Goal: Task Accomplishment & Management: Use online tool/utility

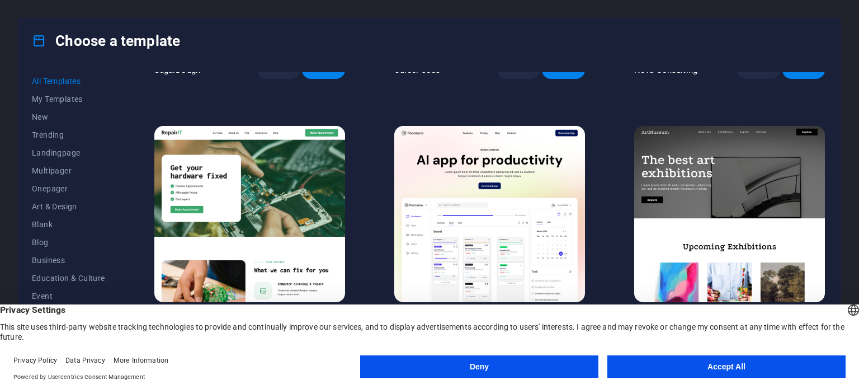
scroll to position [224, 0]
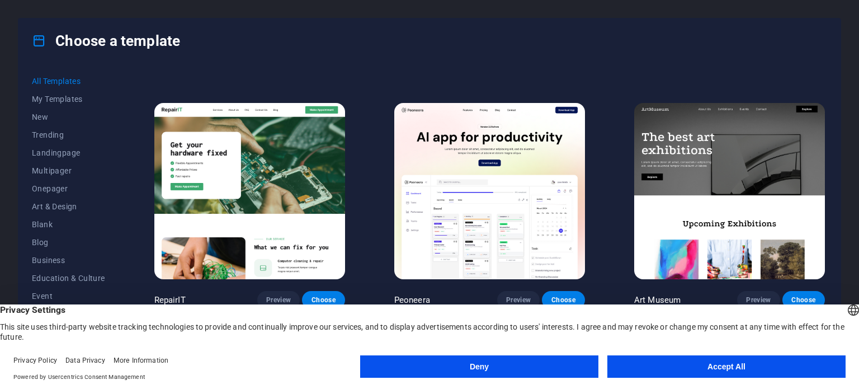
click at [659, 364] on button "Accept All" at bounding box center [726, 366] width 238 height 22
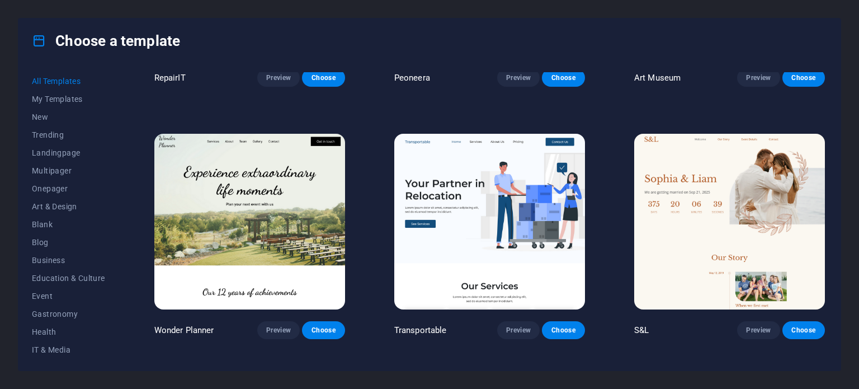
scroll to position [447, 0]
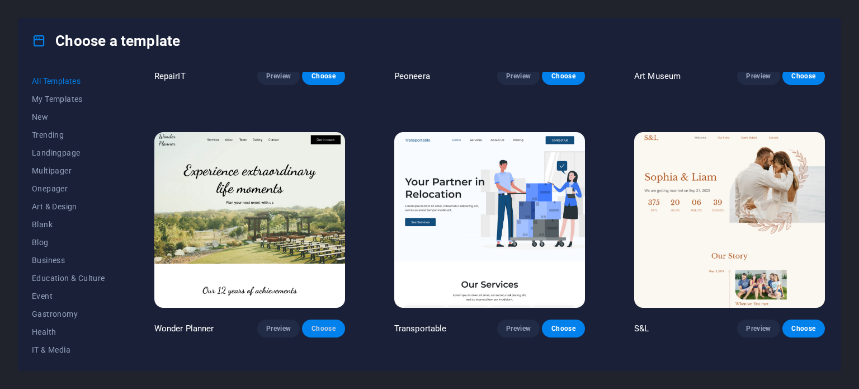
click at [324, 330] on button "Choose" at bounding box center [323, 328] width 42 height 18
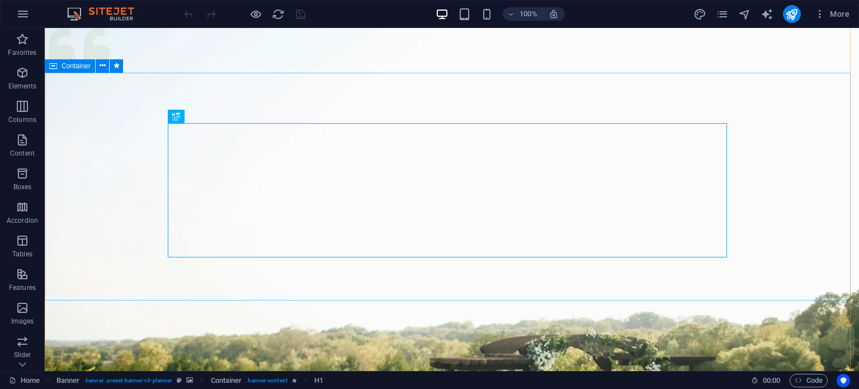
scroll to position [112, 0]
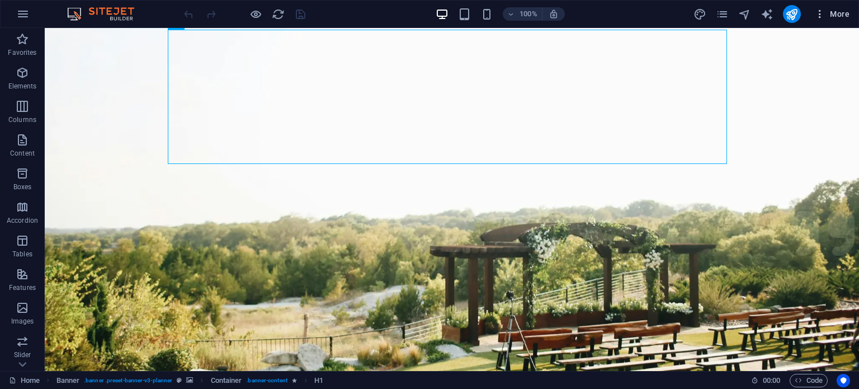
click at [845, 6] on button "More" at bounding box center [831, 14] width 44 height 18
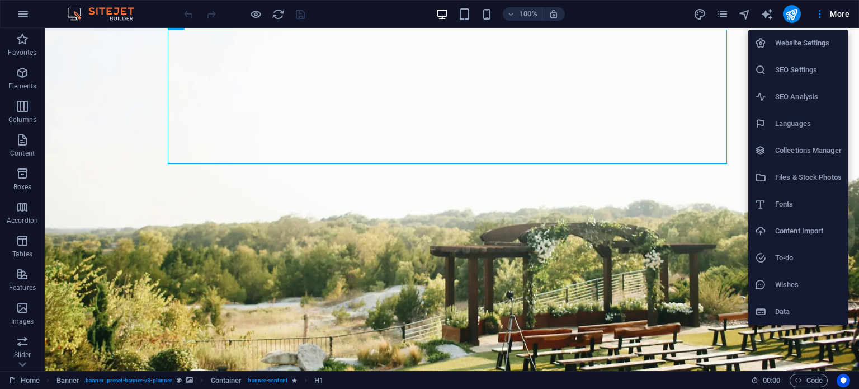
click at [25, 14] on div at bounding box center [429, 194] width 859 height 389
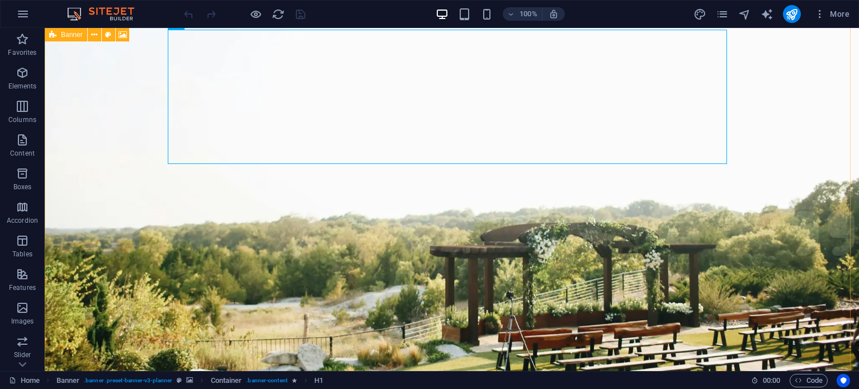
click at [68, 39] on div "Banner" at bounding box center [66, 34] width 42 height 13
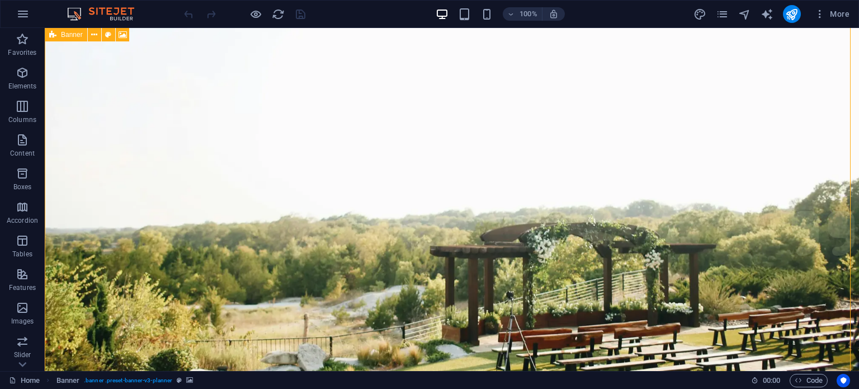
click at [125, 33] on icon at bounding box center [123, 35] width 8 height 12
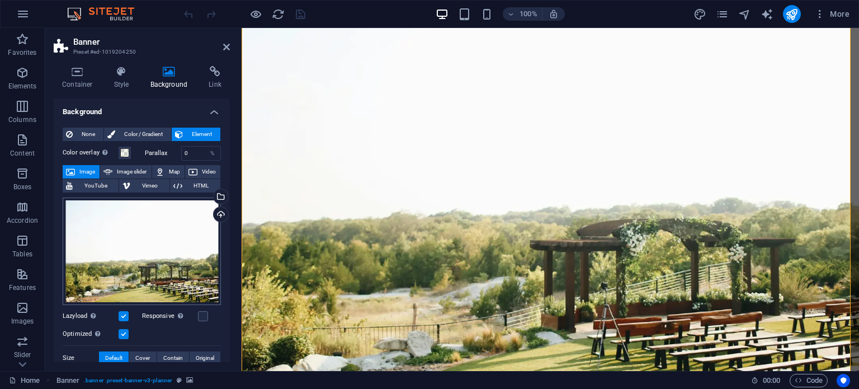
scroll to position [56, 0]
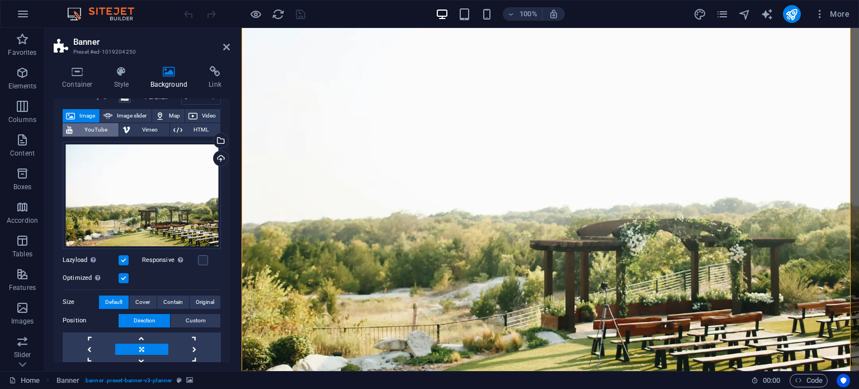
click at [89, 133] on span "YouTube" at bounding box center [95, 129] width 39 height 13
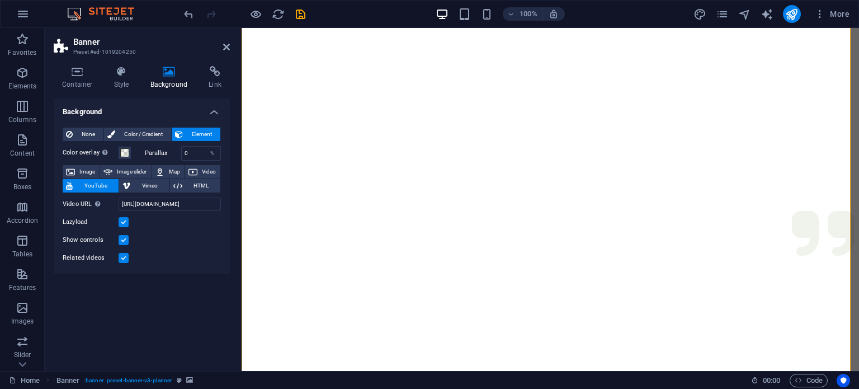
scroll to position [0, 0]
click at [83, 169] on span "Image" at bounding box center [87, 171] width 18 height 13
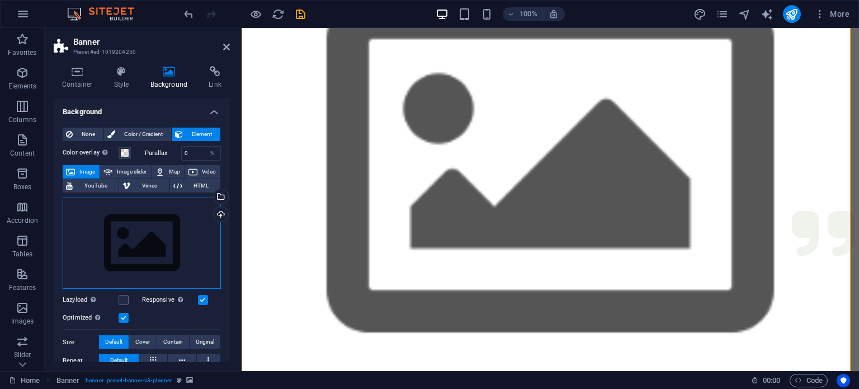
click at [163, 248] on div "Drag files here, click to choose files or select files from Files or our free s…" at bounding box center [142, 243] width 158 height 92
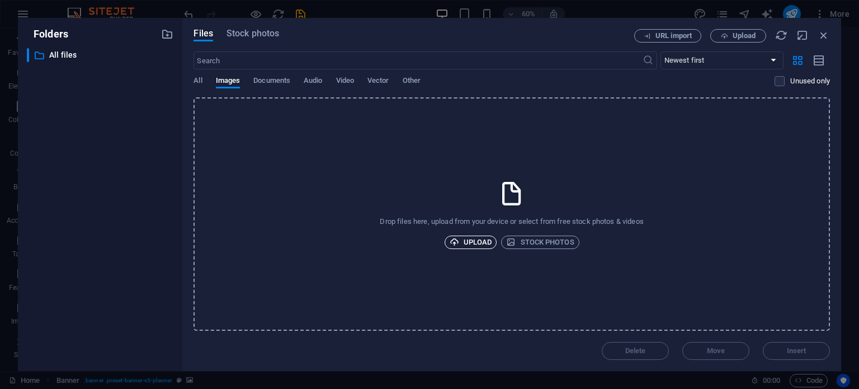
click at [473, 241] on span "Upload" at bounding box center [470, 241] width 42 height 13
click at [820, 36] on icon "button" at bounding box center [823, 35] width 12 height 12
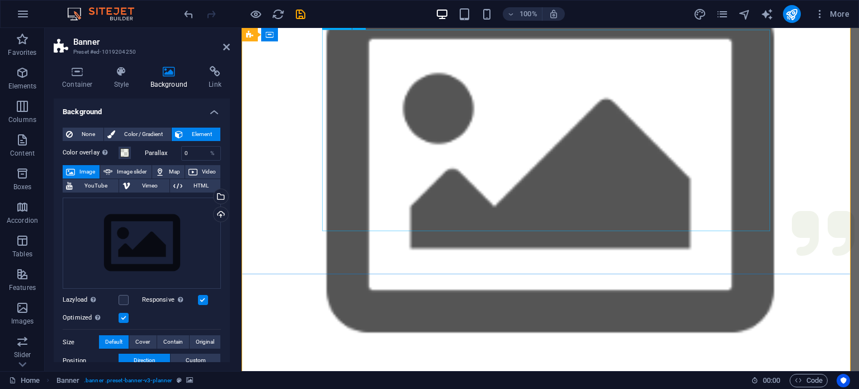
drag, startPoint x: 1036, startPoint y: 42, endPoint x: 766, endPoint y: 64, distance: 270.8
click at [27, 72] on icon "button" at bounding box center [22, 72] width 13 height 13
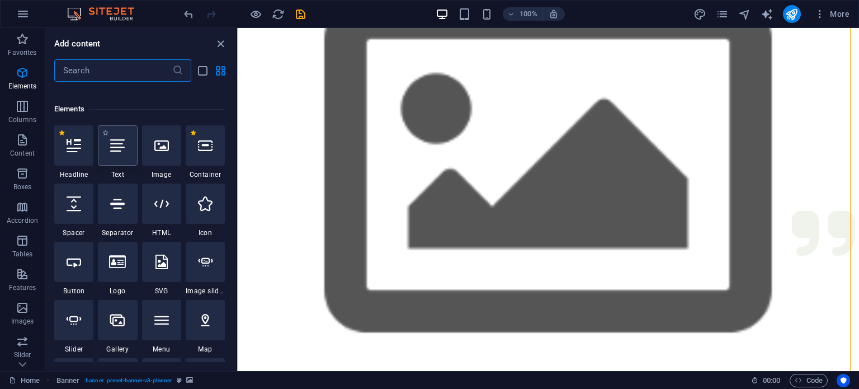
scroll to position [119, 0]
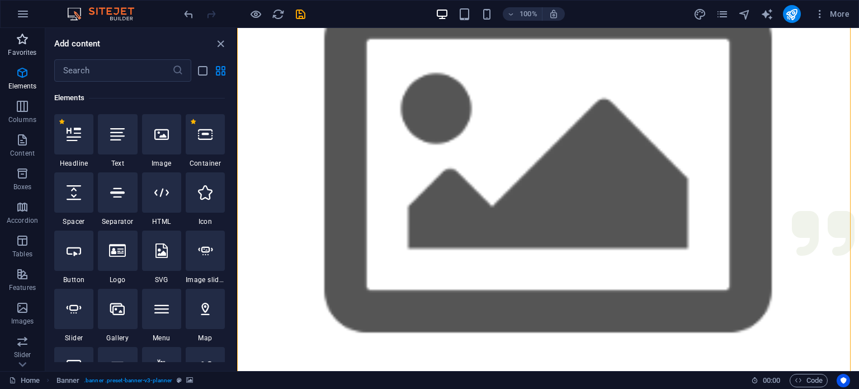
click at [18, 39] on icon "button" at bounding box center [22, 38] width 13 height 13
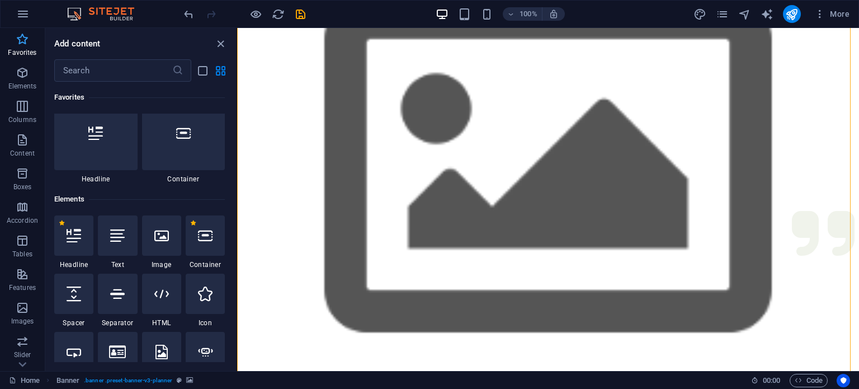
scroll to position [0, 0]
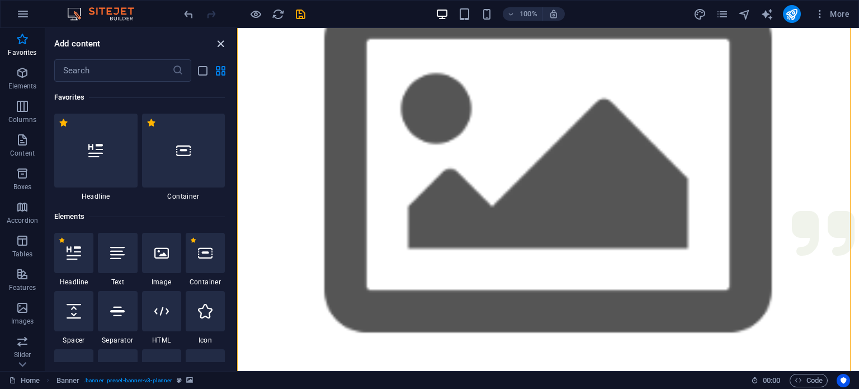
click at [222, 41] on icon "close panel" at bounding box center [220, 43] width 13 height 13
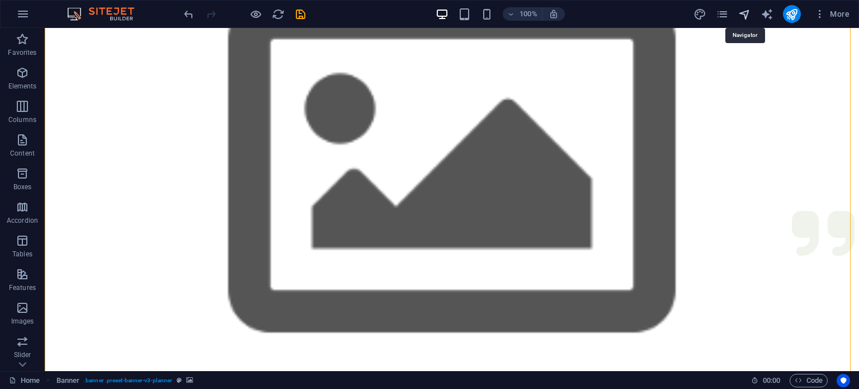
click at [744, 10] on icon "navigator" at bounding box center [744, 14] width 13 height 13
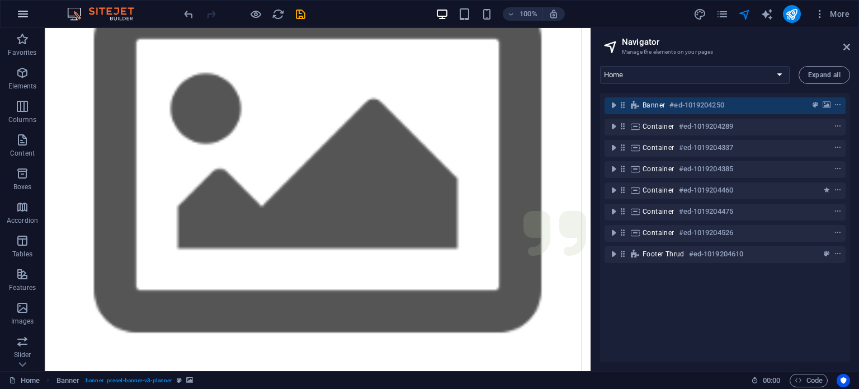
click at [34, 13] on button "button" at bounding box center [23, 14] width 27 height 27
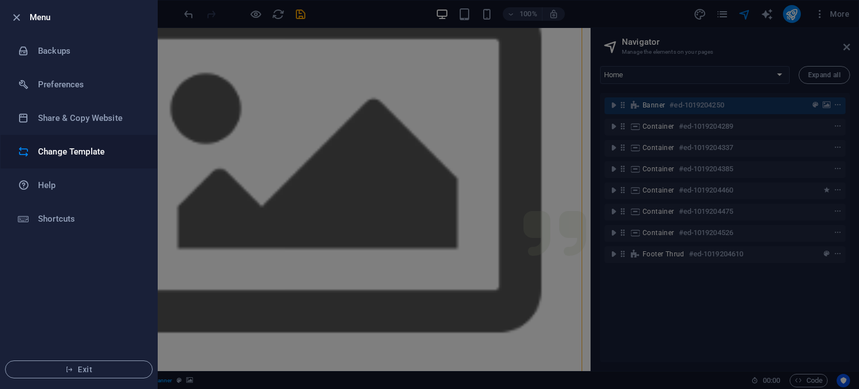
click at [89, 147] on h6 "Change Template" at bounding box center [89, 151] width 103 height 13
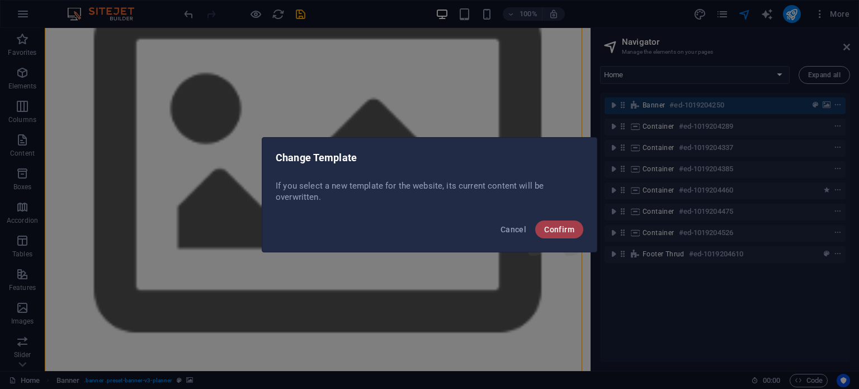
click at [560, 220] on button "Confirm" at bounding box center [559, 229] width 48 height 18
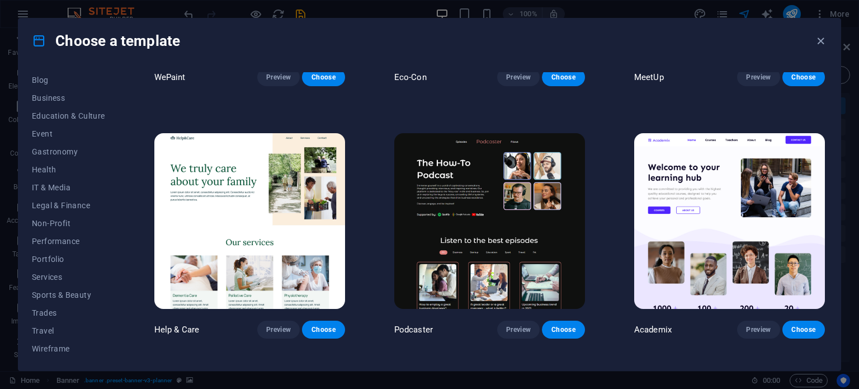
scroll to position [1006, 0]
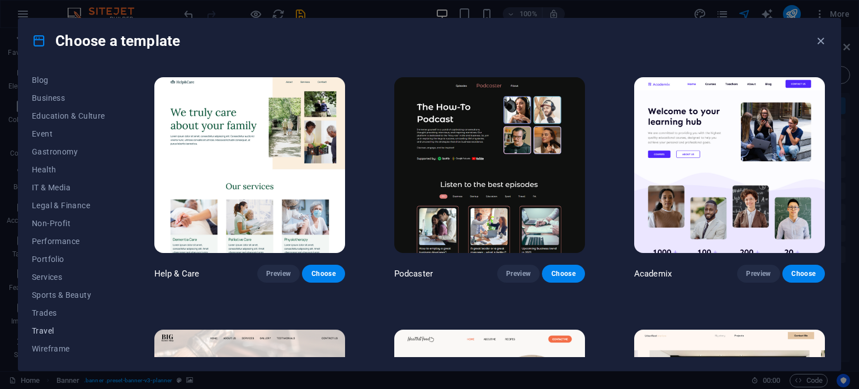
click at [45, 328] on span "Travel" at bounding box center [68, 330] width 73 height 9
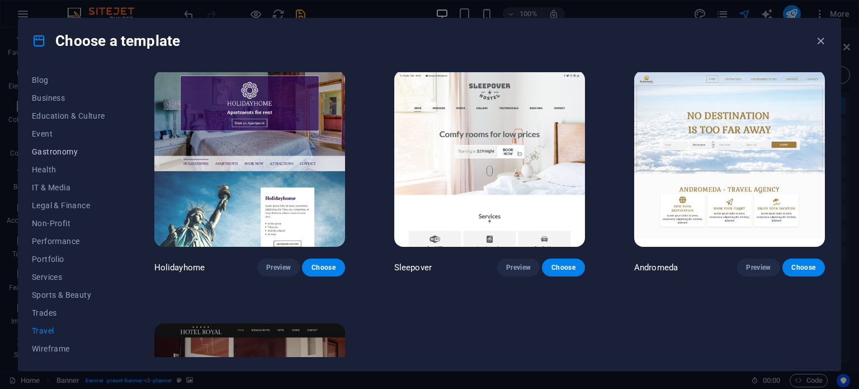
scroll to position [0, 0]
click at [63, 313] on span "Gastronomy" at bounding box center [68, 313] width 73 height 9
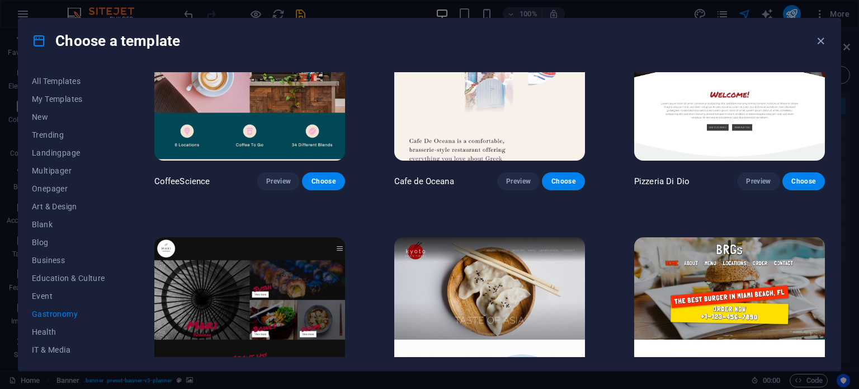
scroll to position [424, 0]
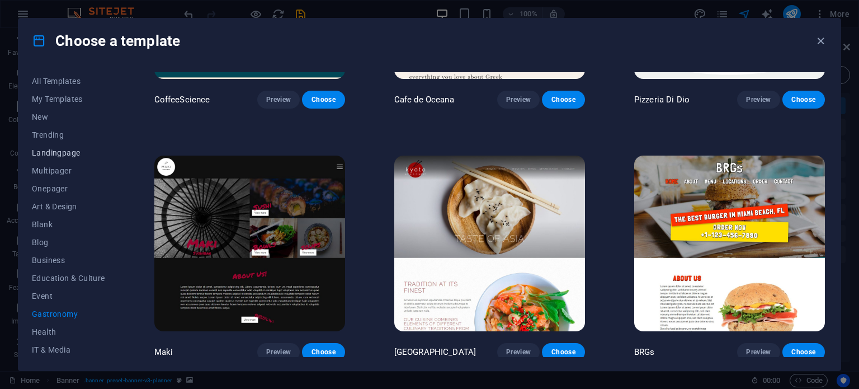
click at [57, 157] on button "Landingpage" at bounding box center [68, 153] width 73 height 18
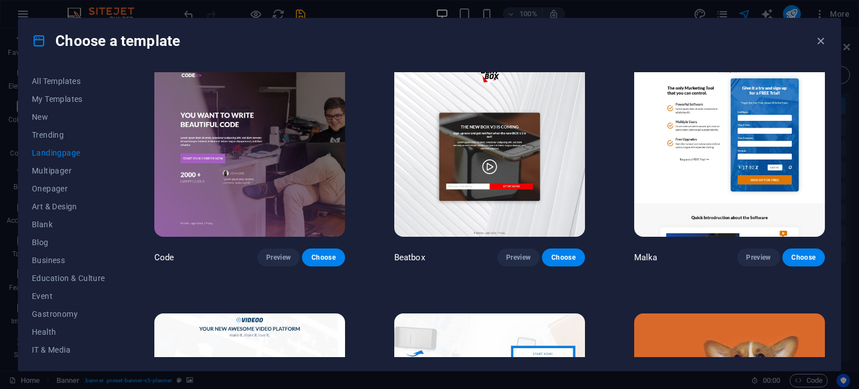
scroll to position [256, 0]
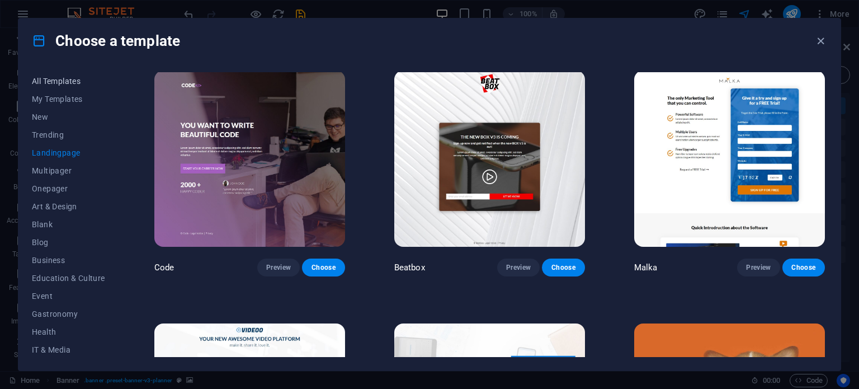
click at [56, 85] on span "All Templates" at bounding box center [68, 81] width 73 height 9
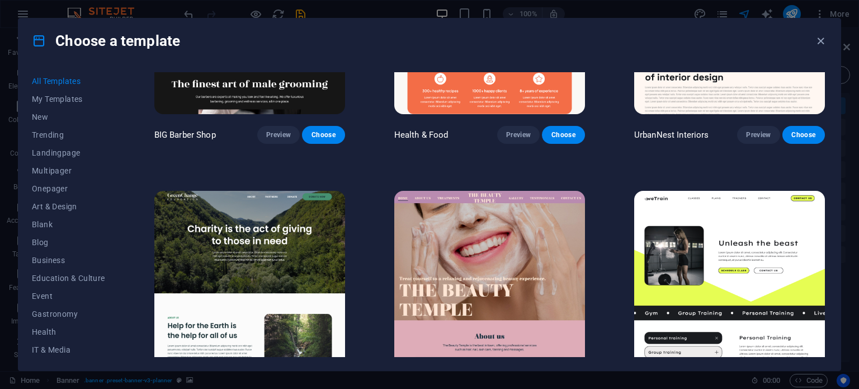
scroll to position [1509, 0]
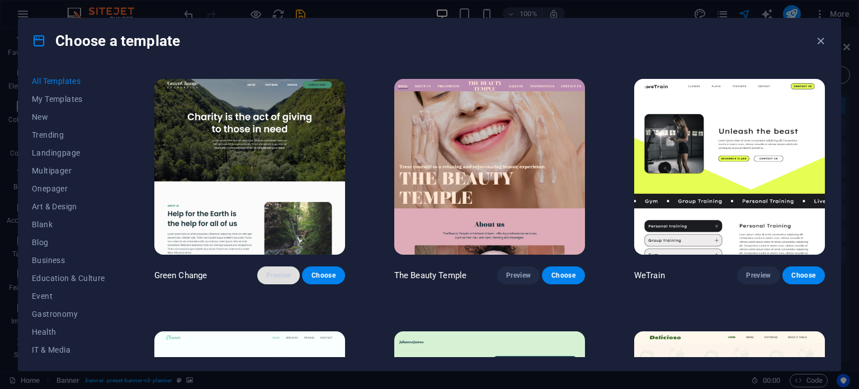
click at [286, 271] on span "Preview" at bounding box center [278, 275] width 25 height 9
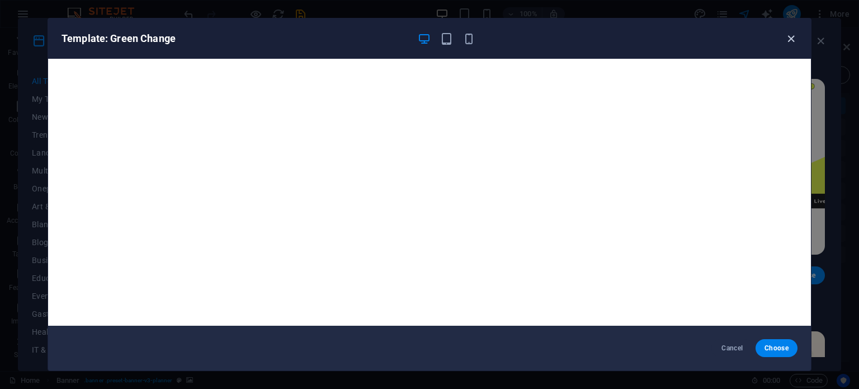
click at [792, 32] on icon "button" at bounding box center [790, 38] width 13 height 13
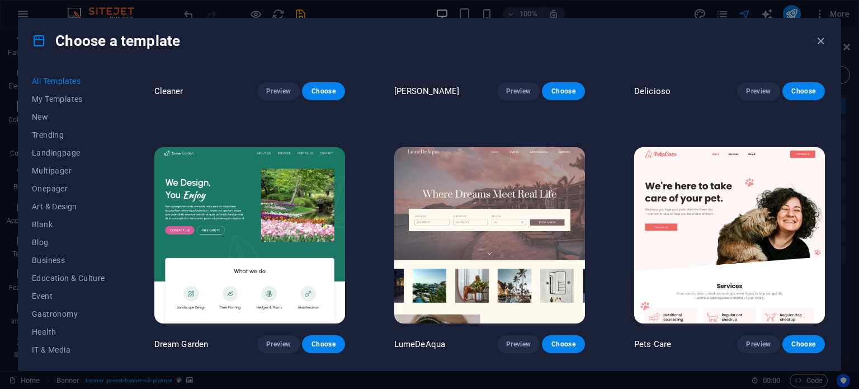
scroll to position [1957, 0]
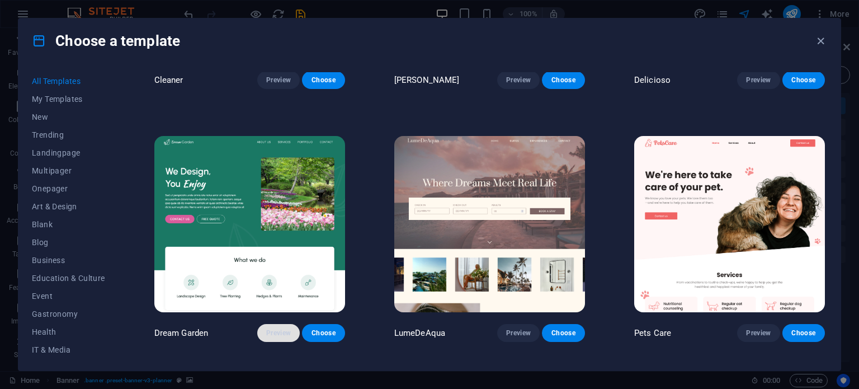
click at [293, 324] on button "Preview" at bounding box center [278, 333] width 42 height 18
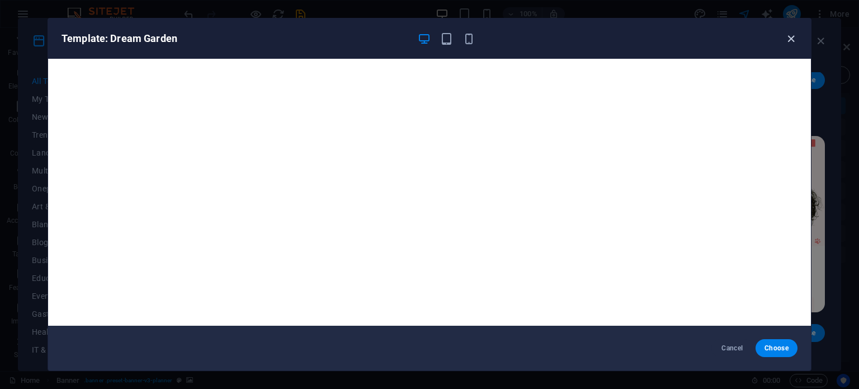
click at [788, 34] on icon "button" at bounding box center [790, 38] width 13 height 13
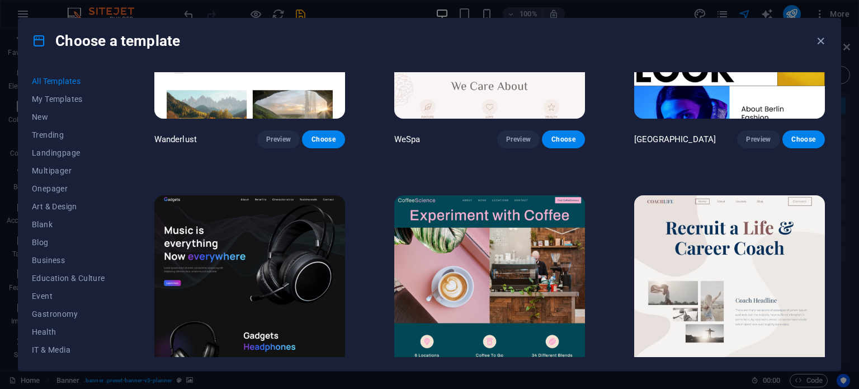
scroll to position [2963, 0]
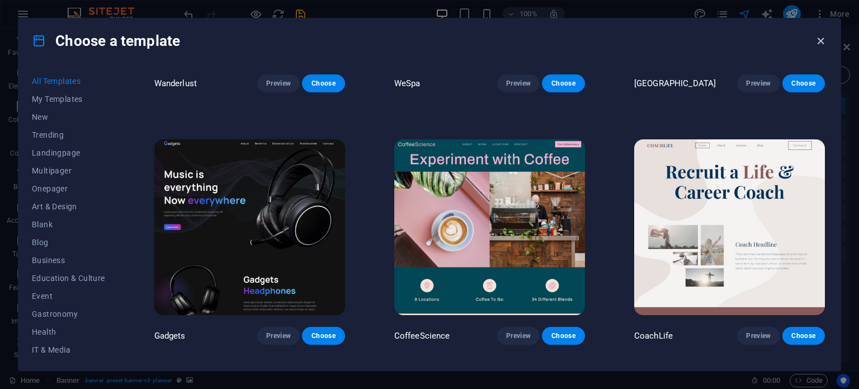
click at [820, 38] on icon "button" at bounding box center [820, 41] width 13 height 13
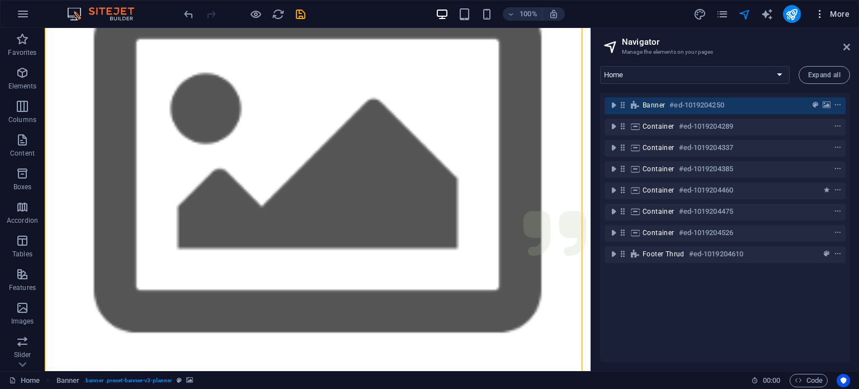
click at [837, 6] on button "More" at bounding box center [831, 14] width 44 height 18
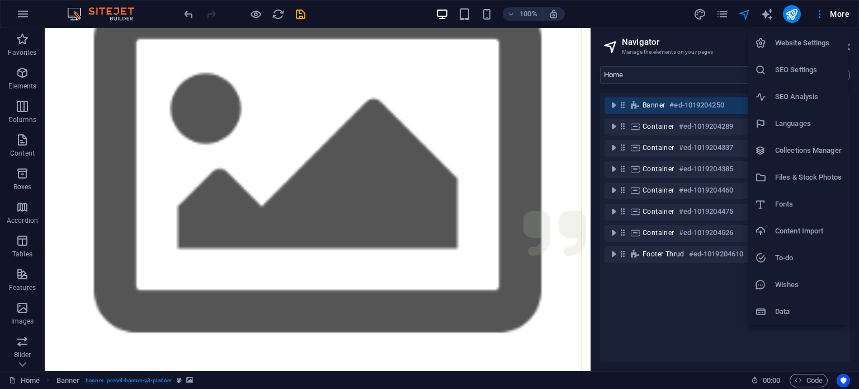
click at [801, 116] on li "Languages" at bounding box center [798, 123] width 100 height 27
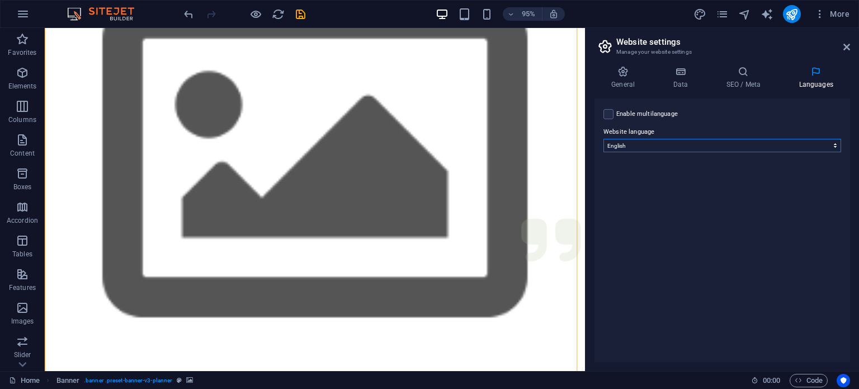
click at [653, 146] on select "Abkhazian Afar Afrikaans Akan Albanian Amharic Arabic Aragonese Armenian Assame…" at bounding box center [722, 145] width 238 height 13
select select "139"
click at [603, 139] on select "Abkhazian Afar Afrikaans Akan Albanian Amharic Arabic Aragonese Armenian Assame…" at bounding box center [722, 145] width 238 height 13
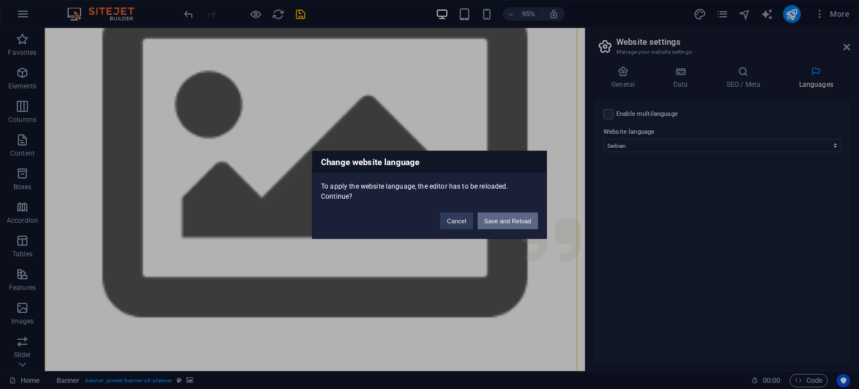
click at [503, 215] on button "Save and Reload" at bounding box center [507, 220] width 60 height 17
checkbox input "false"
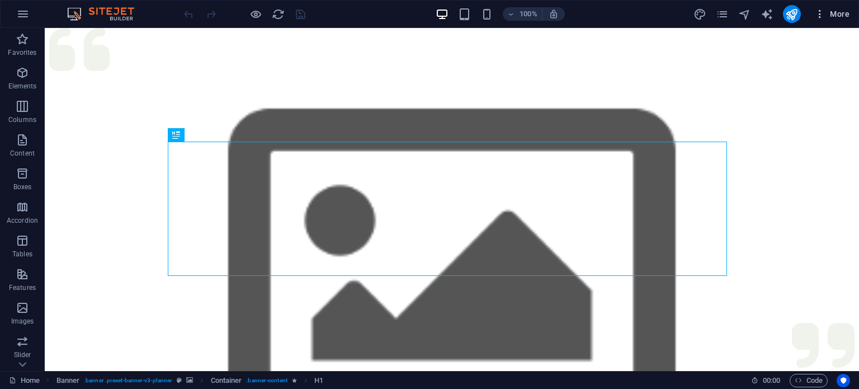
click at [832, 22] on button "More" at bounding box center [831, 14] width 44 height 18
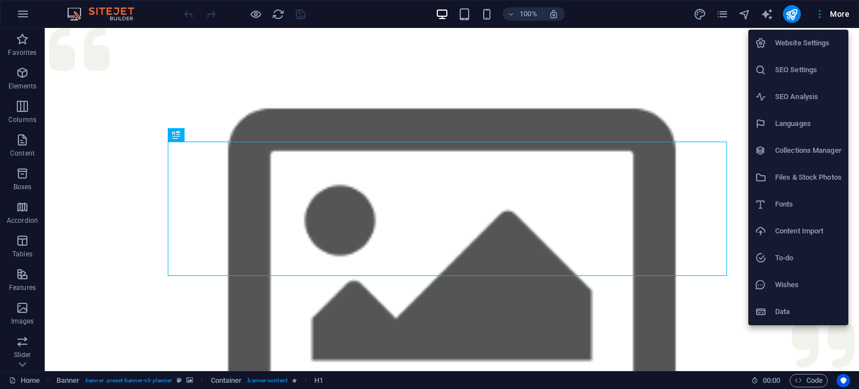
click at [798, 128] on h6 "Languages" at bounding box center [808, 123] width 67 height 13
select select "139"
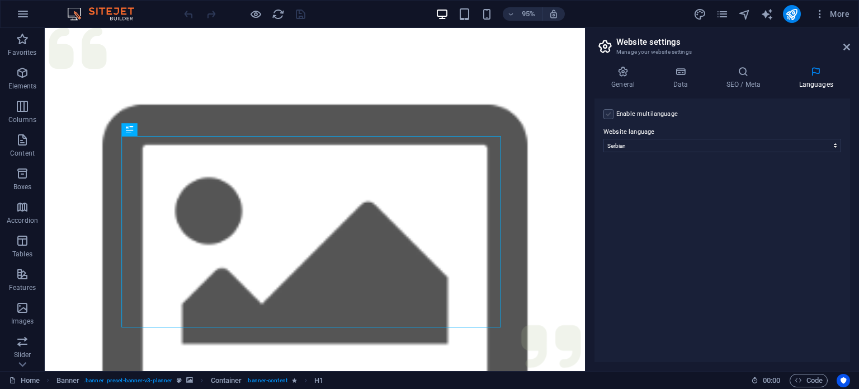
click at [603, 112] on label at bounding box center [608, 114] width 10 height 10
click at [0, 0] on input "Enable multilanguage To disable multilanguage delete all languages until only o…" at bounding box center [0, 0] width 0 height 0
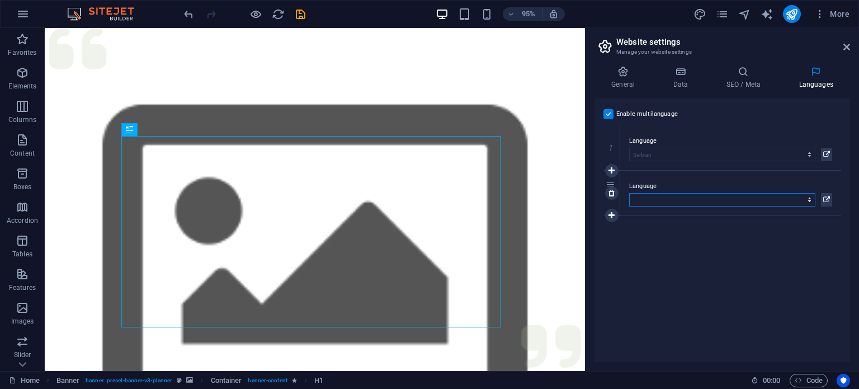
click at [671, 193] on select "Abkhazian Afar Afrikaans Akan Albanian Amharic Arabic Aragonese Armenian Assame…" at bounding box center [722, 199] width 186 height 13
select select "41"
click at [629, 193] on select "Abkhazian Afar Afrikaans Akan Albanian Amharic Arabic Aragonese Armenian Assame…" at bounding box center [722, 199] width 186 height 13
click at [798, 380] on icon "button" at bounding box center [797, 379] width 7 height 7
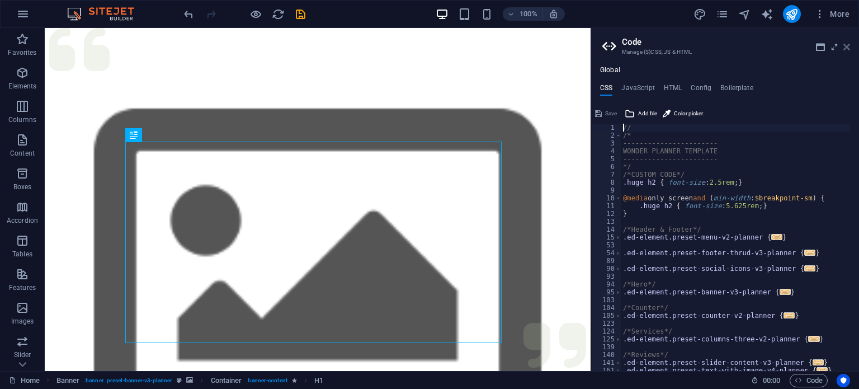
click at [845, 49] on icon at bounding box center [846, 46] width 7 height 9
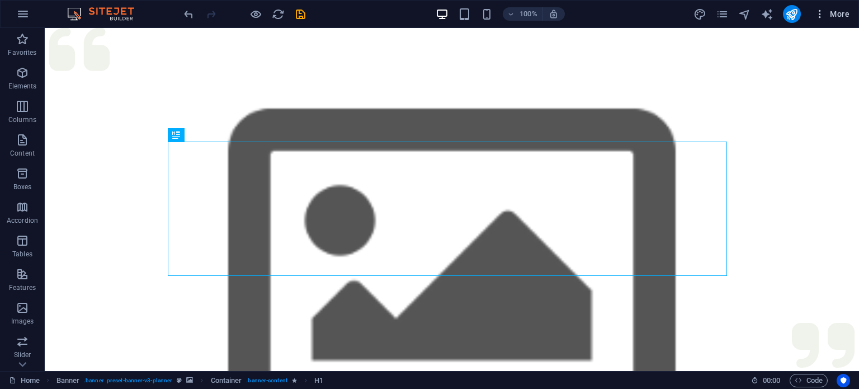
click at [839, 14] on span "More" at bounding box center [831, 13] width 35 height 11
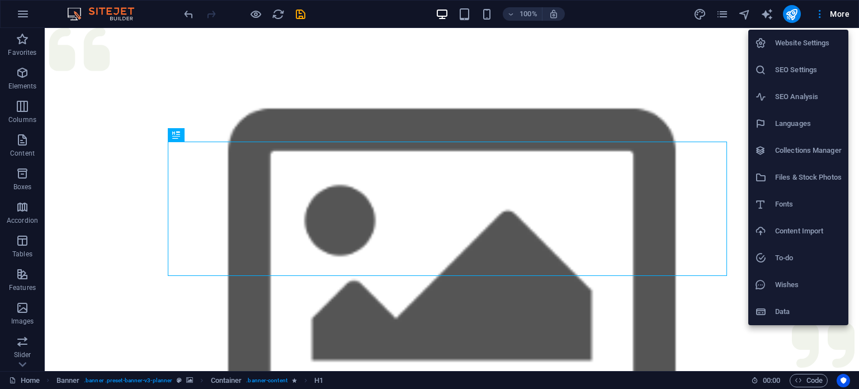
click at [790, 46] on h6 "Website Settings" at bounding box center [808, 42] width 67 height 13
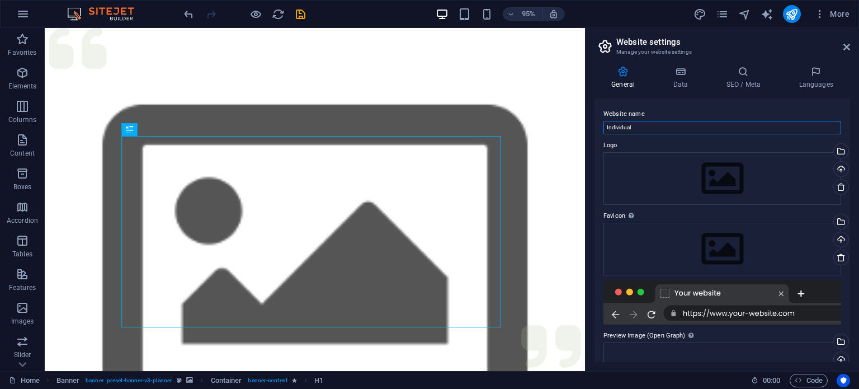
click at [638, 127] on input "Individual" at bounding box center [722, 127] width 238 height 13
type input "o"
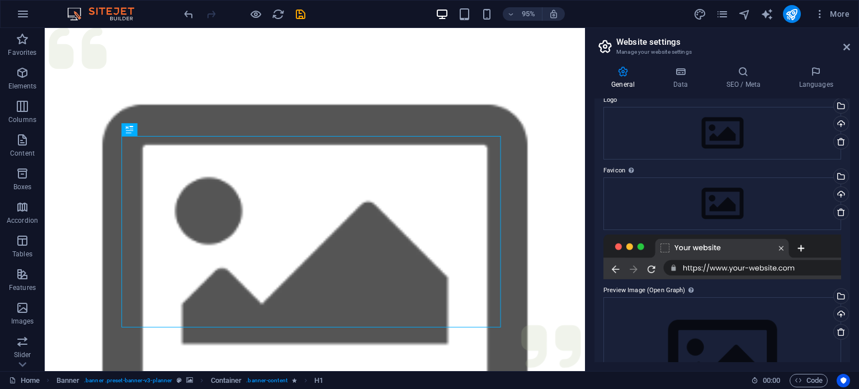
scroll to position [56, 0]
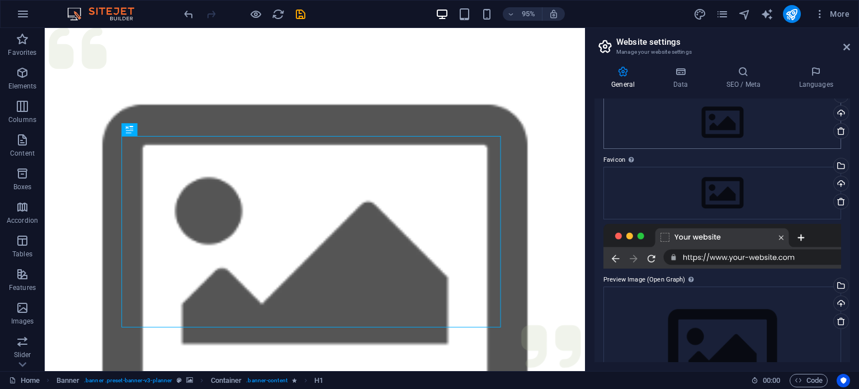
type input "Odmaraliste Tesic"
click at [715, 124] on div "Drag files here, click to choose files or select files from Files or our free s…" at bounding box center [722, 122] width 238 height 53
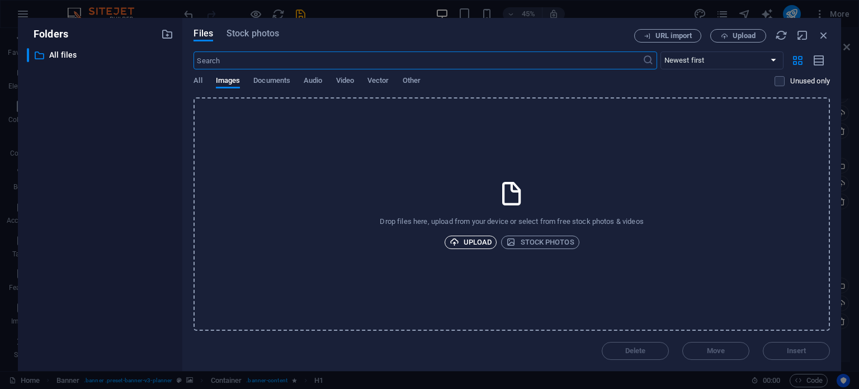
click at [472, 238] on span "Upload" at bounding box center [470, 241] width 42 height 13
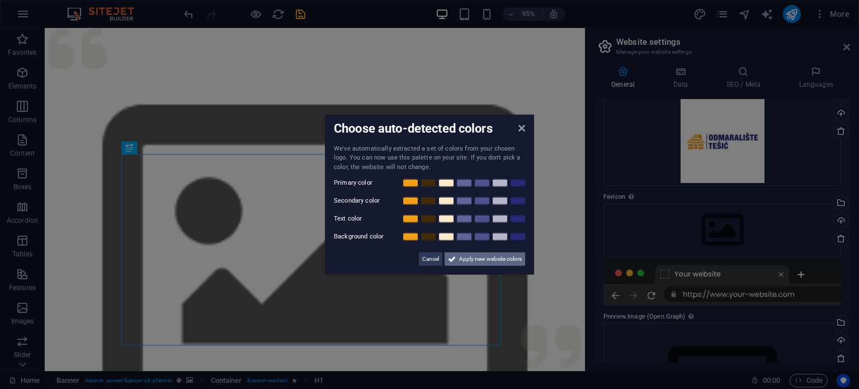
click at [454, 261] on icon at bounding box center [452, 258] width 8 height 13
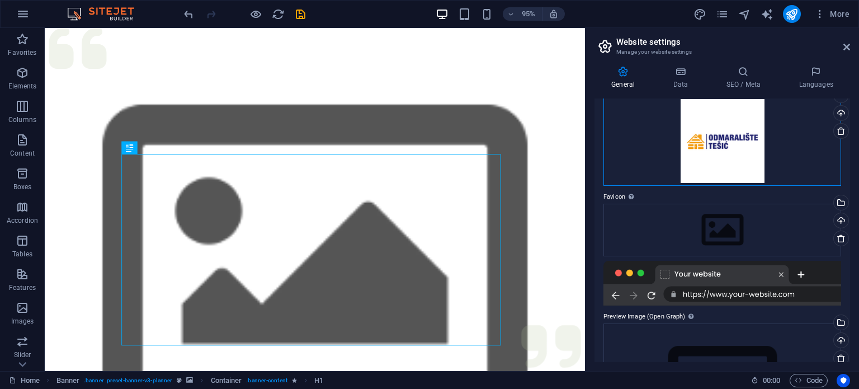
click at [702, 156] on div "Drag files here, click to choose files or select files from Files or our free s…" at bounding box center [722, 140] width 238 height 89
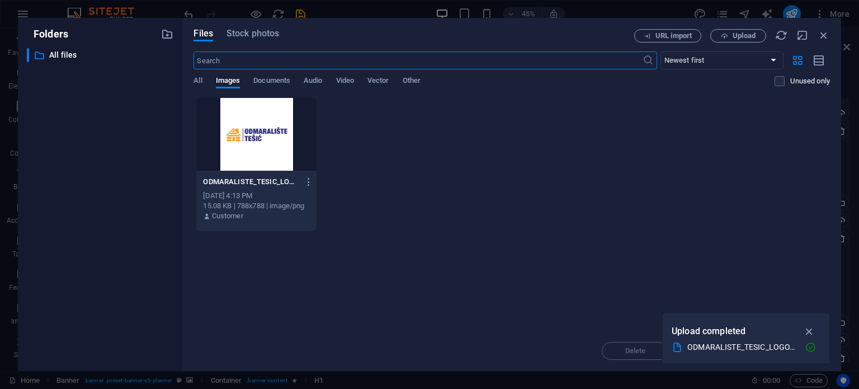
click at [254, 110] on div at bounding box center [256, 134] width 120 height 73
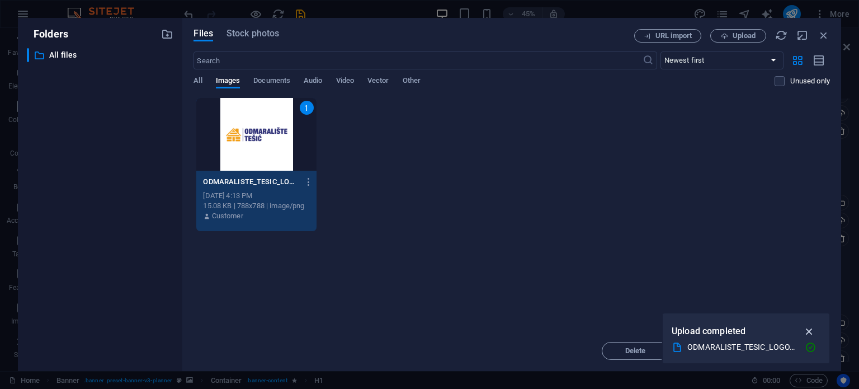
click at [812, 333] on icon "button" at bounding box center [809, 331] width 13 height 12
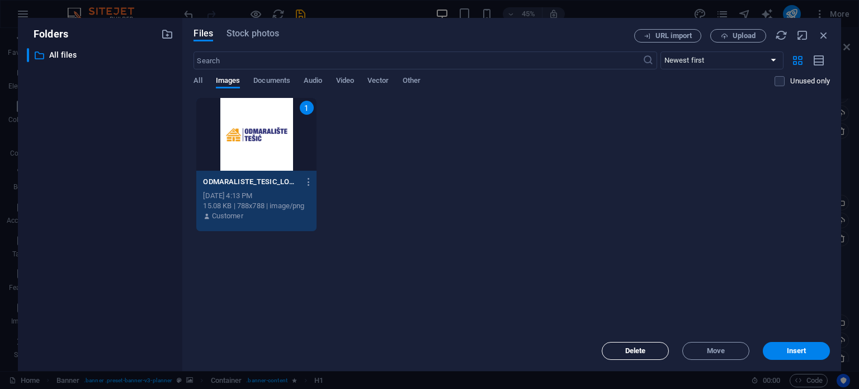
click at [645, 350] on span "Delete" at bounding box center [635, 350] width 21 height 7
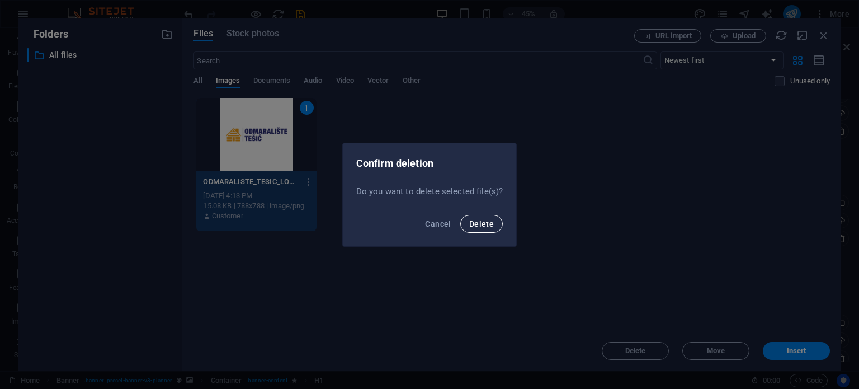
click at [479, 215] on button "Delete" at bounding box center [481, 224] width 42 height 18
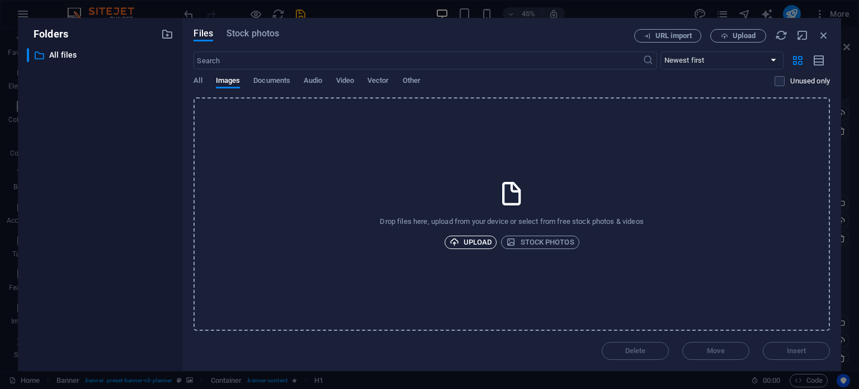
click at [494, 243] on button "Upload" at bounding box center [470, 241] width 53 height 13
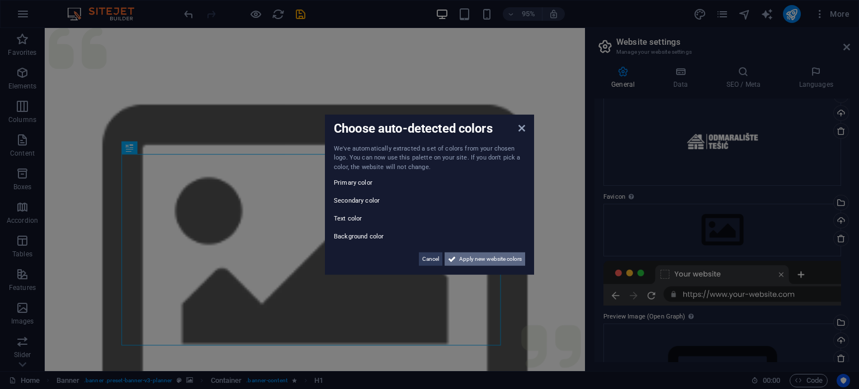
click at [489, 262] on span "Apply new website colors" at bounding box center [490, 258] width 63 height 13
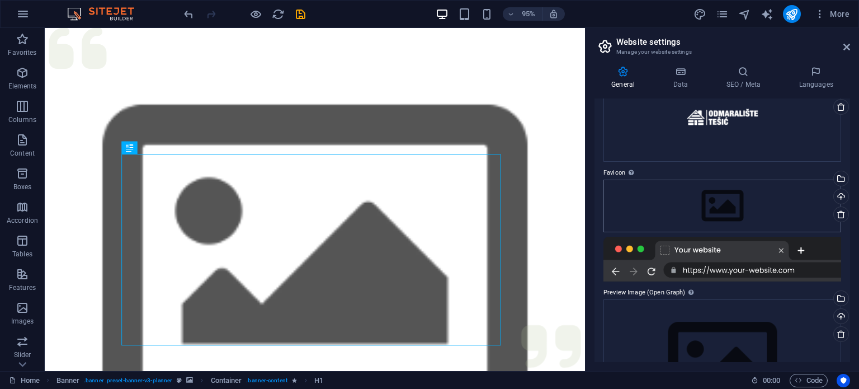
scroll to position [112, 0]
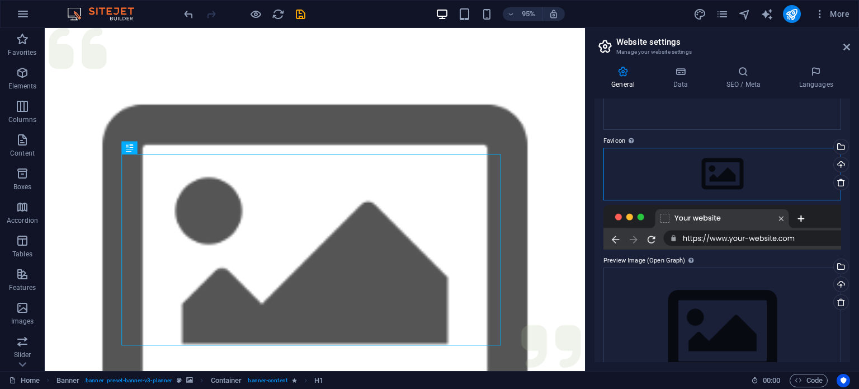
click at [736, 188] on div "Drag files here, click to choose files or select files from Files or our free s…" at bounding box center [722, 174] width 238 height 53
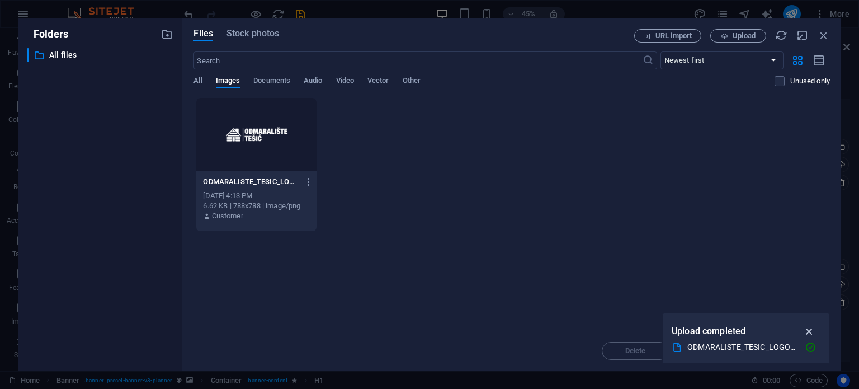
click at [812, 329] on icon "button" at bounding box center [809, 331] width 13 height 12
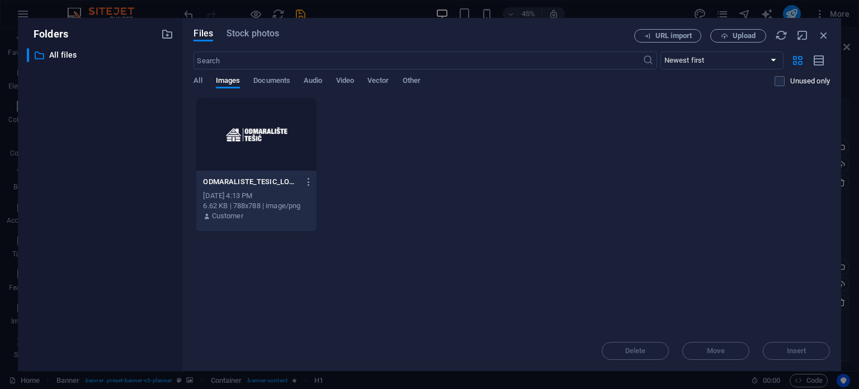
click at [716, 347] on div "Delete Move Insert" at bounding box center [511, 344] width 636 height 29
click at [375, 115] on div "ODMARALISTE_TESIC_LOGO_WHITE_TEXT--R62dA6ifd0yQX9MFEHU-A.png ODMARALISTE_TESIC_…" at bounding box center [511, 164] width 636 height 134
click at [282, 184] on p "ODMARALISTE_TESIC_LOGO_WHITE_TEXT--R62dA6ifd0yQX9MFEHU-A.png" at bounding box center [251, 182] width 96 height 10
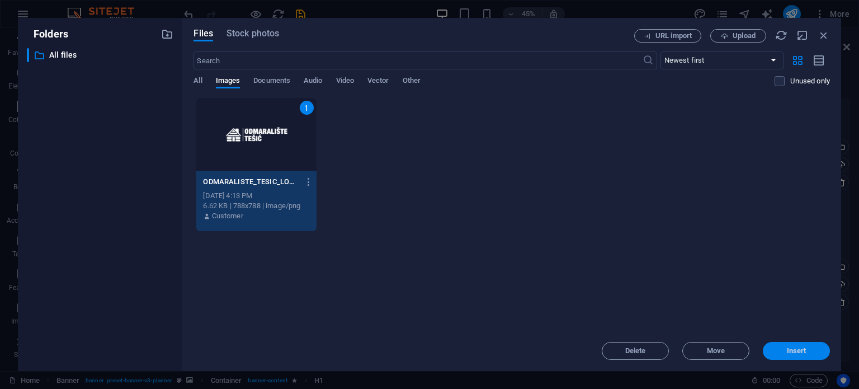
click at [789, 359] on button "Insert" at bounding box center [796, 351] width 67 height 18
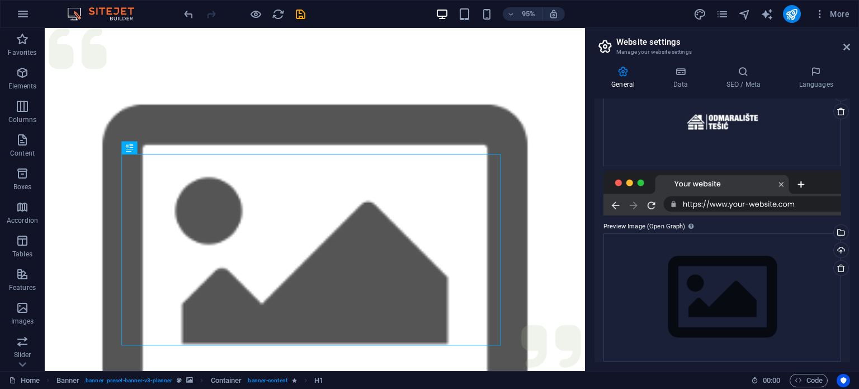
scroll to position [191, 0]
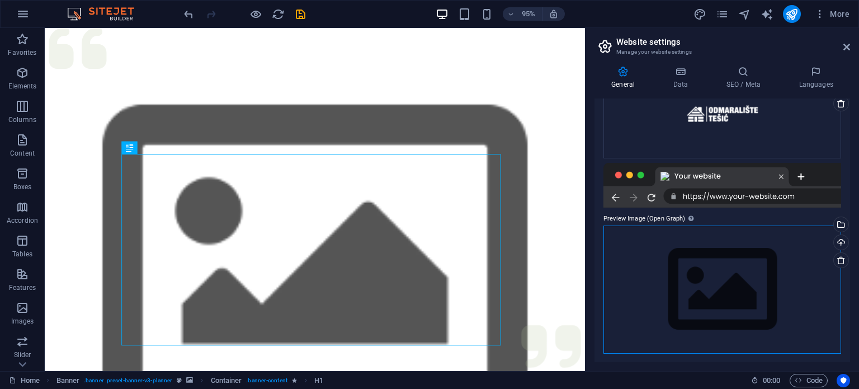
click at [711, 264] on div "Drag files here, click to choose files or select files from Files or our free s…" at bounding box center [722, 289] width 238 height 128
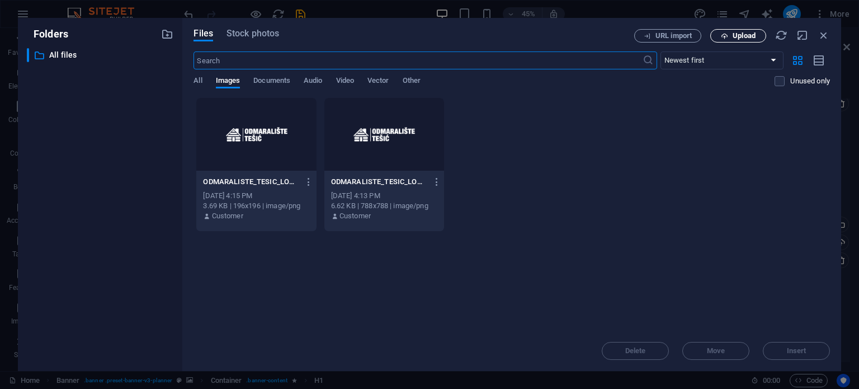
click at [713, 34] on button "Upload" at bounding box center [738, 35] width 56 height 13
click at [304, 182] on icon "button" at bounding box center [309, 182] width 11 height 10
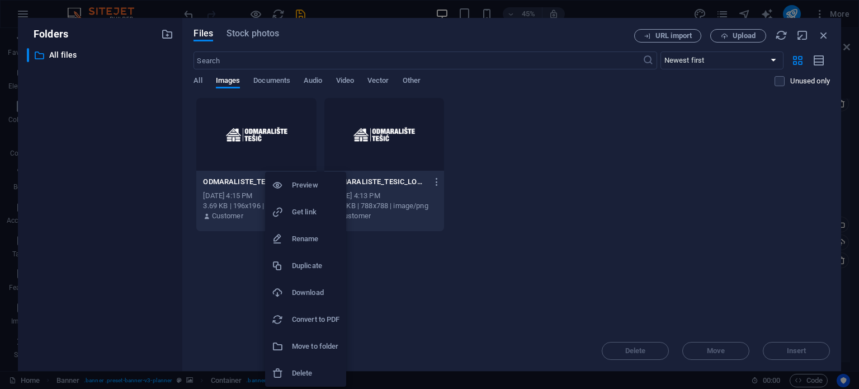
click at [304, 371] on h6 "Delete" at bounding box center [316, 372] width 48 height 13
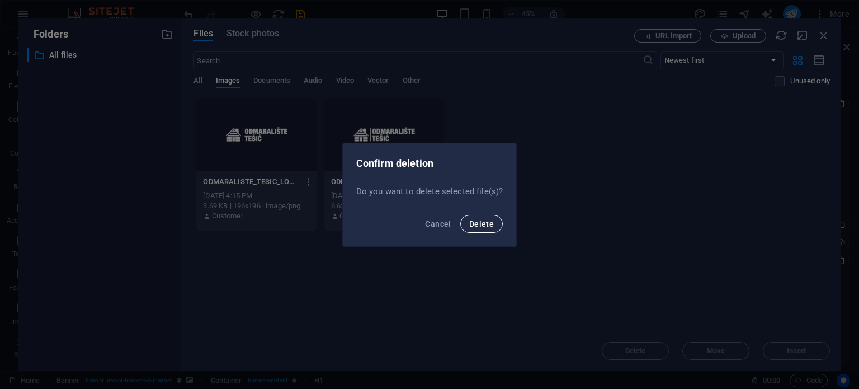
click at [472, 225] on span "Delete" at bounding box center [481, 223] width 25 height 9
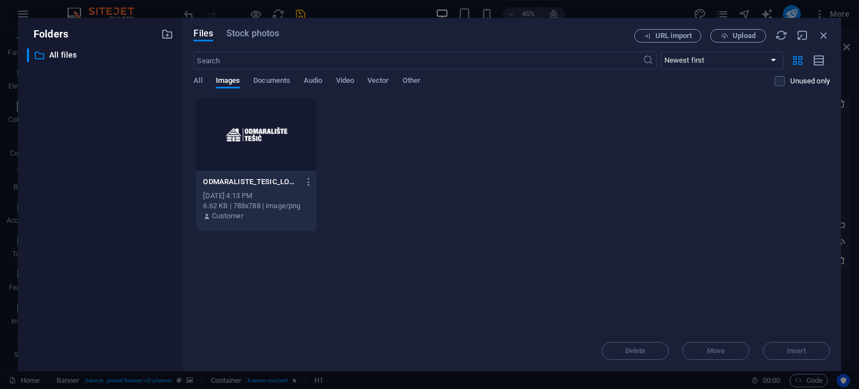
click at [832, 35] on div "Files Stock photos URL import Upload ​ Newest first Oldest first Name (A-Z) Nam…" at bounding box center [511, 194] width 659 height 353
click at [830, 35] on div "Files Stock photos URL import Upload ​ Newest first Oldest first Name (A-Z) Nam…" at bounding box center [511, 194] width 659 height 353
click at [823, 35] on icon "button" at bounding box center [823, 35] width 12 height 12
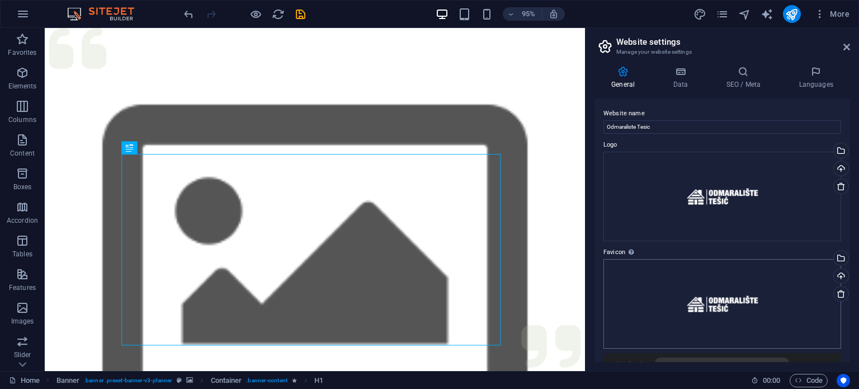
scroll to position [0, 0]
click at [751, 287] on div "Drag files here, click to choose files or select files from Files or our free s…" at bounding box center [722, 303] width 238 height 89
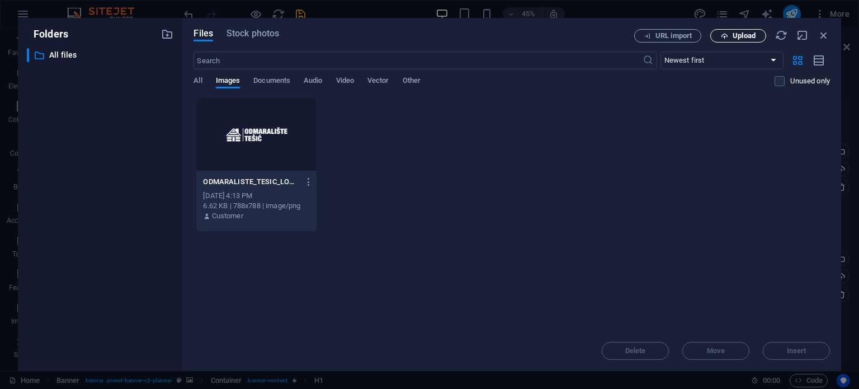
click at [752, 39] on span "Upload" at bounding box center [743, 35] width 23 height 7
click at [747, 37] on span "Upload" at bounding box center [743, 35] width 23 height 7
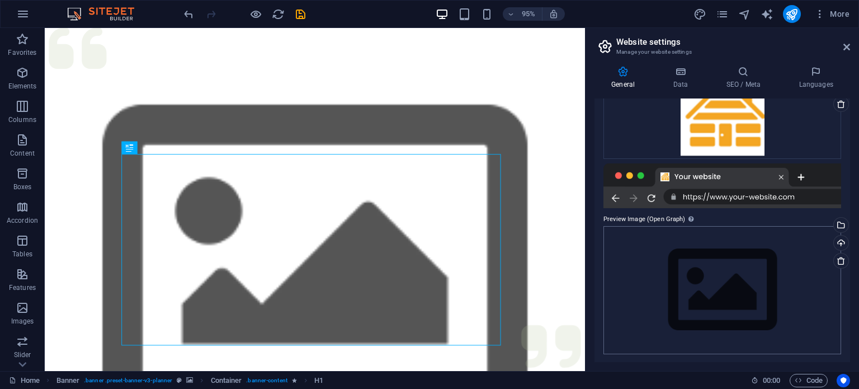
scroll to position [191, 0]
click at [722, 280] on div "Drag files here, click to choose files or select files from Files or our free s…" at bounding box center [722, 289] width 238 height 128
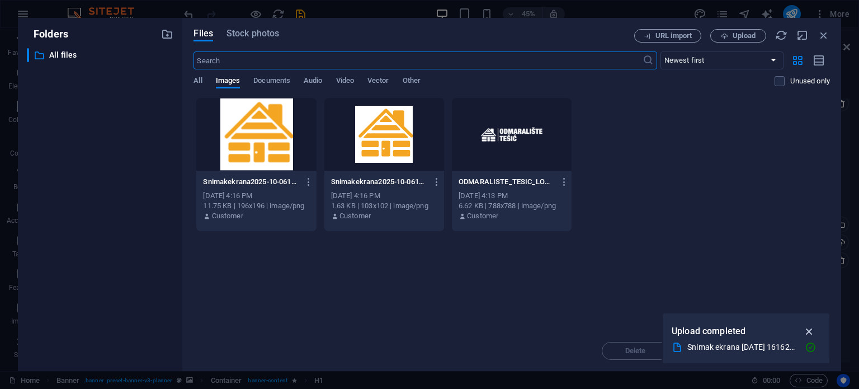
click at [808, 328] on icon "button" at bounding box center [809, 331] width 13 height 12
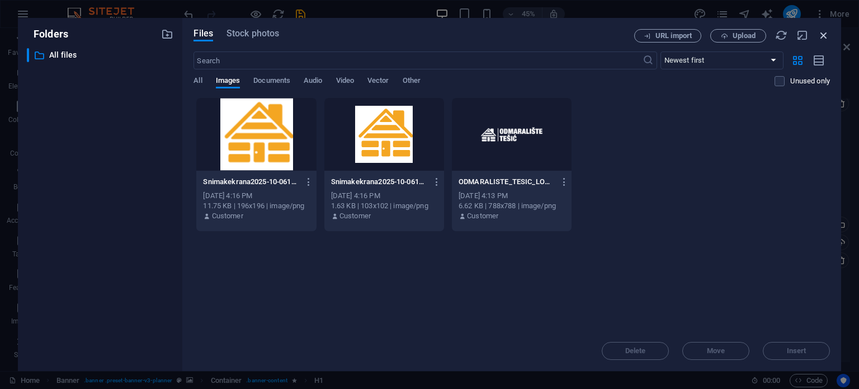
click at [823, 35] on icon "button" at bounding box center [823, 35] width 12 height 12
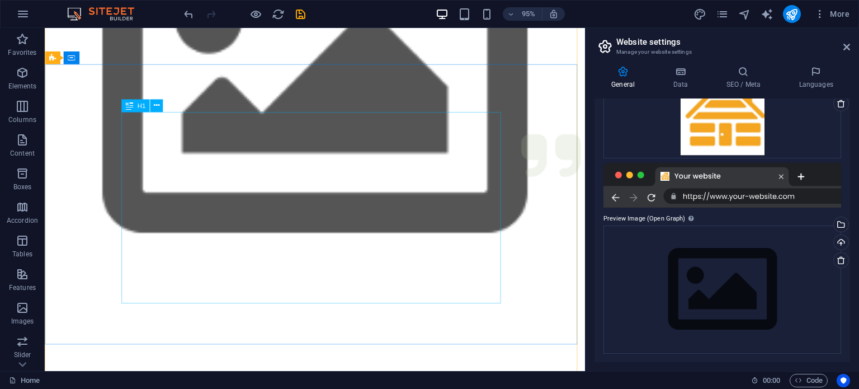
scroll to position [0, 0]
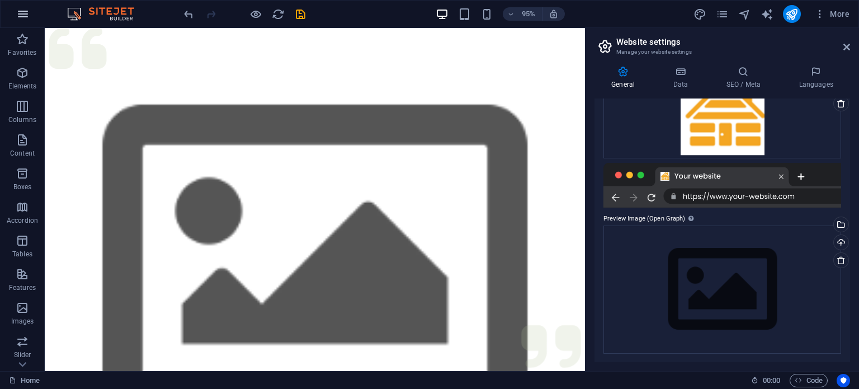
click at [21, 17] on icon "button" at bounding box center [22, 13] width 13 height 13
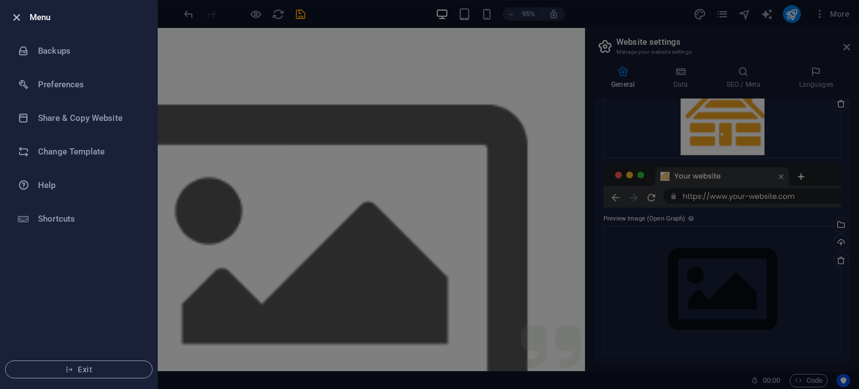
click at [12, 20] on icon "button" at bounding box center [16, 17] width 13 height 13
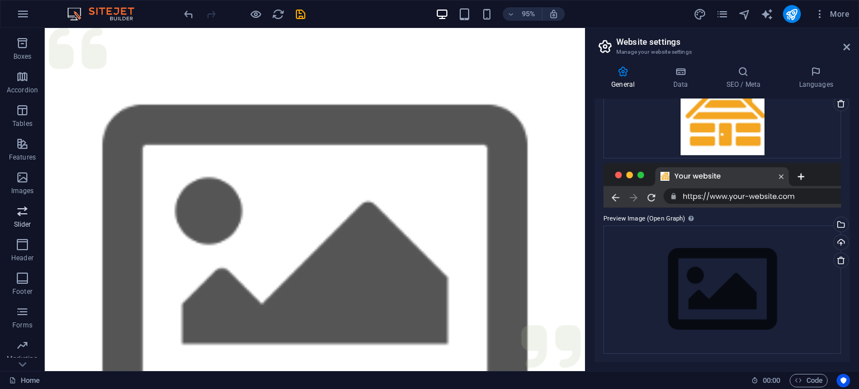
scroll to position [160, 0]
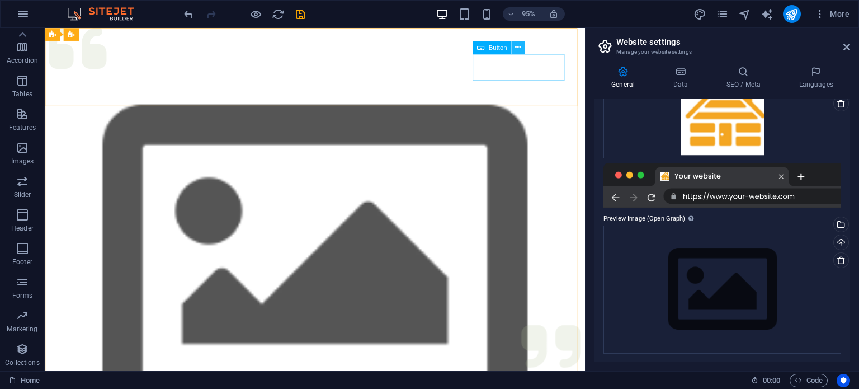
click at [519, 49] on icon at bounding box center [518, 47] width 6 height 11
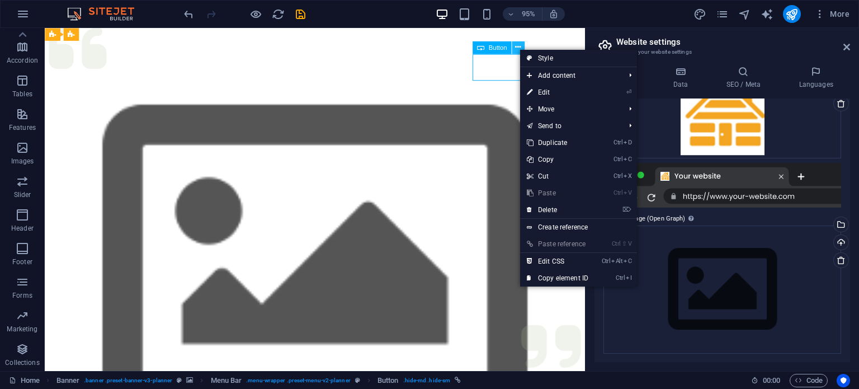
click at [519, 49] on icon at bounding box center [518, 47] width 6 height 11
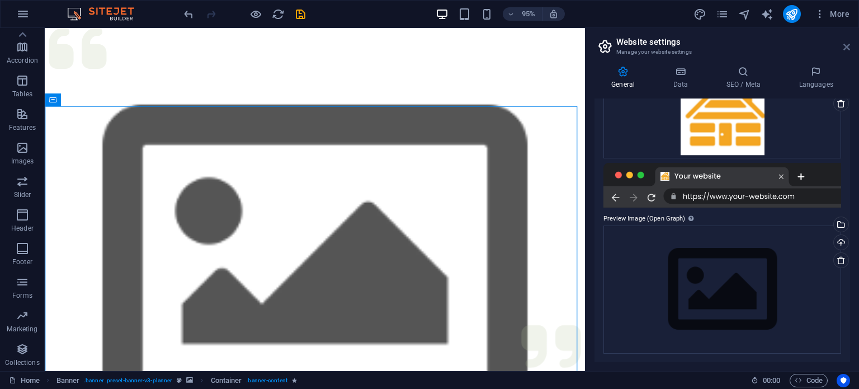
click at [843, 50] on icon at bounding box center [846, 46] width 7 height 9
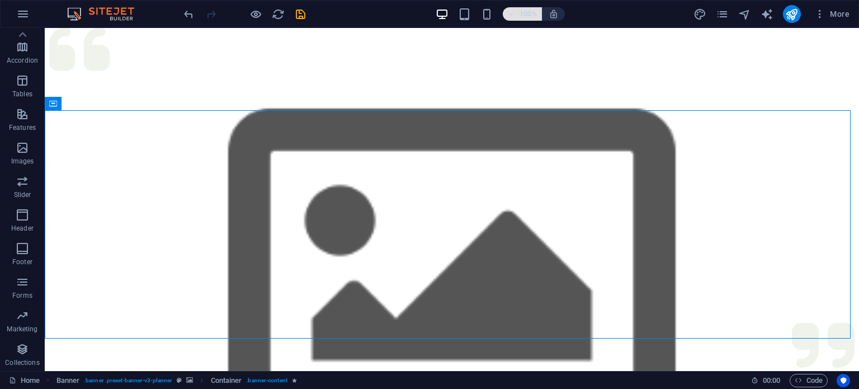
click at [515, 15] on span "100%" at bounding box center [522, 13] width 30 height 13
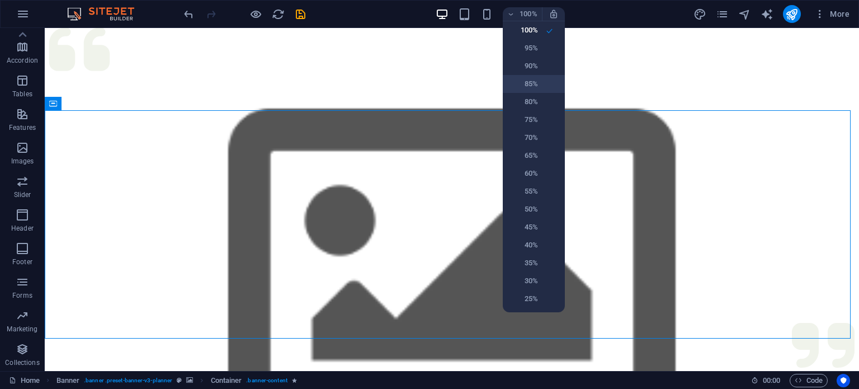
click at [532, 90] on h6 "85%" at bounding box center [523, 83] width 29 height 13
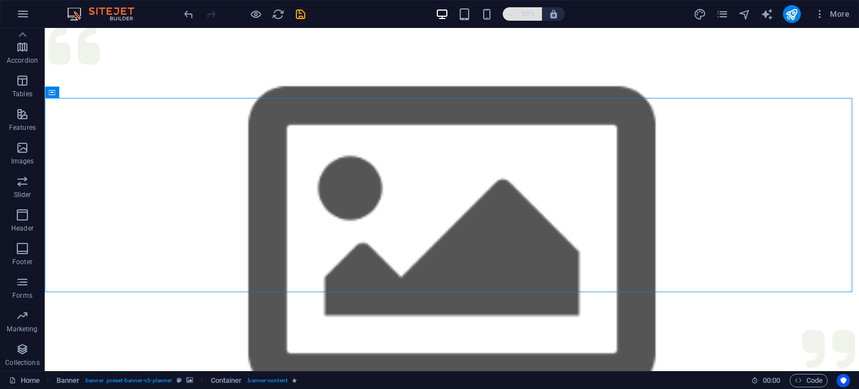
click at [520, 15] on h6 "85%" at bounding box center [528, 13] width 18 height 13
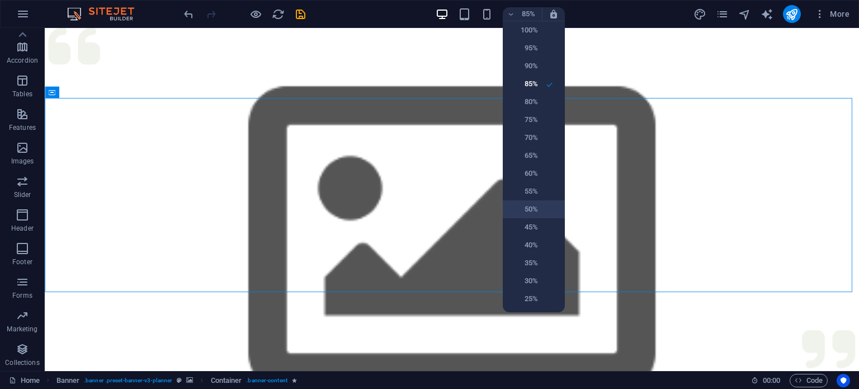
click at [534, 216] on li "50%" at bounding box center [534, 209] width 62 height 18
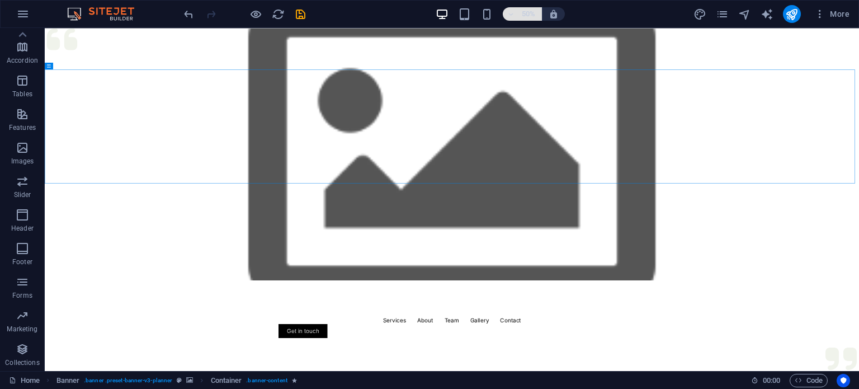
click at [522, 18] on h6 "50%" at bounding box center [528, 13] width 18 height 13
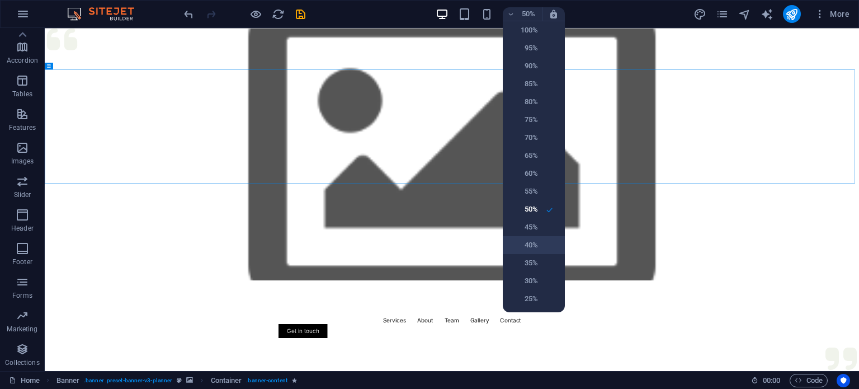
click at [528, 243] on h6 "40%" at bounding box center [523, 244] width 29 height 13
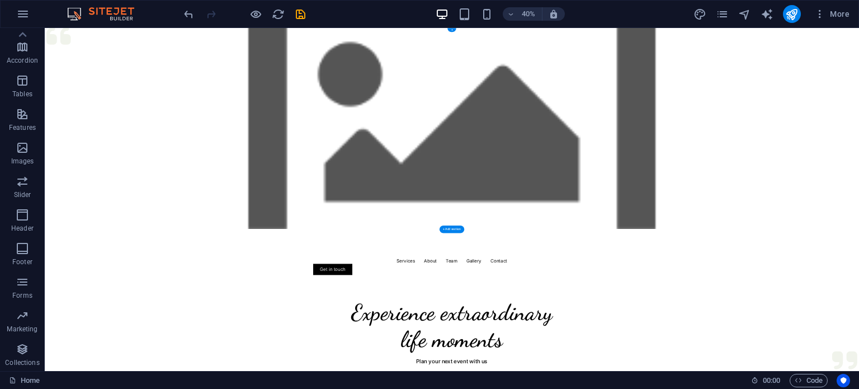
scroll to position [0, 0]
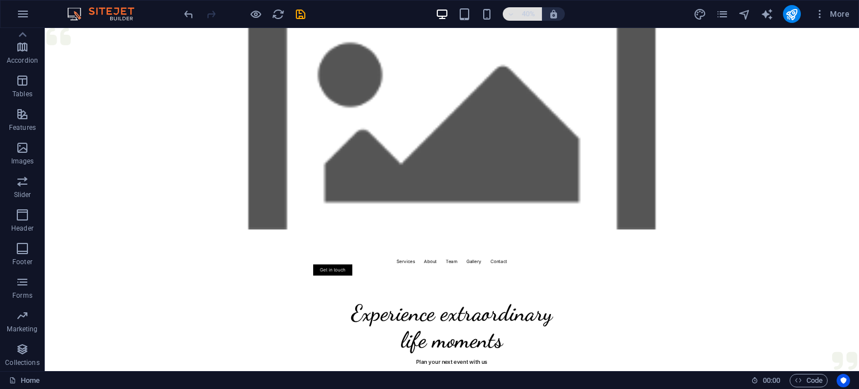
click at [522, 16] on h6 "40%" at bounding box center [528, 13] width 18 height 13
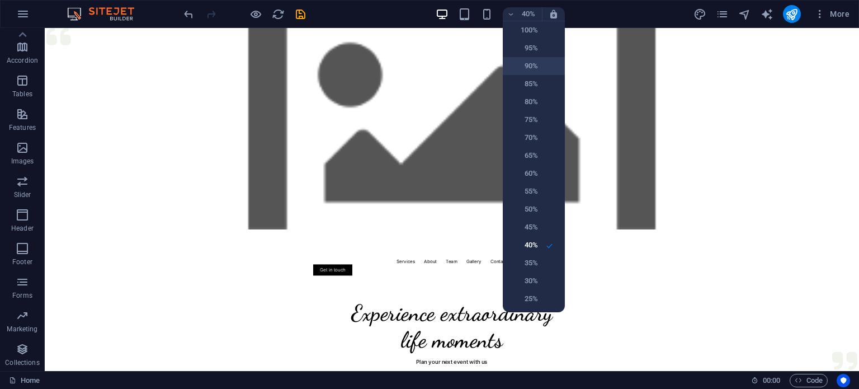
click at [529, 68] on h6 "90%" at bounding box center [523, 65] width 29 height 13
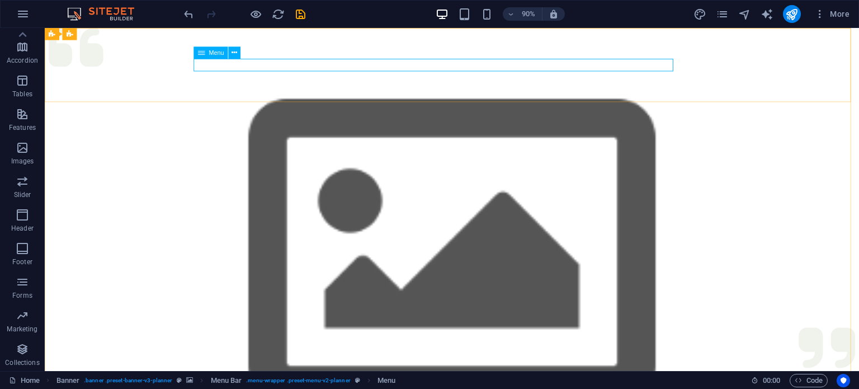
click at [224, 50] on div "Menu" at bounding box center [211, 52] width 34 height 12
click at [235, 50] on icon at bounding box center [235, 53] width 6 height 11
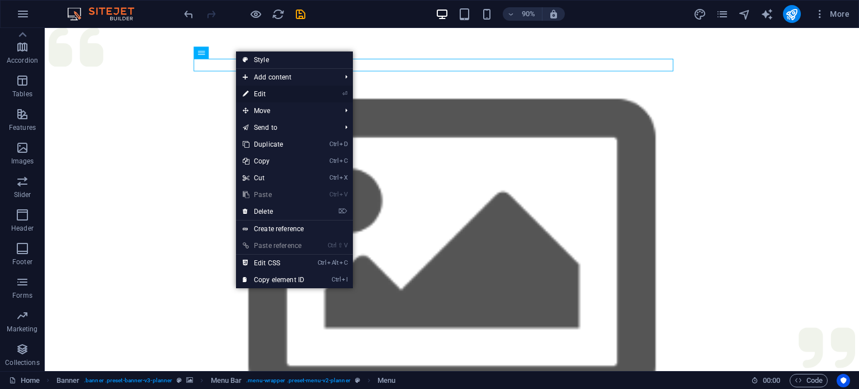
click at [283, 92] on link "⏎ Edit" at bounding box center [273, 94] width 75 height 17
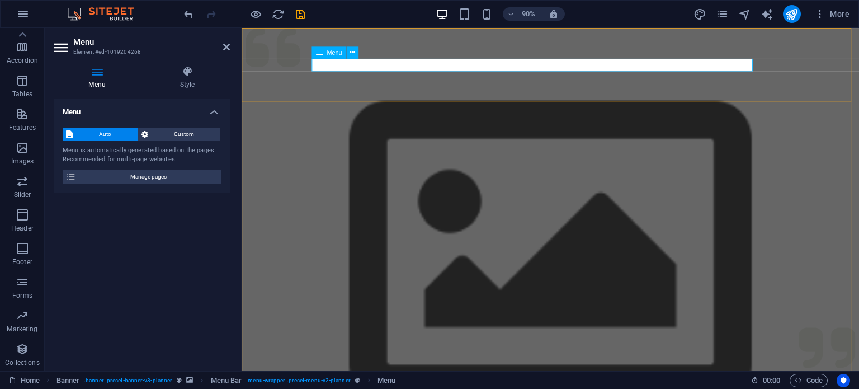
drag, startPoint x: 650, startPoint y: 68, endPoint x: 670, endPoint y: 69, distance: 20.7
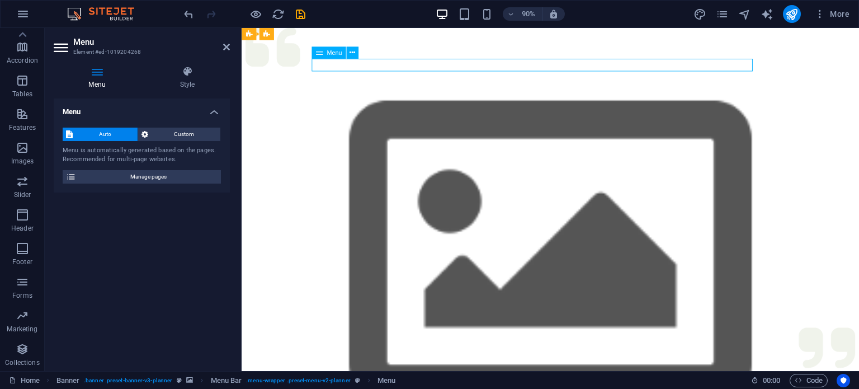
click at [176, 136] on span "Custom" at bounding box center [184, 133] width 66 height 13
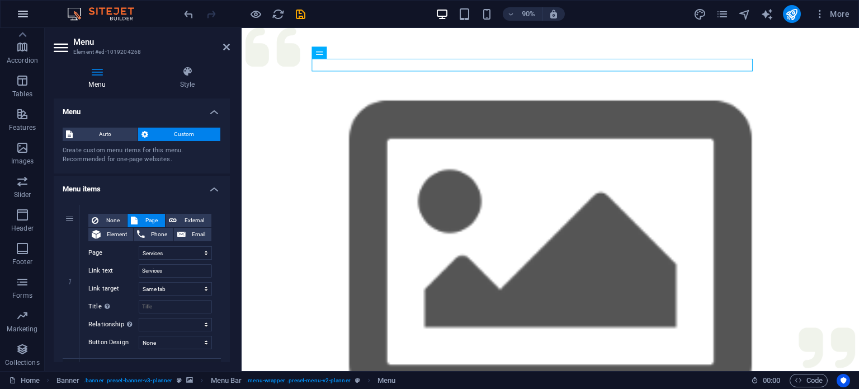
click at [27, 13] on icon "button" at bounding box center [22, 13] width 13 height 13
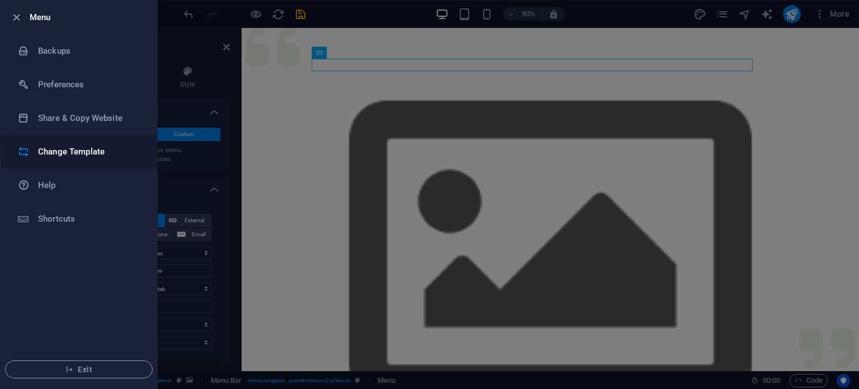
click at [83, 156] on h6 "Change Template" at bounding box center [89, 151] width 103 height 13
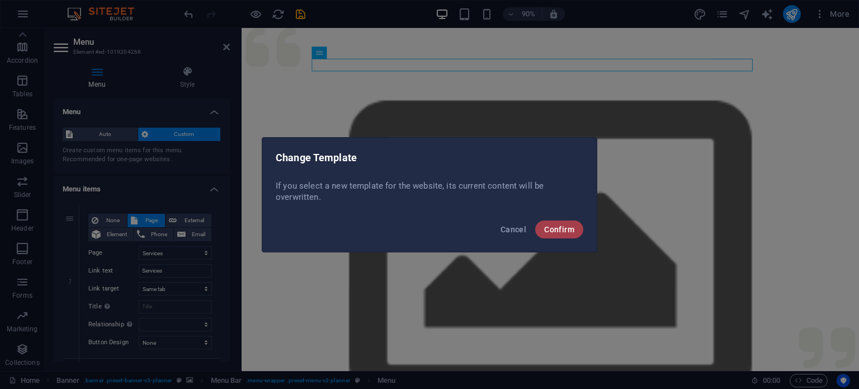
click at [543, 231] on button "Confirm" at bounding box center [559, 229] width 48 height 18
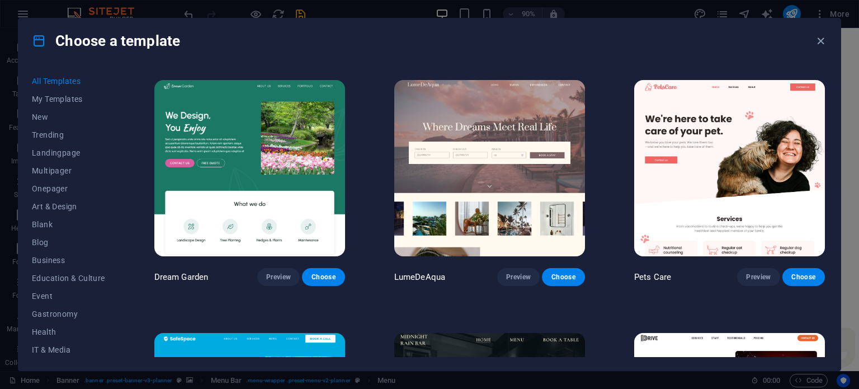
scroll to position [2068, 0]
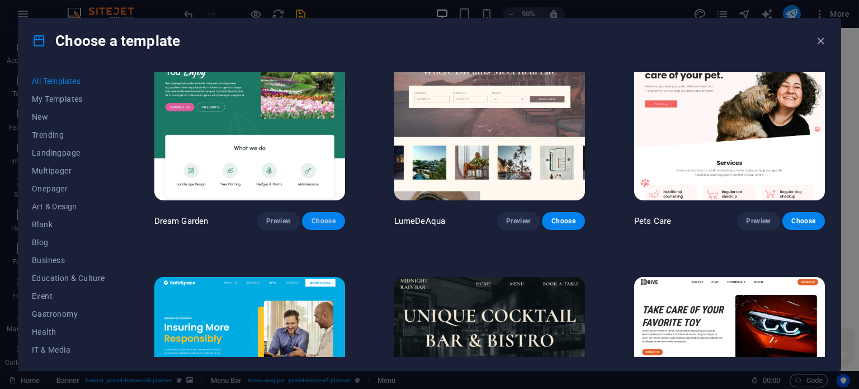
click at [314, 216] on span "Choose" at bounding box center [323, 220] width 25 height 9
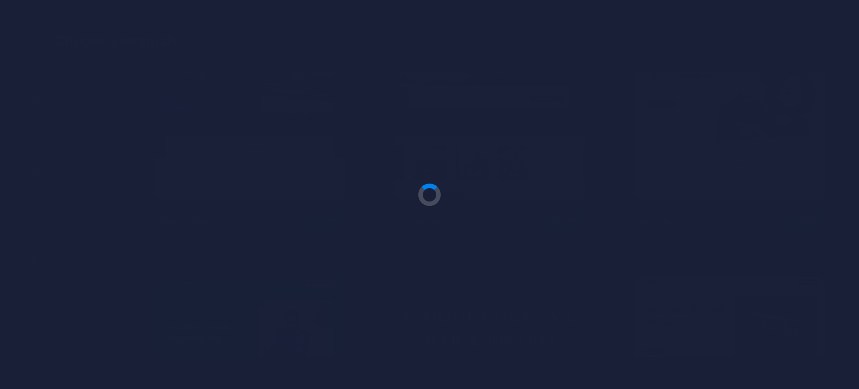
checkbox input "false"
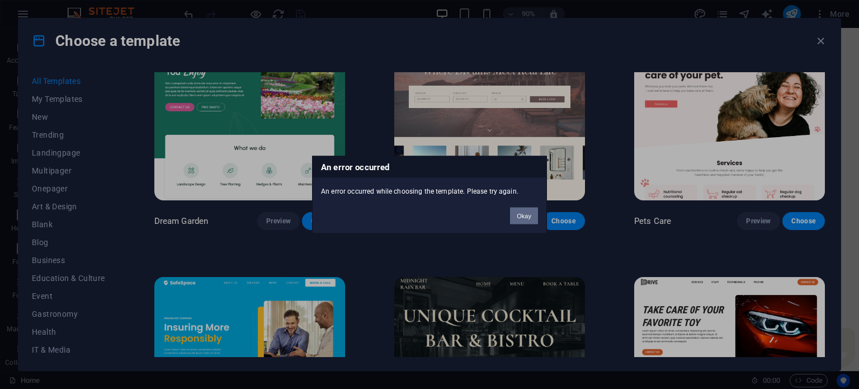
click at [532, 216] on button "Okay" at bounding box center [524, 215] width 28 height 17
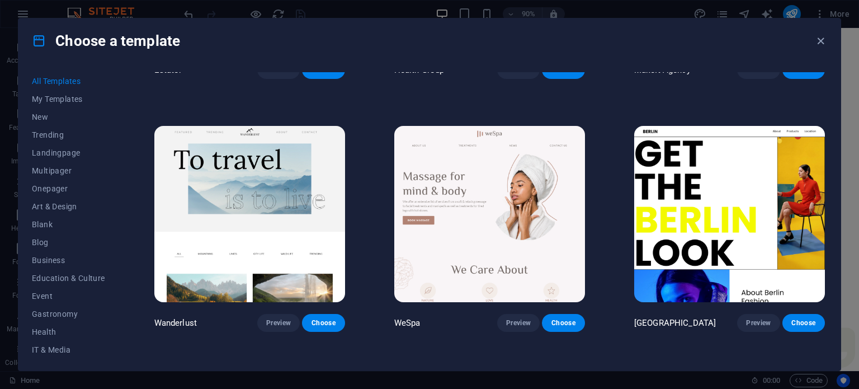
scroll to position [2739, 0]
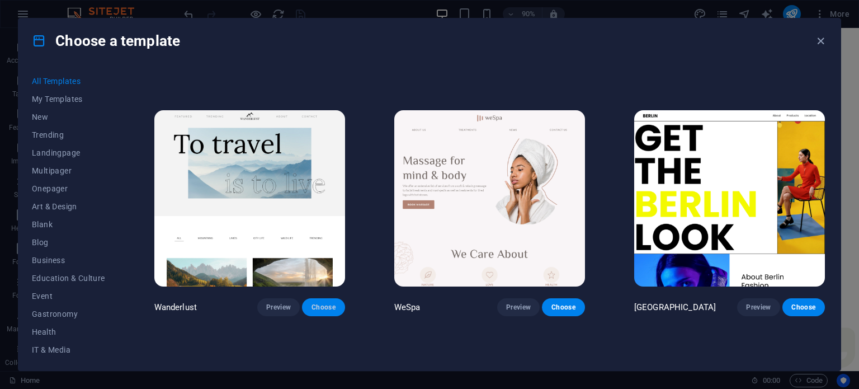
click at [322, 302] on span "Choose" at bounding box center [323, 306] width 25 height 9
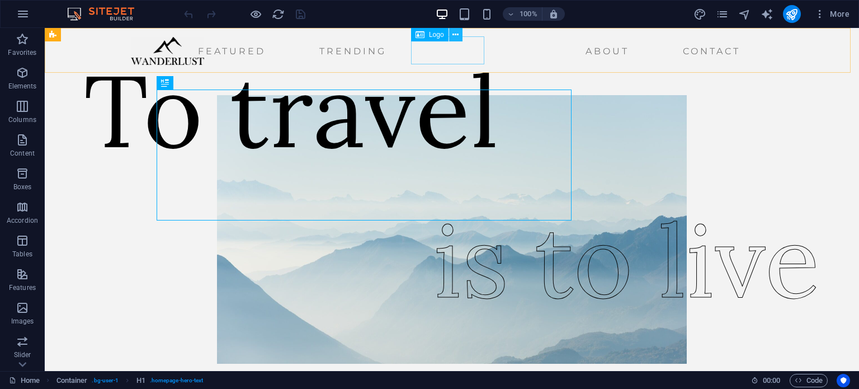
click at [461, 31] on button at bounding box center [455, 34] width 13 height 13
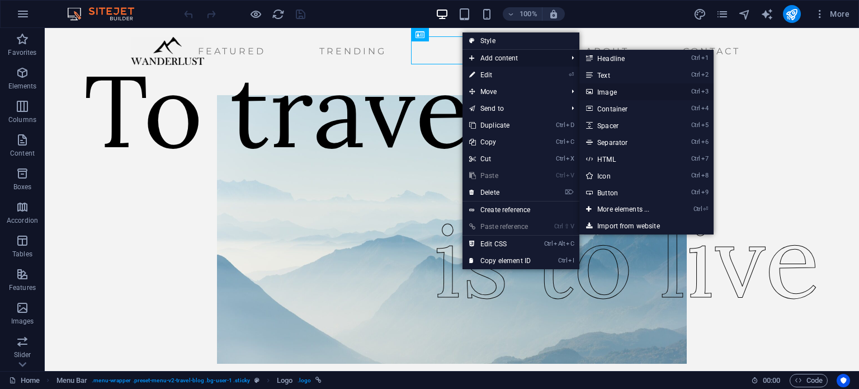
click at [619, 91] on link "Ctrl 3 Image" at bounding box center [625, 91] width 92 height 17
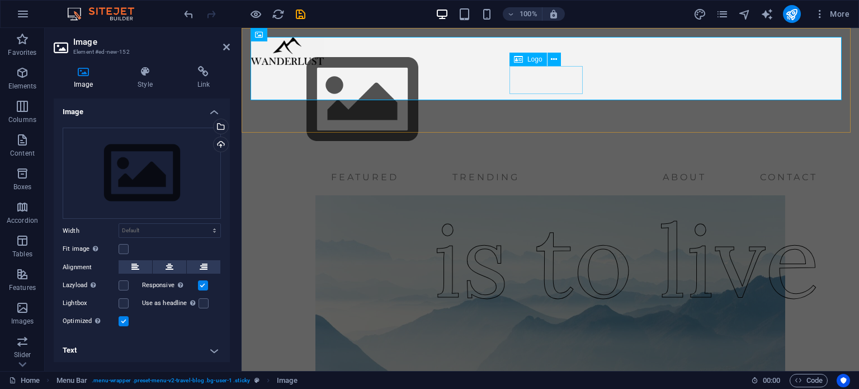
click at [324, 65] on div at bounding box center [286, 51] width 73 height 28
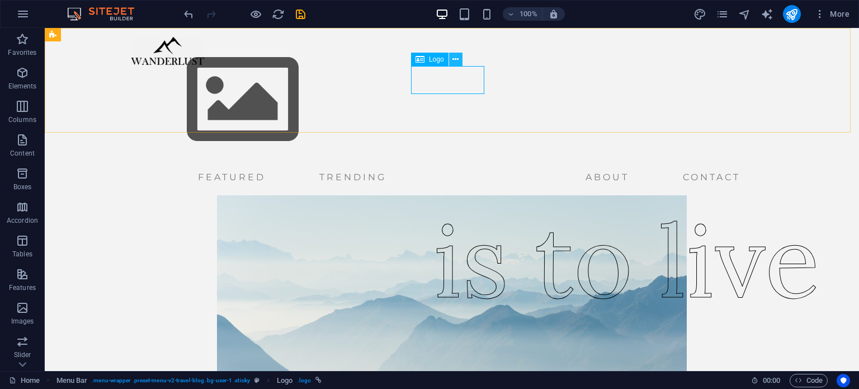
click at [458, 59] on icon at bounding box center [455, 60] width 6 height 12
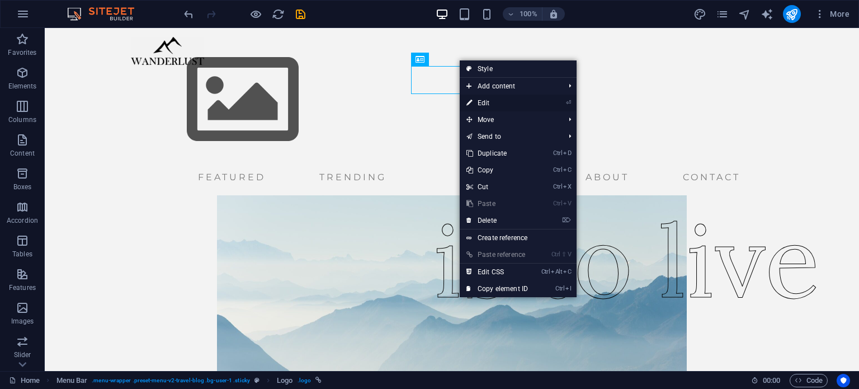
click at [517, 100] on link "⏎ Edit" at bounding box center [497, 102] width 75 height 17
select select "px"
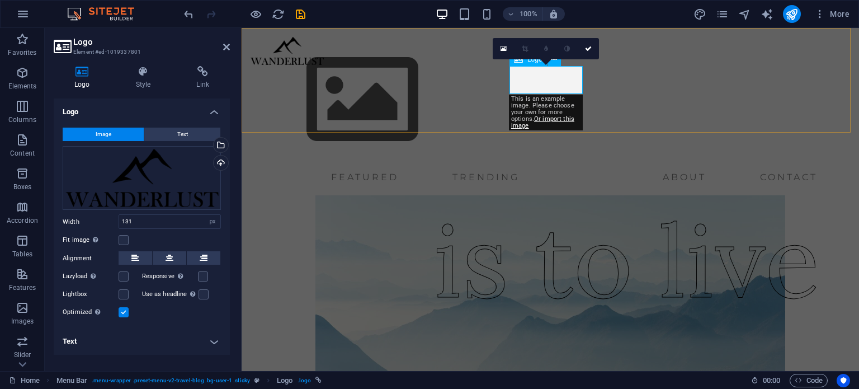
click at [324, 65] on div at bounding box center [286, 51] width 73 height 28
click at [221, 146] on div "Select files from the file manager, stock photos, or upload file(s)" at bounding box center [219, 146] width 17 height 17
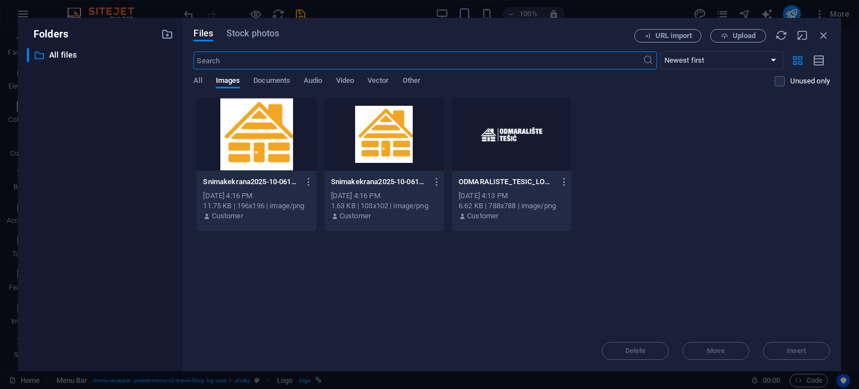
click at [507, 137] on div at bounding box center [512, 134] width 120 height 73
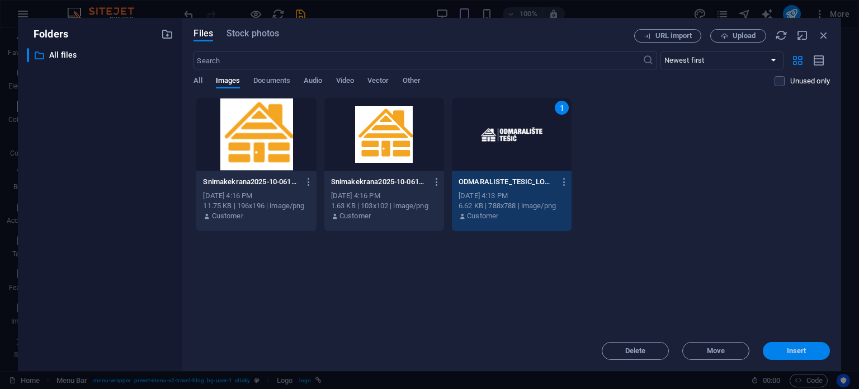
click at [793, 348] on span "Insert" at bounding box center [797, 350] width 20 height 7
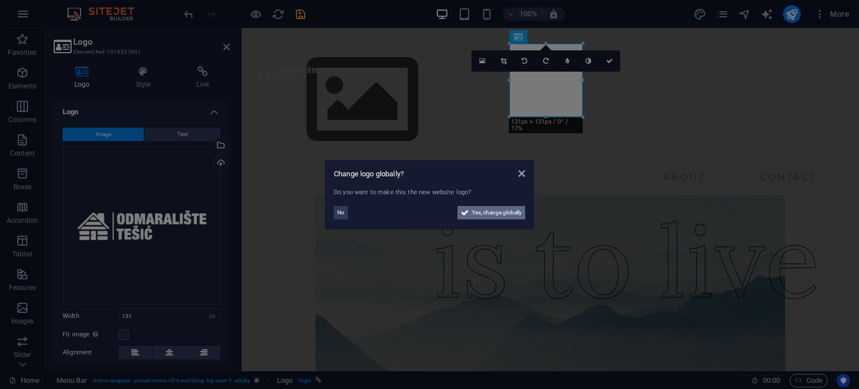
click at [487, 215] on span "Yes, change globally" at bounding box center [497, 212] width 50 height 13
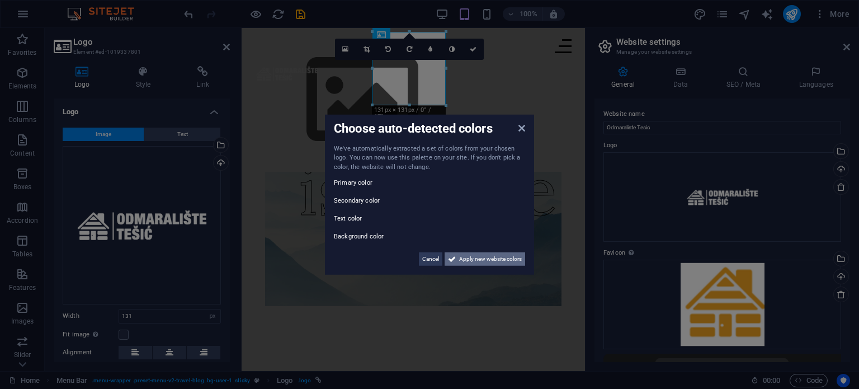
click at [475, 259] on span "Apply new website colors" at bounding box center [490, 258] width 63 height 13
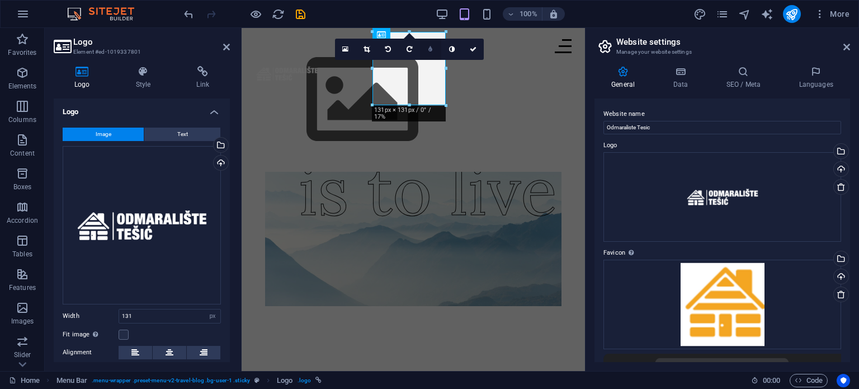
click at [433, 48] on link at bounding box center [430, 49] width 21 height 21
type input "4"
type input "3"
type input "2"
click at [446, 39] on input "1" at bounding box center [441, 49] width 17 height 21
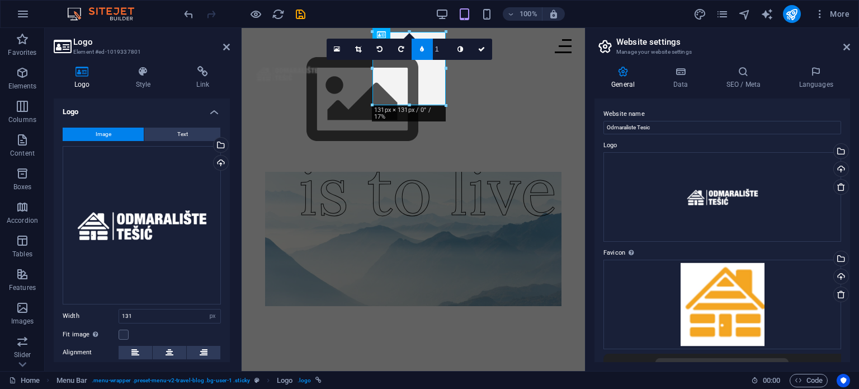
click at [446, 40] on input "1" at bounding box center [441, 49] width 17 height 21
click at [445, 41] on input "1" at bounding box center [441, 49] width 17 height 21
click at [443, 52] on input "1" at bounding box center [441, 49] width 17 height 21
click at [445, 50] on input "1" at bounding box center [441, 49] width 17 height 21
type input "2"
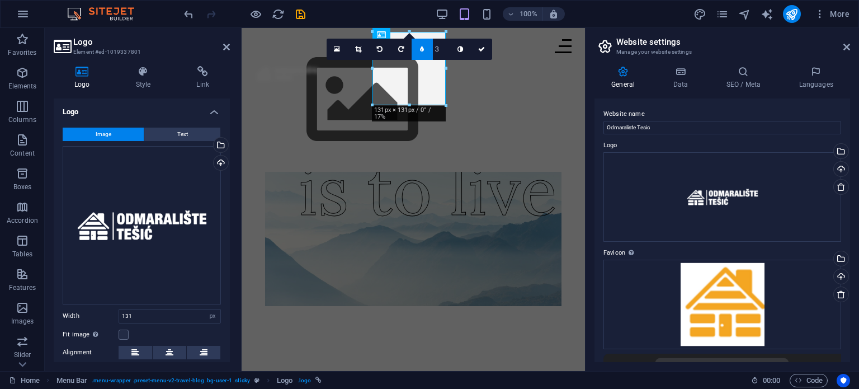
type input "4"
type input "8"
type input "9"
click at [465, 49] on link at bounding box center [459, 49] width 21 height 21
click at [457, 46] on icon at bounding box center [460, 49] width 6 height 7
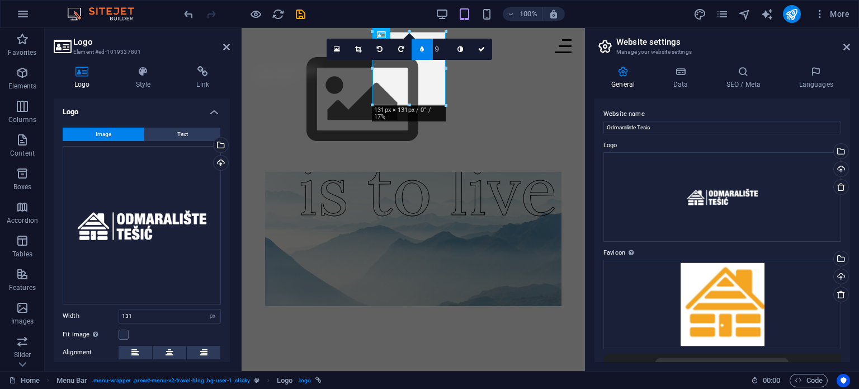
click at [427, 48] on link at bounding box center [421, 49] width 21 height 21
click at [346, 45] on icon at bounding box center [345, 49] width 6 height 8
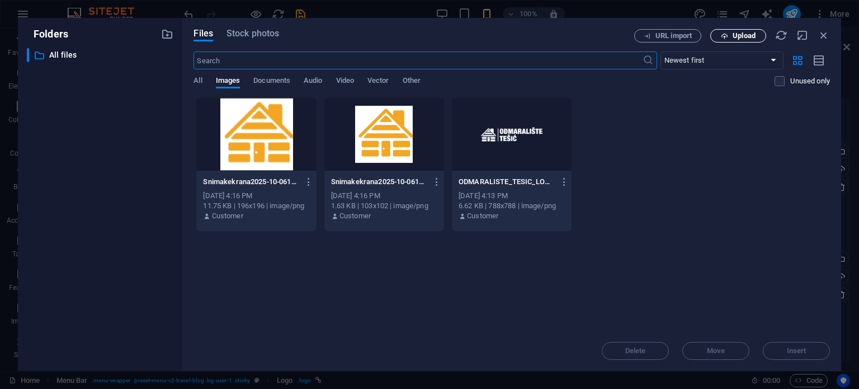
click at [724, 36] on icon "button" at bounding box center [724, 35] width 7 height 7
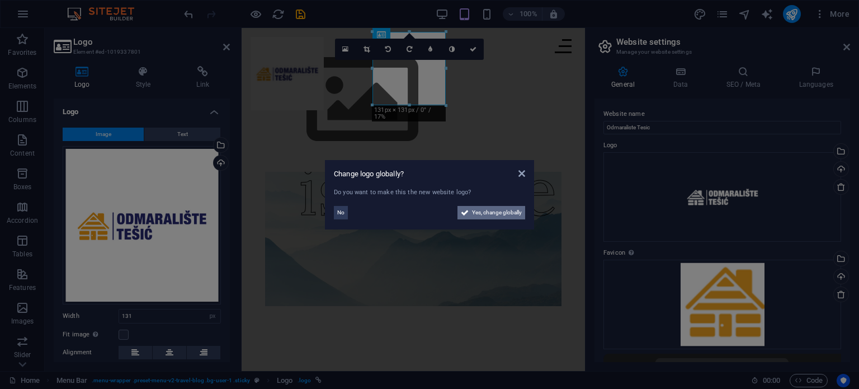
click at [498, 215] on span "Yes, change globally" at bounding box center [497, 212] width 50 height 13
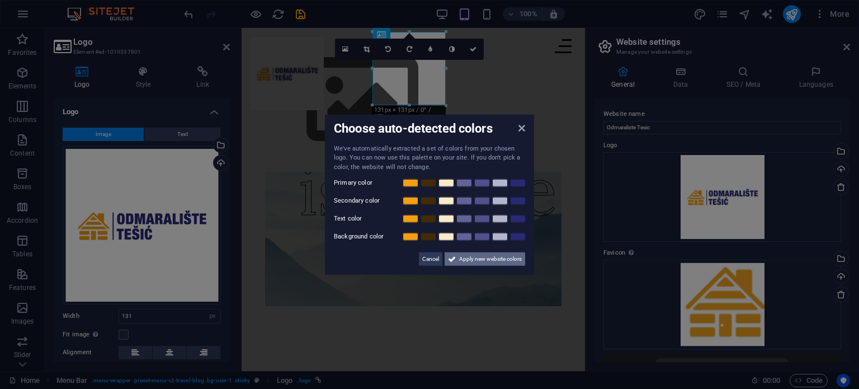
click at [480, 258] on span "Apply new website colors" at bounding box center [490, 258] width 63 height 13
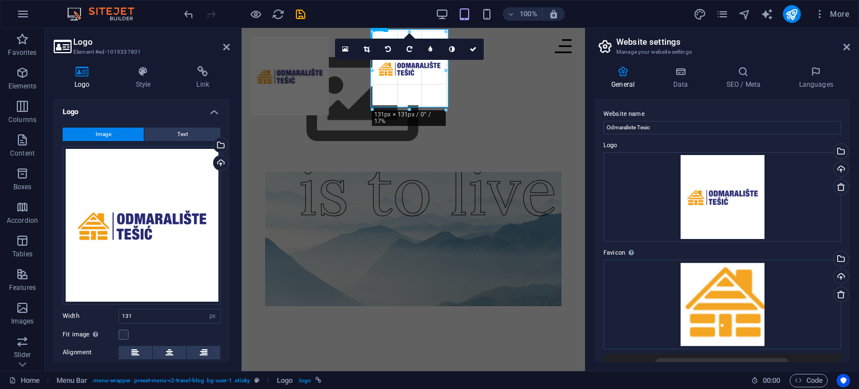
drag, startPoint x: 446, startPoint y: 104, endPoint x: 451, endPoint y: 82, distance: 22.4
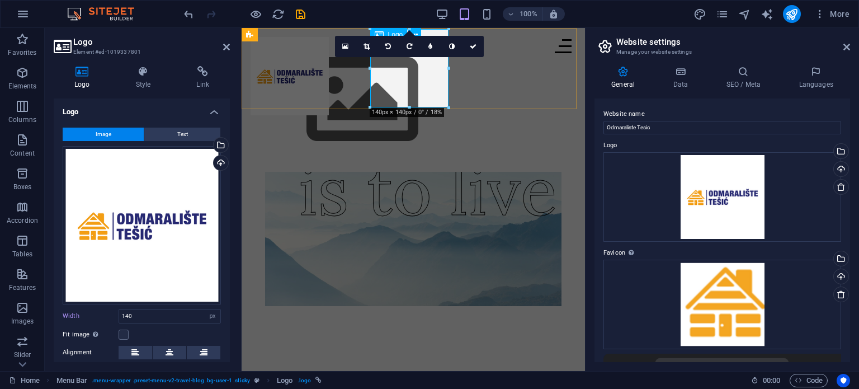
drag, startPoint x: 650, startPoint y: 134, endPoint x: 411, endPoint y: 80, distance: 244.7
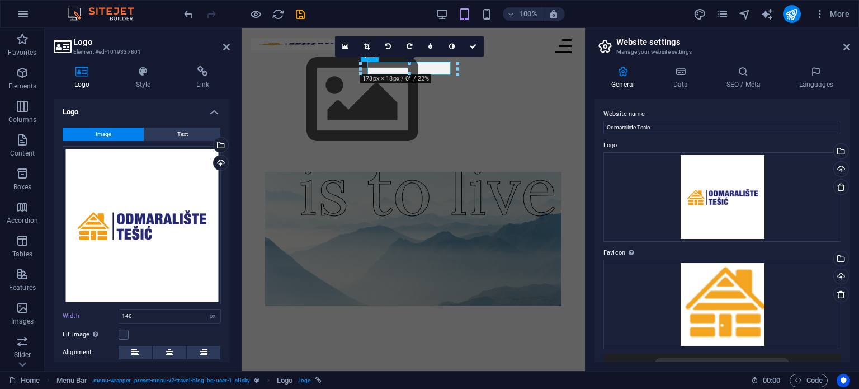
type input "172"
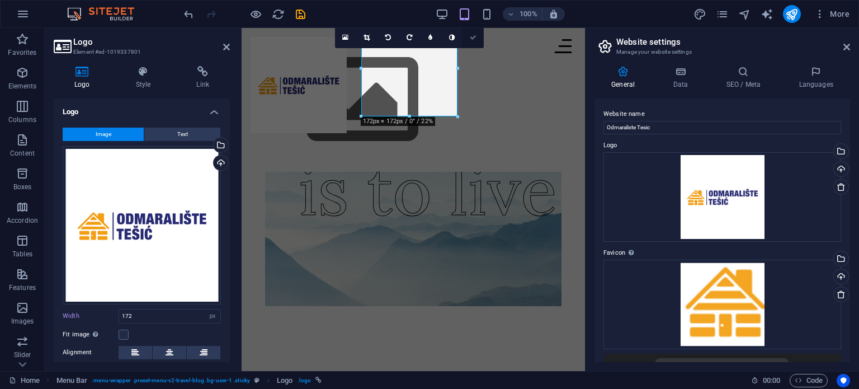
click at [470, 38] on icon at bounding box center [473, 37] width 7 height 7
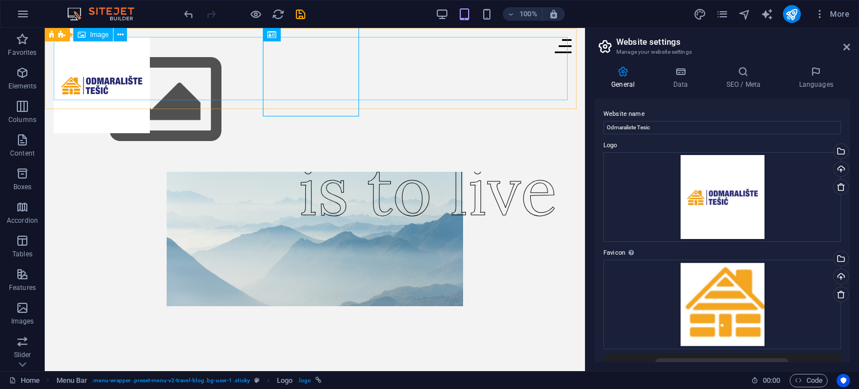
click at [105, 68] on figure at bounding box center [315, 100] width 522 height 126
click at [101, 32] on span "Image" at bounding box center [99, 34] width 18 height 7
click at [118, 34] on icon at bounding box center [120, 35] width 6 height 12
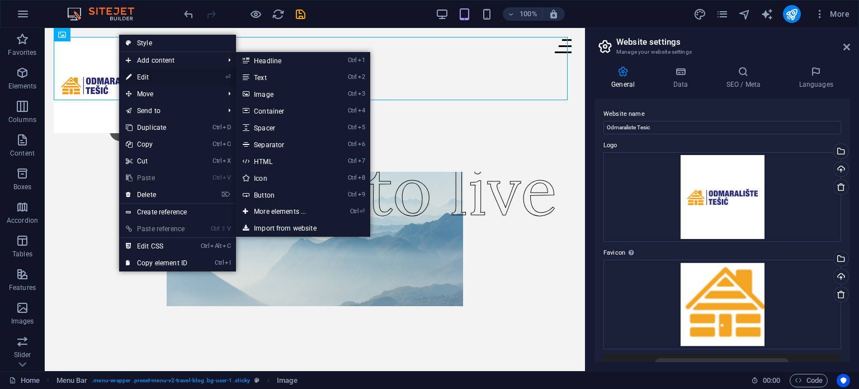
click at [161, 77] on link "⏎ Edit" at bounding box center [156, 77] width 75 height 17
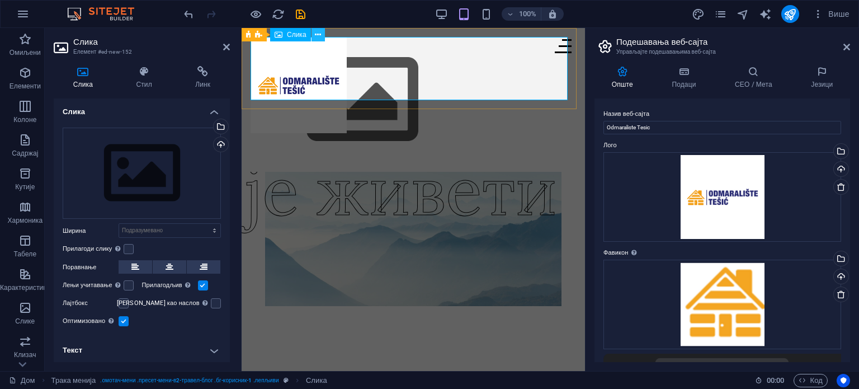
click at [320, 31] on icon at bounding box center [318, 35] width 6 height 12
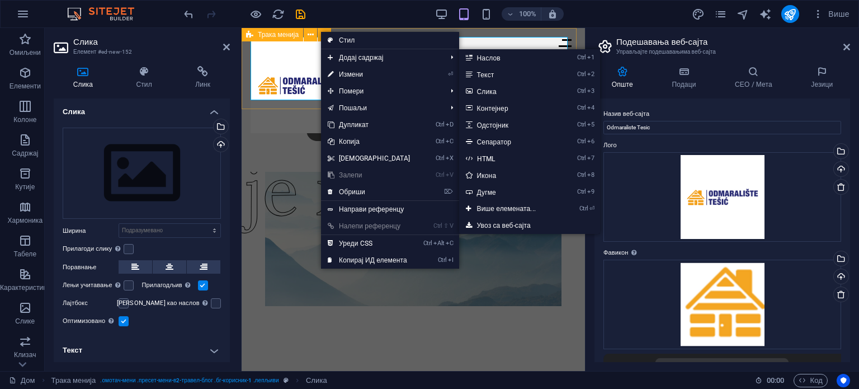
click at [298, 102] on div "Истакнуто Трендови О нама Контакт Мени" at bounding box center [413, 100] width 343 height 144
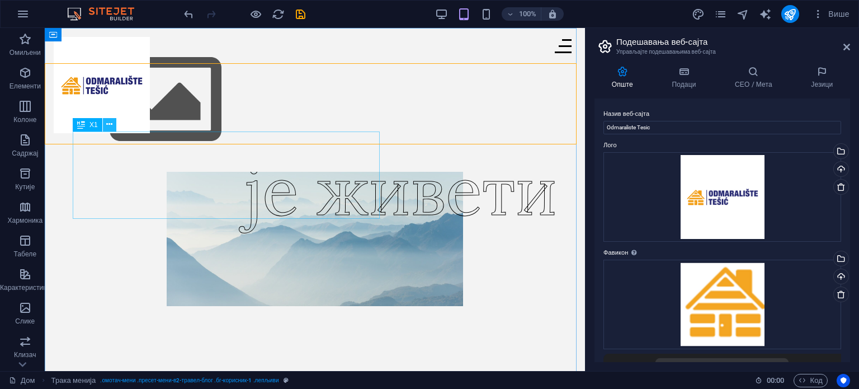
click at [106, 125] on icon at bounding box center [109, 125] width 6 height 12
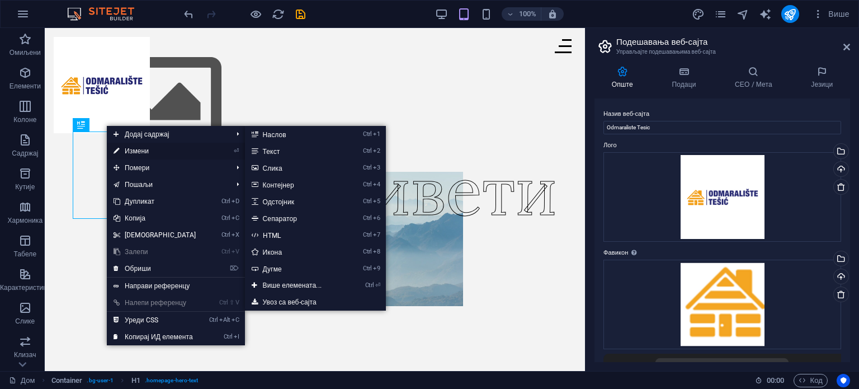
click at [152, 156] on link "⏎ Измени" at bounding box center [155, 151] width 96 height 17
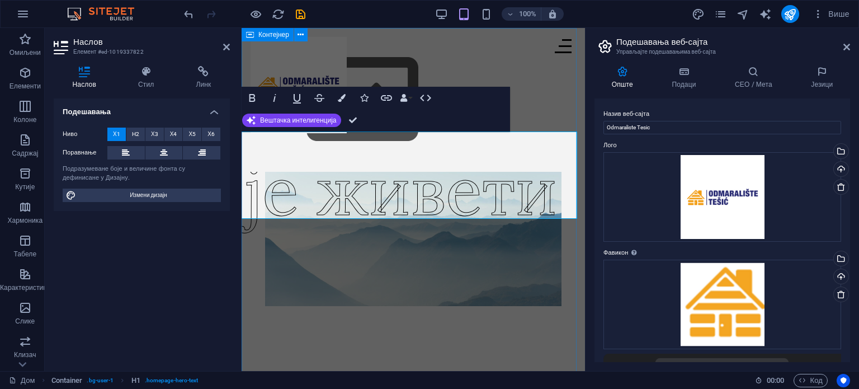
scroll to position [0, 176]
click at [406, 280] on div "ODMARALIŠTE је живети" at bounding box center [413, 200] width 343 height 345
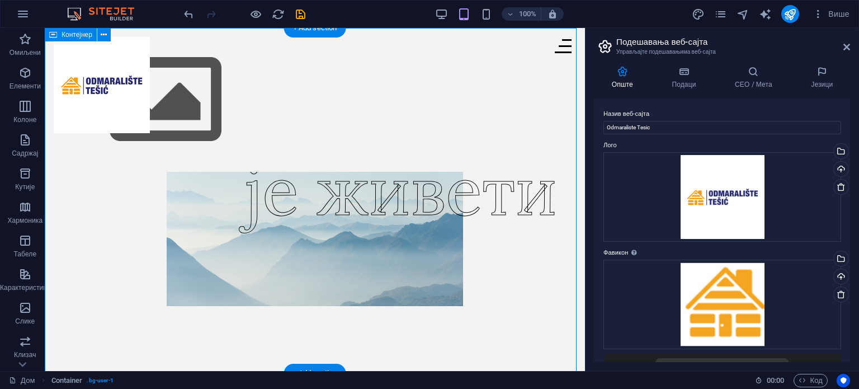
scroll to position [0, 0]
click at [267, 241] on div "је живети" at bounding box center [401, 190] width 312 height 101
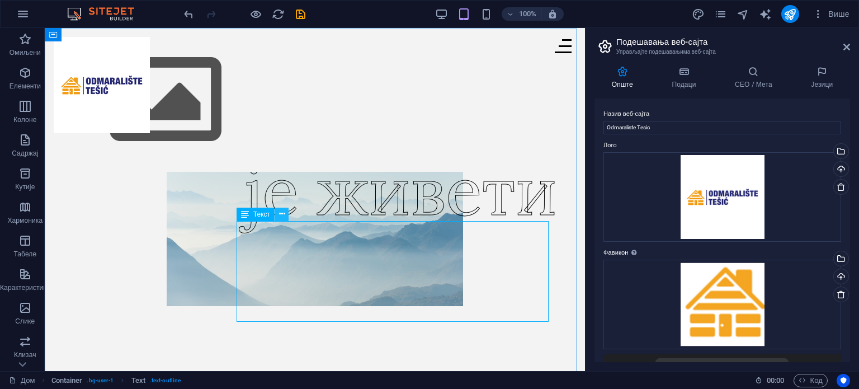
click at [280, 213] on icon at bounding box center [282, 214] width 6 height 12
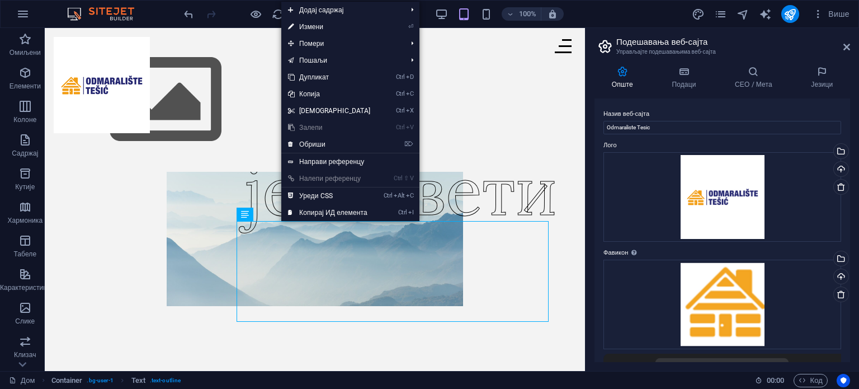
drag, startPoint x: 134, startPoint y: 88, endPoint x: 336, endPoint y: 26, distance: 211.3
click at [324, 26] on link "⏎ Измени" at bounding box center [329, 26] width 96 height 17
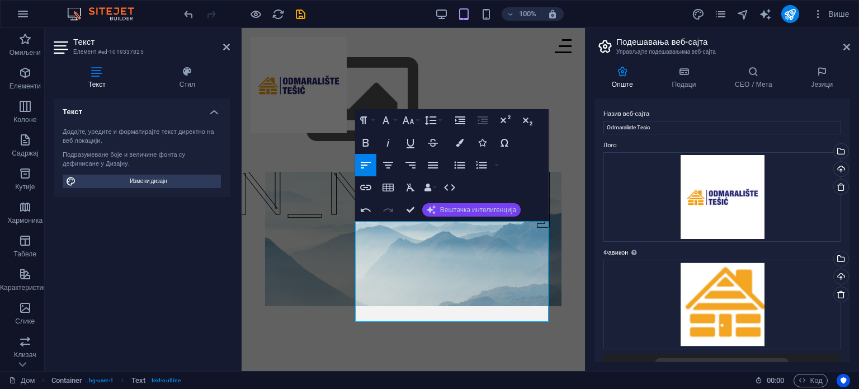
click at [455, 212] on font "Вештачка интелигенција" at bounding box center [478, 210] width 77 height 8
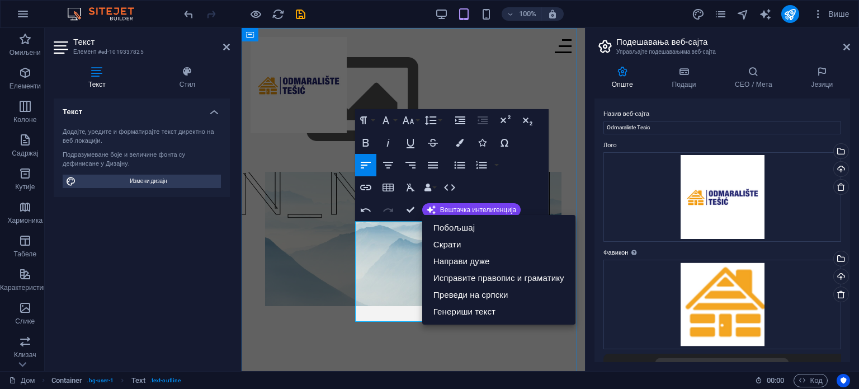
click at [353, 244] on figure at bounding box center [413, 221] width 316 height 169
click at [583, 344] on div "ОДМАРАЛИШТЕ ТEŠIĆ" at bounding box center [413, 200] width 343 height 345
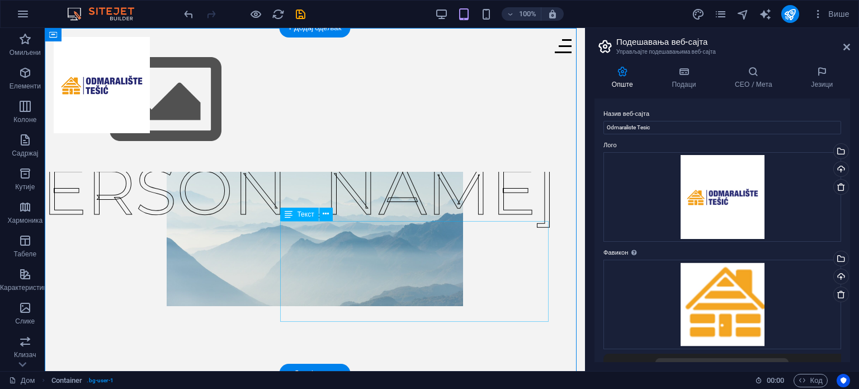
click at [404, 240] on div "ТЕШИЋ" at bounding box center [265, 190] width 584 height 101
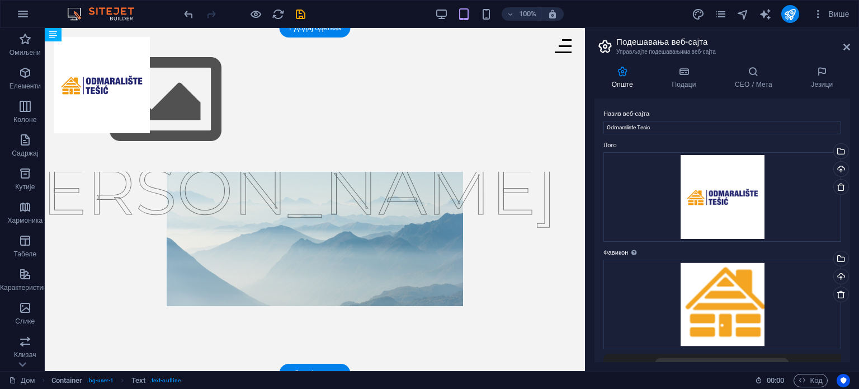
drag, startPoint x: 330, startPoint y: 242, endPoint x: 117, endPoint y: 223, distance: 213.8
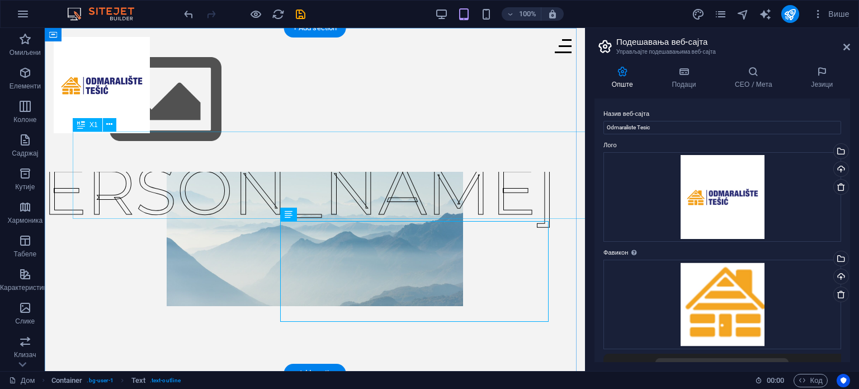
click at [209, 138] on div "ОДМАРАЛИШТЕ" at bounding box center [345, 93] width 544 height 87
click at [364, 240] on div "ТЕШИЋ" at bounding box center [265, 190] width 584 height 101
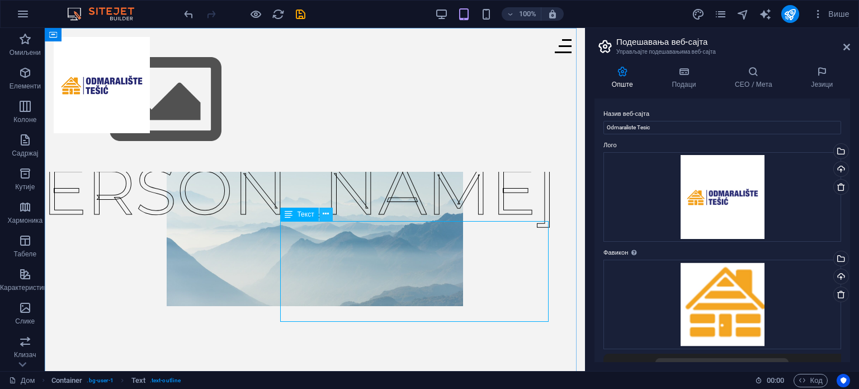
click at [327, 214] on icon at bounding box center [326, 214] width 6 height 12
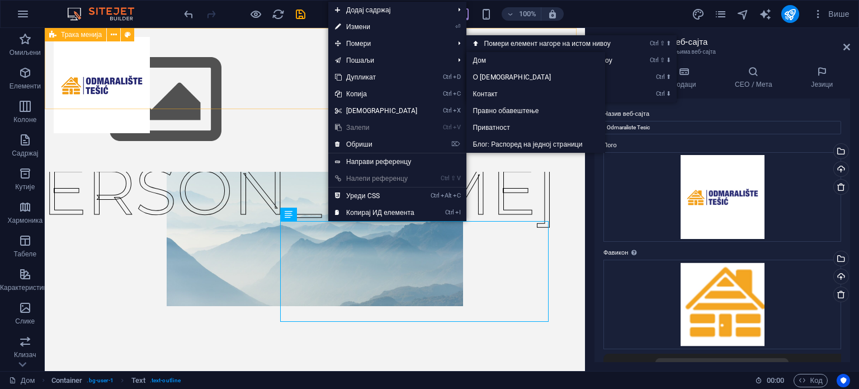
click at [237, 121] on div "ТЕШИЋ ОДМАРАЛИШТЕ" at bounding box center [315, 200] width 540 height 345
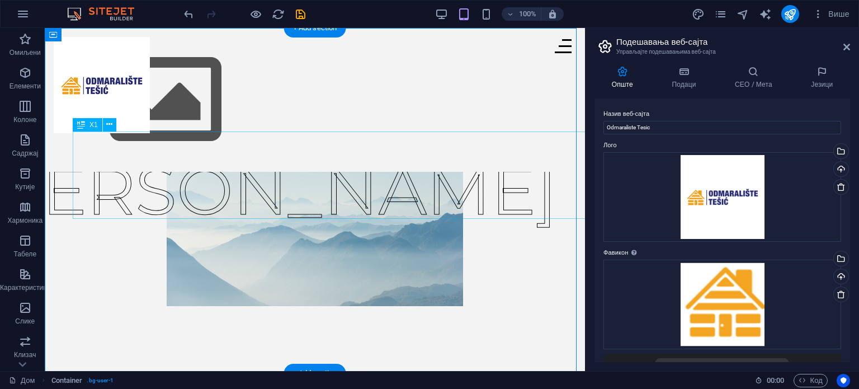
click at [418, 138] on div "ОДМАРАЛИШТЕ" at bounding box center [345, 93] width 544 height 87
click at [87, 122] on div "Х1" at bounding box center [88, 124] width 30 height 13
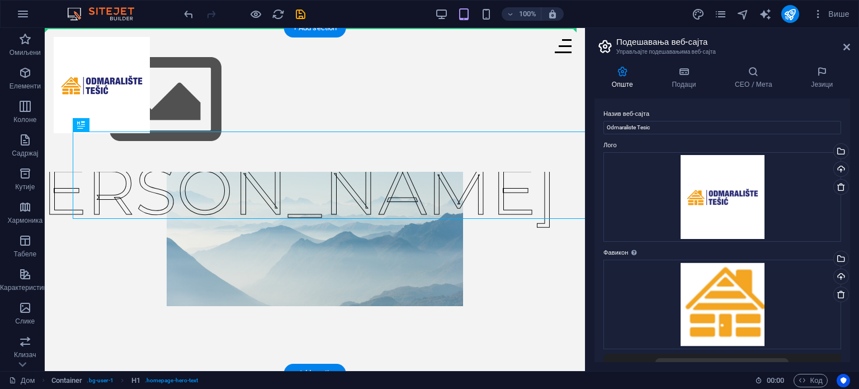
drag, startPoint x: 136, startPoint y: 151, endPoint x: 66, endPoint y: 124, distance: 75.4
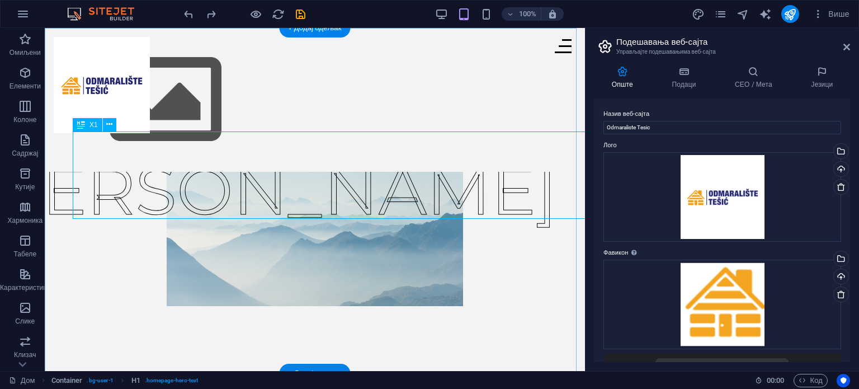
click at [212, 138] on div "ОДМАРАЛИШТЕ" at bounding box center [345, 93] width 544 height 87
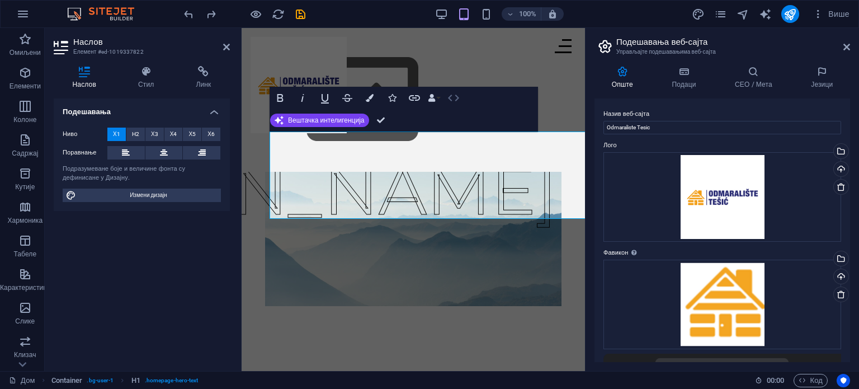
click at [450, 100] on icon "button" at bounding box center [453, 97] width 13 height 13
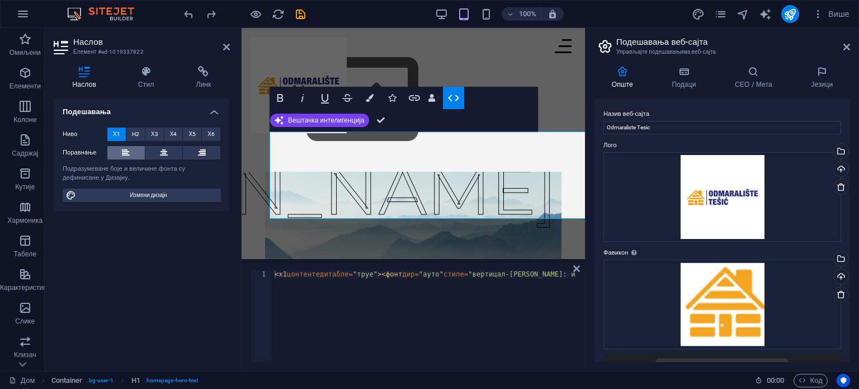
click at [139, 150] on button at bounding box center [125, 152] width 37 height 13
click at [169, 155] on button at bounding box center [163, 152] width 37 height 13
click at [304, 119] on font "Вештачка интелигенција" at bounding box center [326, 120] width 77 height 8
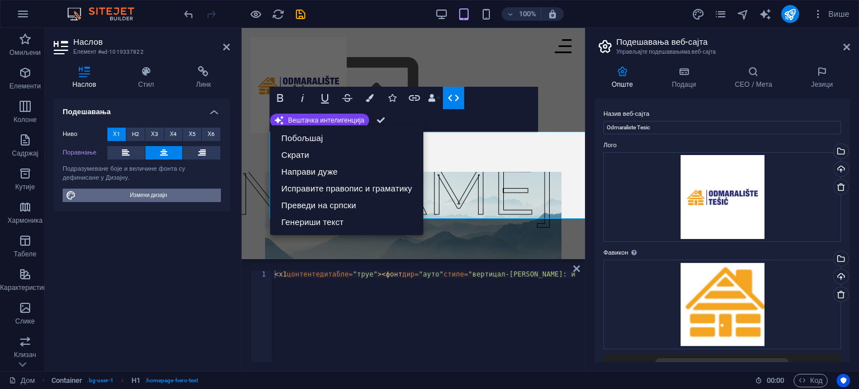
click at [155, 198] on font "Измени дизајн" at bounding box center [148, 195] width 37 height 6
select select "ease-in-out"
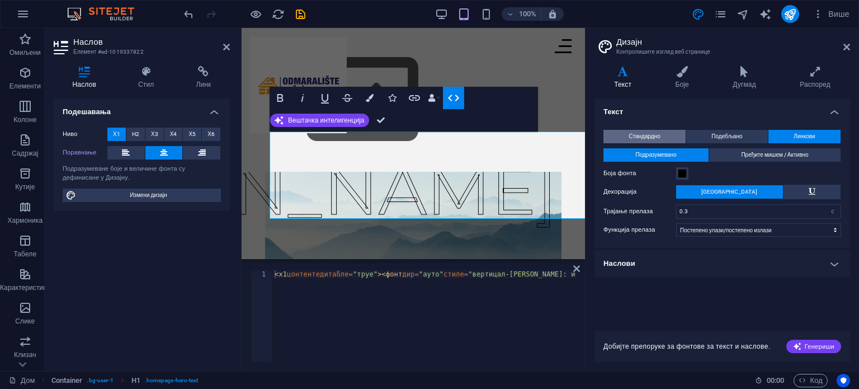
click at [636, 134] on font "Стандардно" at bounding box center [643, 136] width 31 height 6
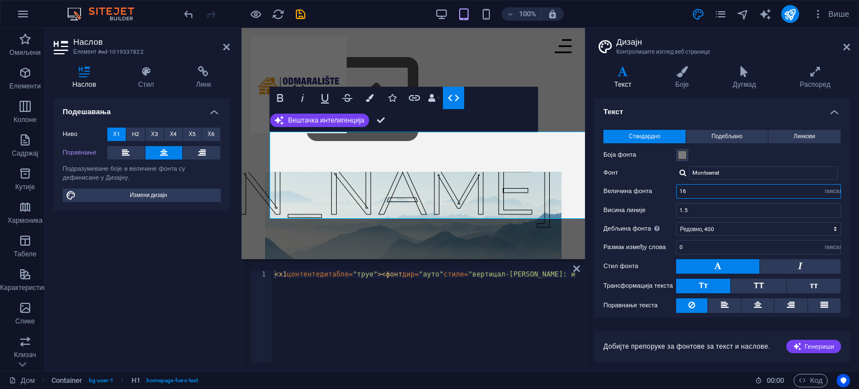
click at [725, 191] on input "16" at bounding box center [758, 190] width 164 height 13
type input "1"
type input "10"
click at [813, 344] on font "Генериши" at bounding box center [819, 346] width 30 height 7
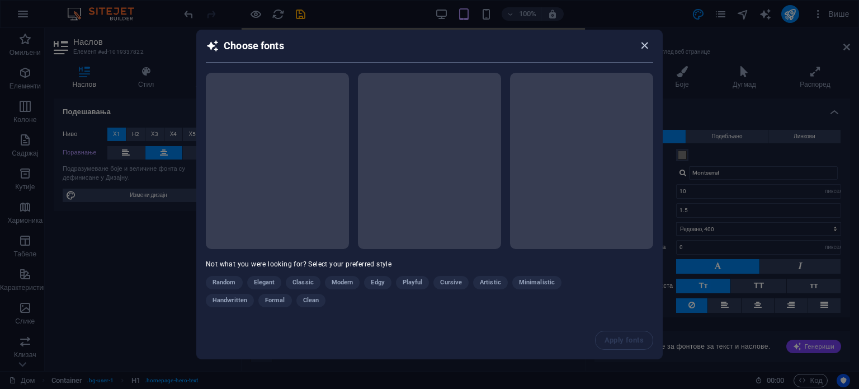
click at [641, 42] on icon "button" at bounding box center [644, 45] width 13 height 13
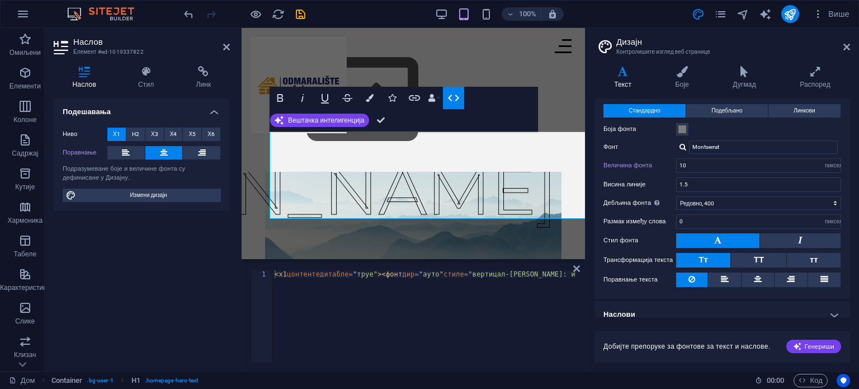
scroll to position [34, 0]
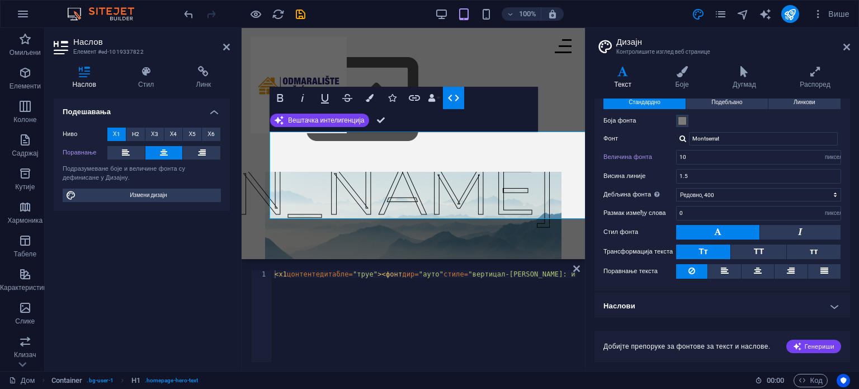
click at [662, 310] on h4 "Наслови" at bounding box center [721, 305] width 255 height 27
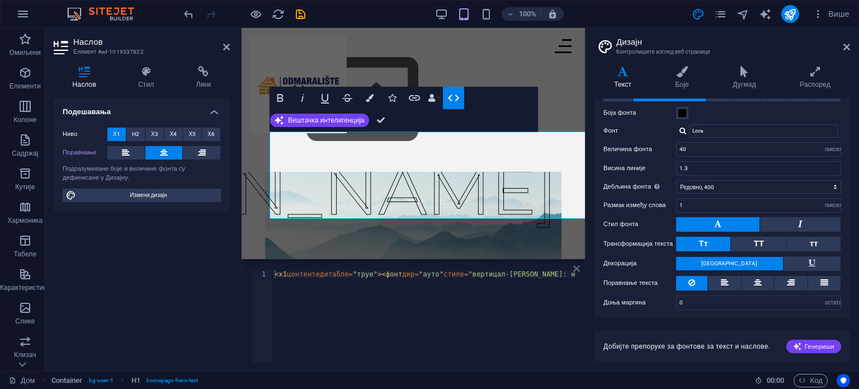
click at [576, 267] on icon at bounding box center [576, 268] width 7 height 9
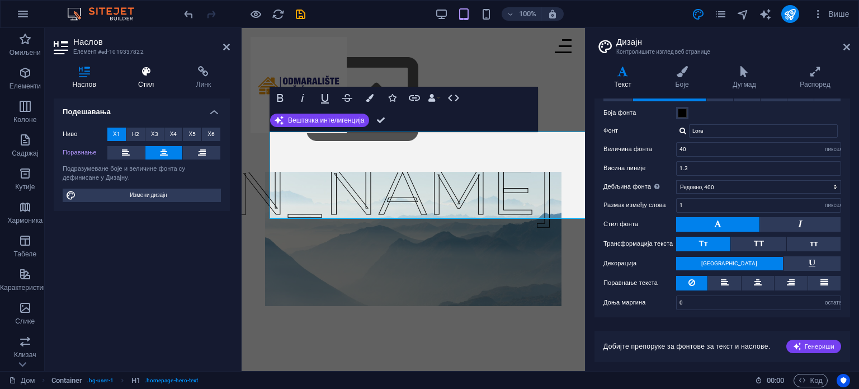
click at [154, 69] on icon at bounding box center [146, 71] width 54 height 11
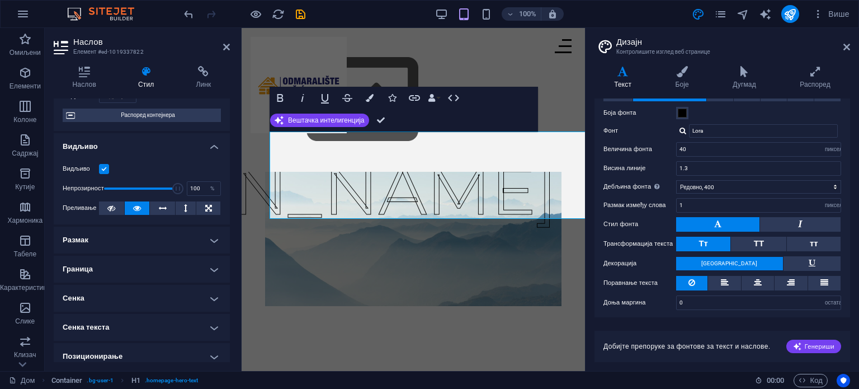
scroll to position [112, 0]
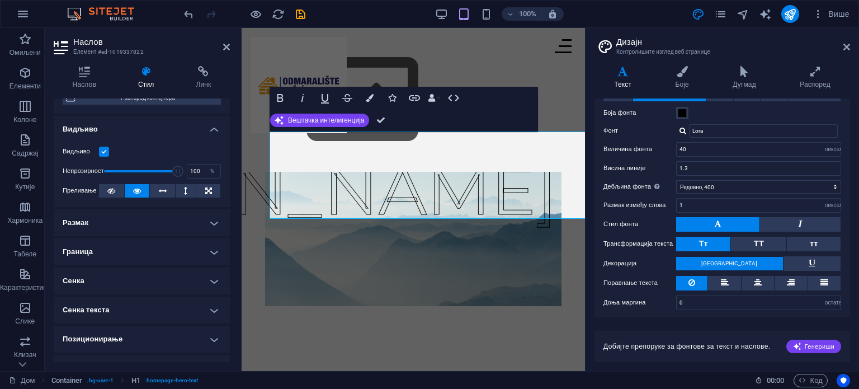
click at [162, 220] on h4 "Размак" at bounding box center [142, 222] width 176 height 27
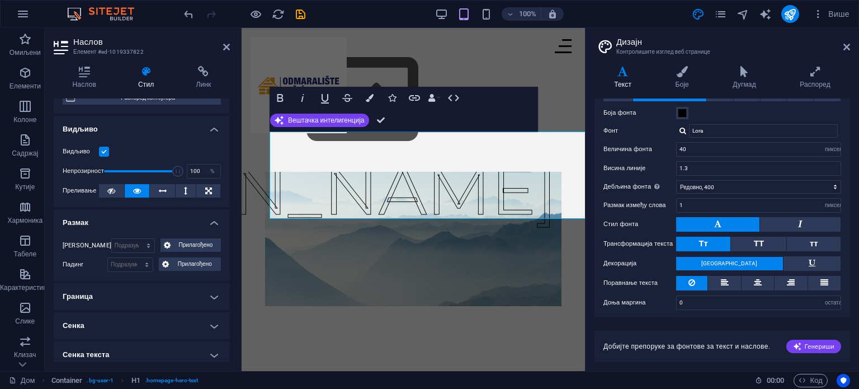
click at [167, 215] on h4 "Размак" at bounding box center [142, 219] width 176 height 20
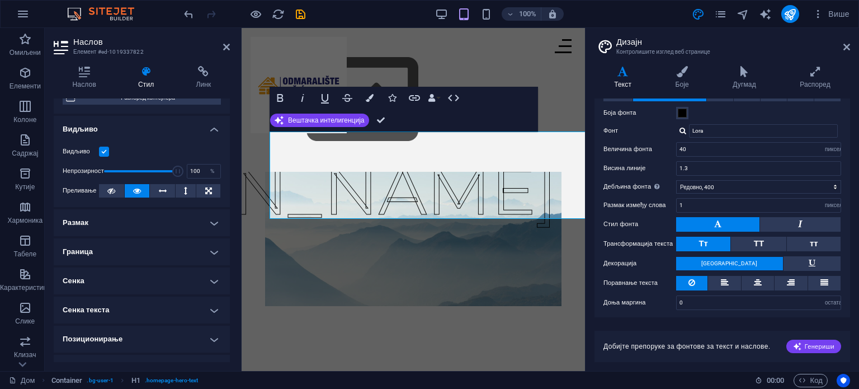
click at [144, 241] on h4 "Граница" at bounding box center [142, 251] width 176 height 27
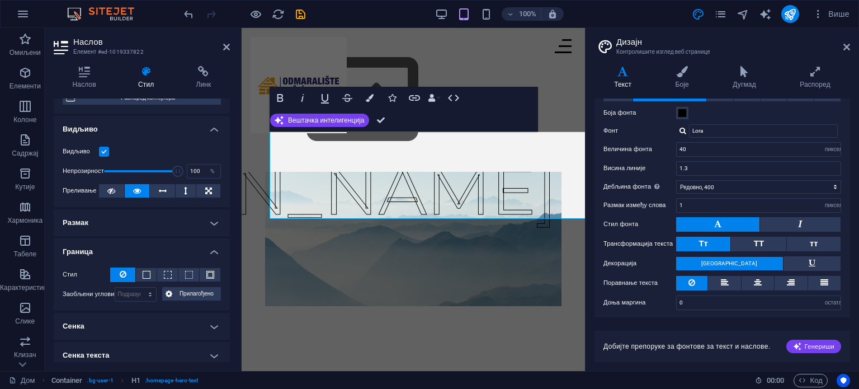
click at [144, 253] on h4 "Граница" at bounding box center [142, 248] width 176 height 20
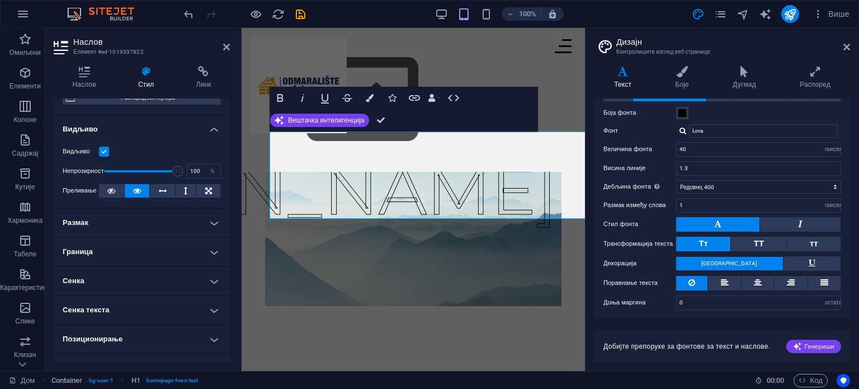
click at [144, 275] on h4 "Сенка" at bounding box center [142, 280] width 176 height 27
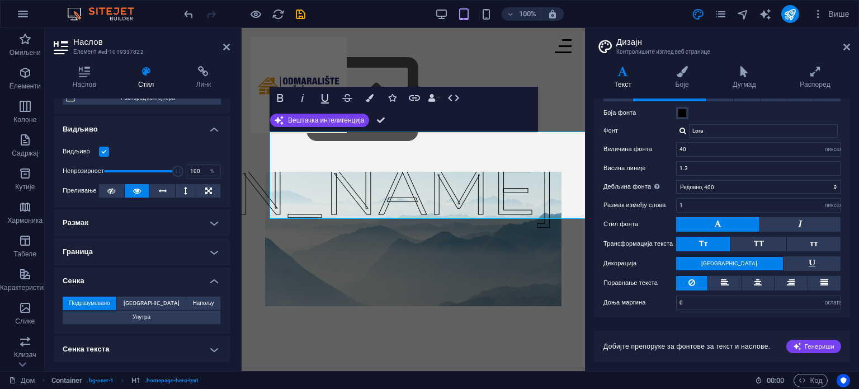
click at [144, 281] on h4 "Сенка" at bounding box center [142, 277] width 176 height 20
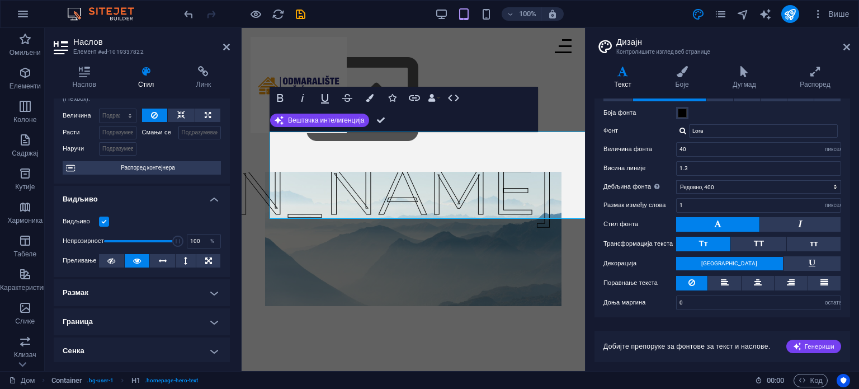
scroll to position [0, 0]
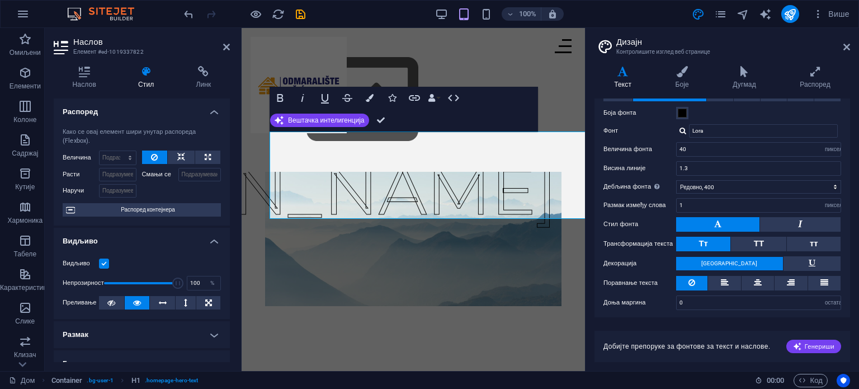
click at [118, 103] on h4 "Распоред" at bounding box center [142, 108] width 176 height 20
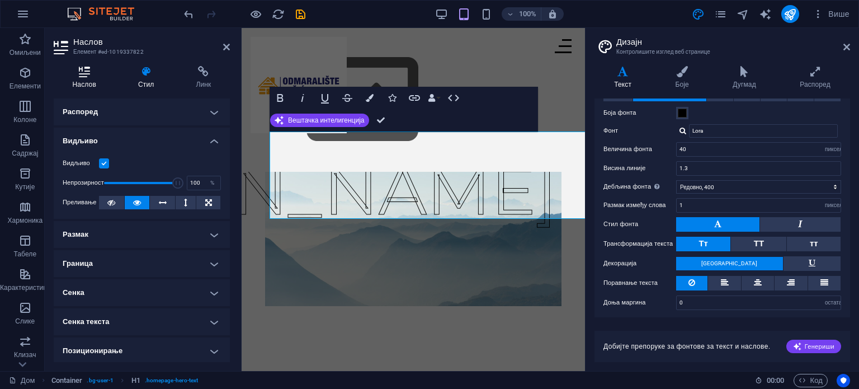
click at [92, 82] on font "Наслов" at bounding box center [84, 84] width 23 height 8
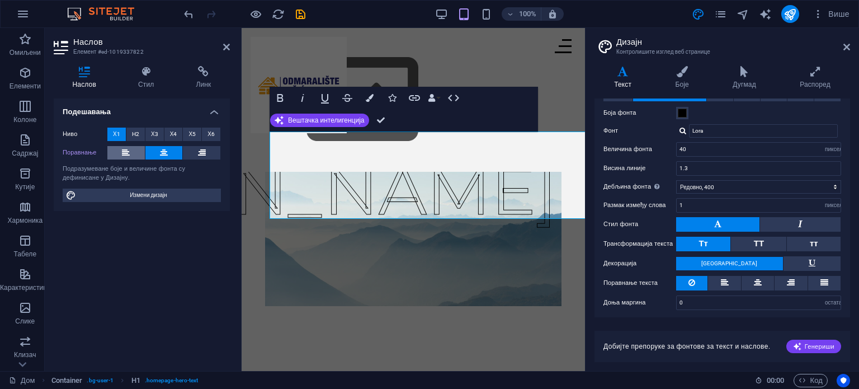
click at [131, 149] on button at bounding box center [125, 152] width 37 height 13
click at [300, 98] on icon "button" at bounding box center [302, 97] width 13 height 13
click at [286, 98] on icon "button" at bounding box center [279, 97] width 13 height 13
click at [302, 96] on icon "button" at bounding box center [302, 97] width 13 height 13
click at [280, 94] on icon "button" at bounding box center [280, 98] width 6 height 8
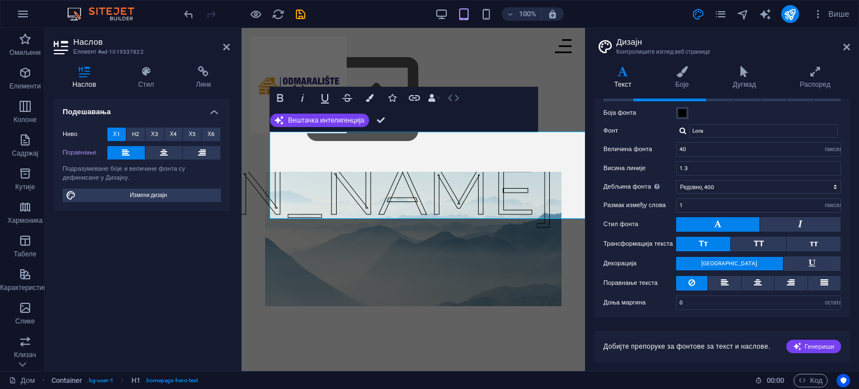
click at [447, 98] on icon "button" at bounding box center [453, 97] width 13 height 13
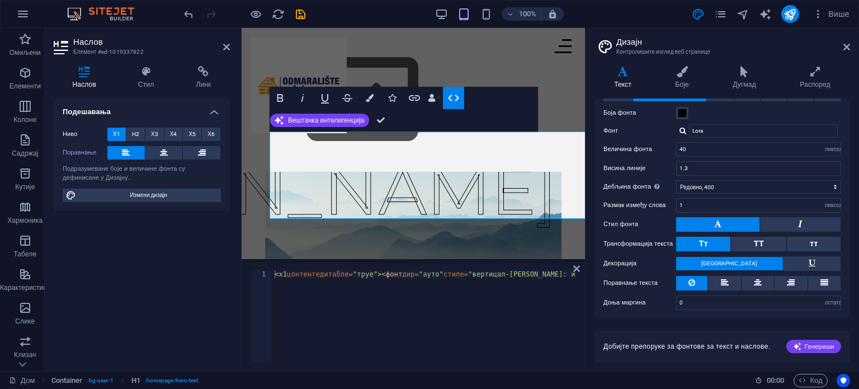
click at [463, 98] on button "HTML" at bounding box center [453, 98] width 21 height 22
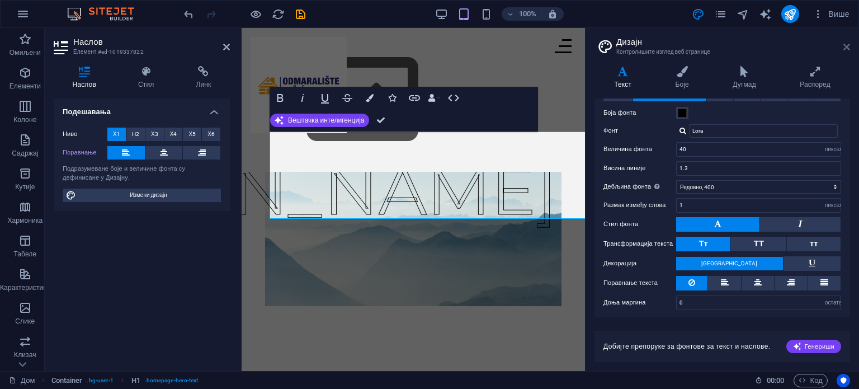
click at [849, 46] on icon at bounding box center [846, 46] width 7 height 9
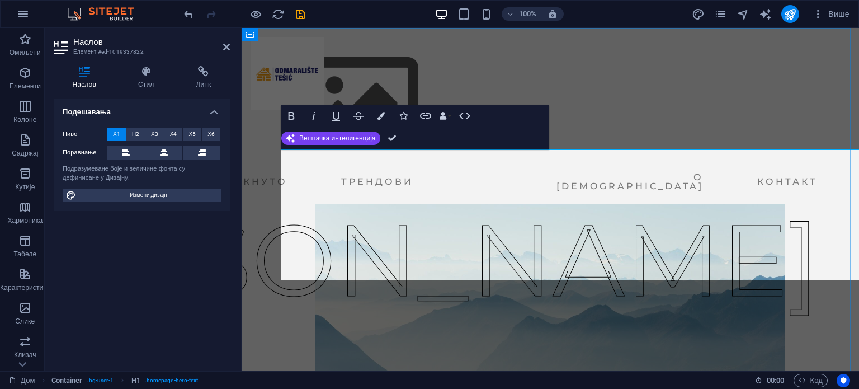
click at [548, 335] on div "ТЕШИЋ" at bounding box center [383, 259] width 873 height 151
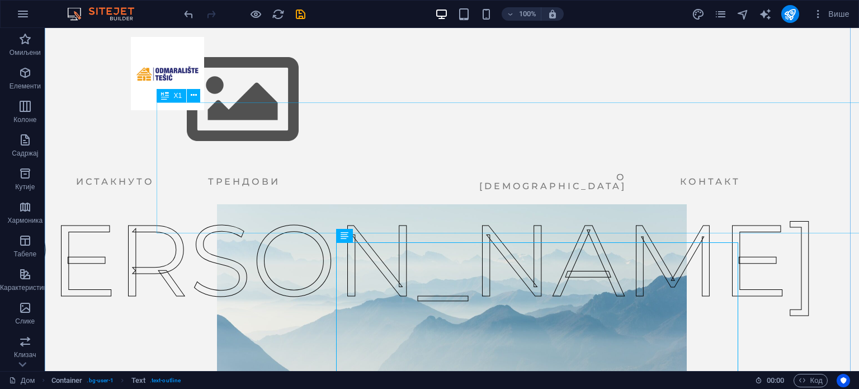
scroll to position [56, 0]
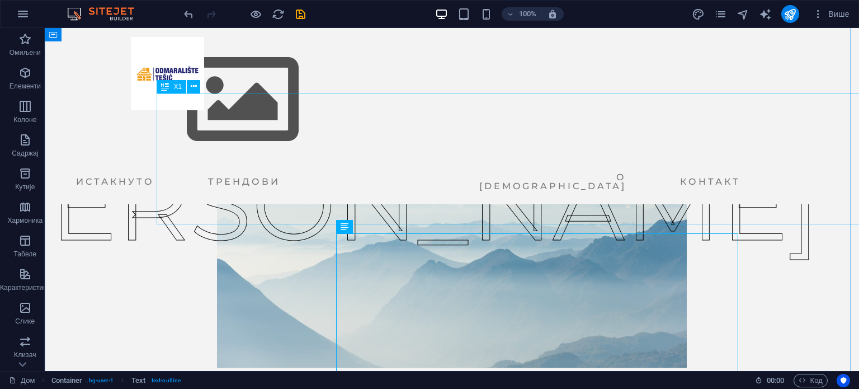
click at [420, 120] on div "ОДМАРАЛИШТЕ" at bounding box center [490, 54] width 813 height 131
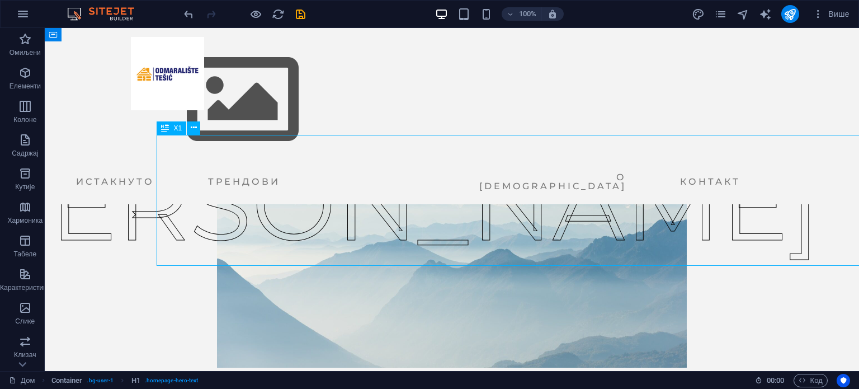
scroll to position [0, 0]
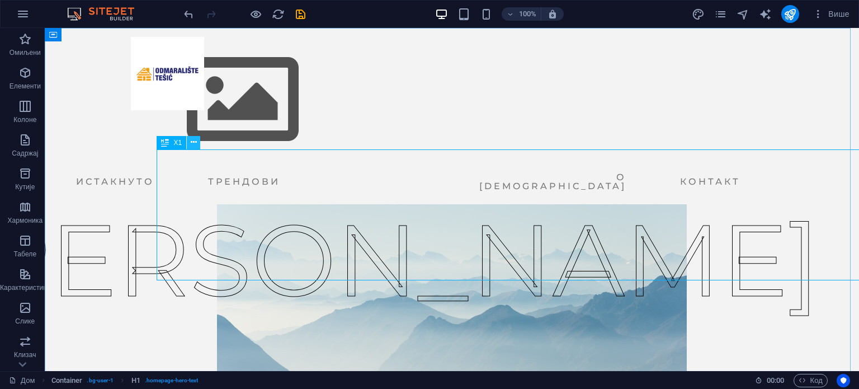
click at [191, 142] on icon at bounding box center [194, 142] width 6 height 12
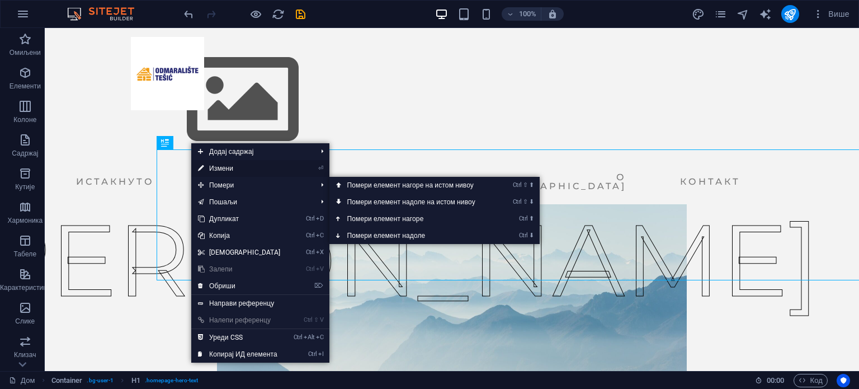
click at [235, 169] on link "⏎ Измени" at bounding box center [239, 168] width 96 height 17
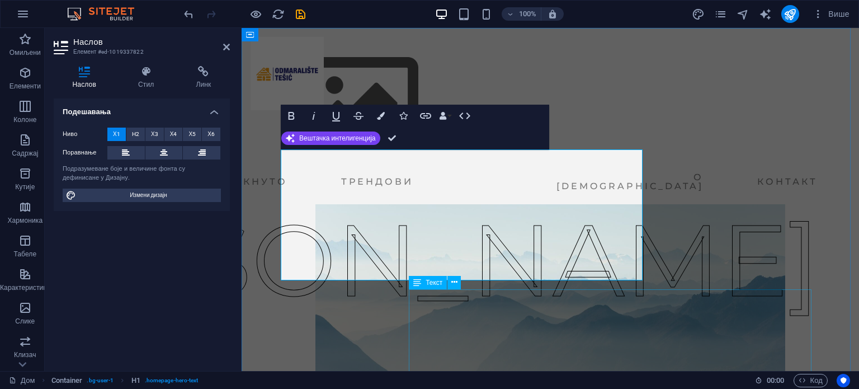
click at [517, 335] on div "ТЕШИЋ" at bounding box center [383, 259] width 873 height 151
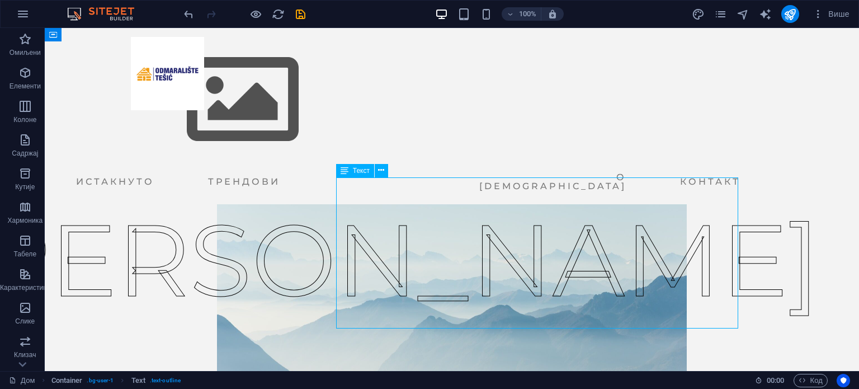
scroll to position [112, 0]
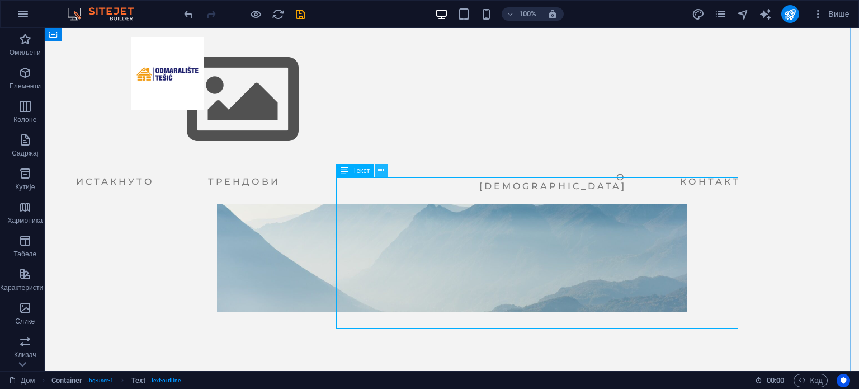
click at [385, 176] on button at bounding box center [381, 170] width 13 height 13
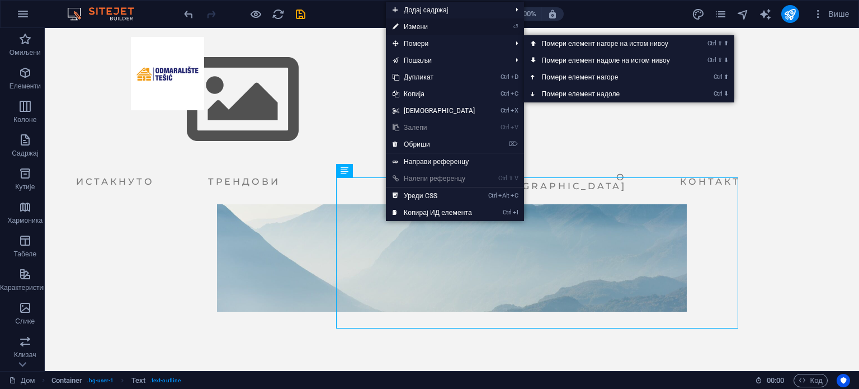
click at [401, 25] on link "⏎ Измени" at bounding box center [434, 26] width 96 height 17
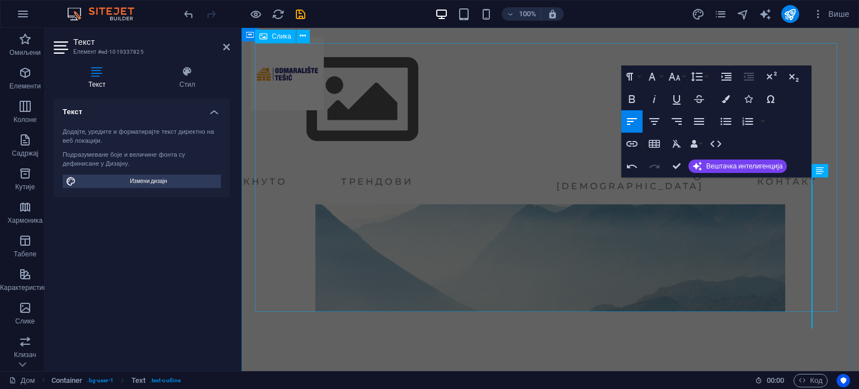
click at [766, 209] on figure at bounding box center [550, 177] width 590 height 268
click at [858, 226] on div "ДОБРО" at bounding box center [550, 147] width 617 height 462
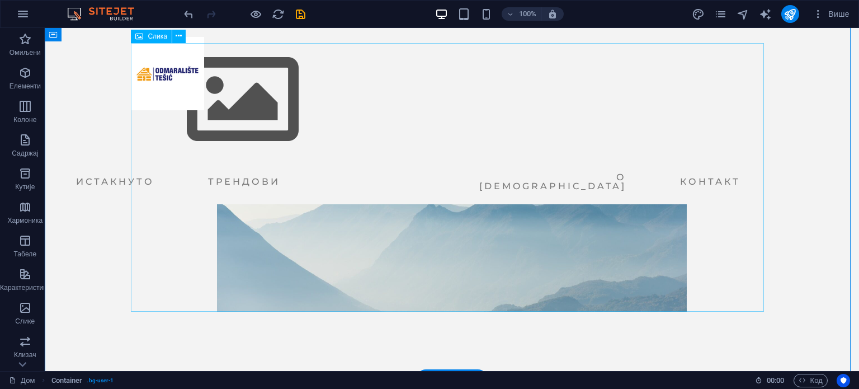
click at [461, 216] on figure at bounding box center [451, 177] width 633 height 268
click at [492, 184] on figure at bounding box center [451, 177] width 633 height 268
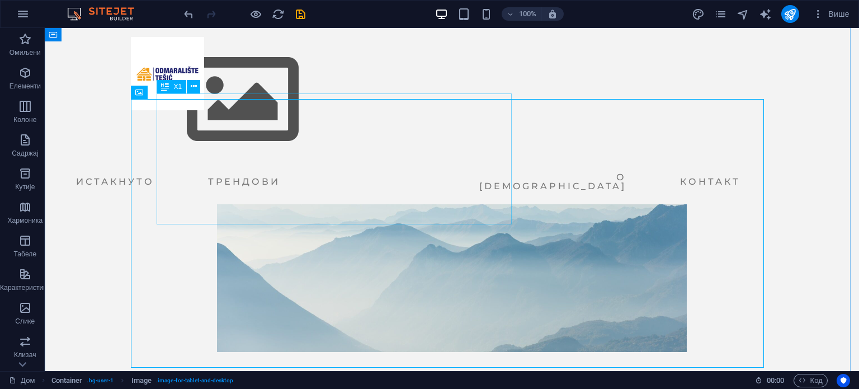
scroll to position [56, 0]
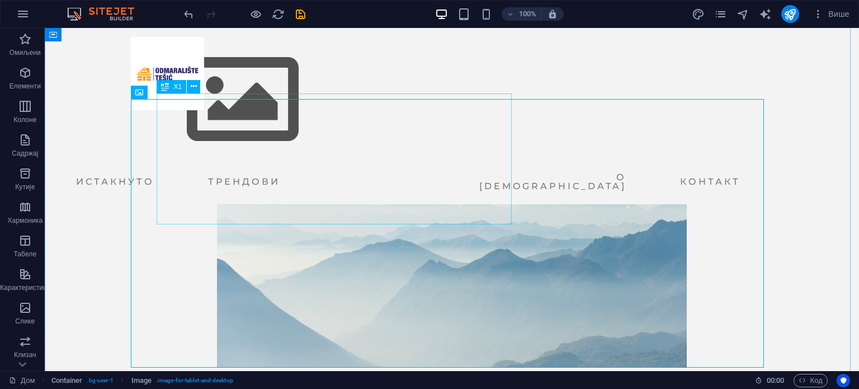
click at [429, 120] on div "ДОБРО" at bounding box center [261, 54] width 354 height 131
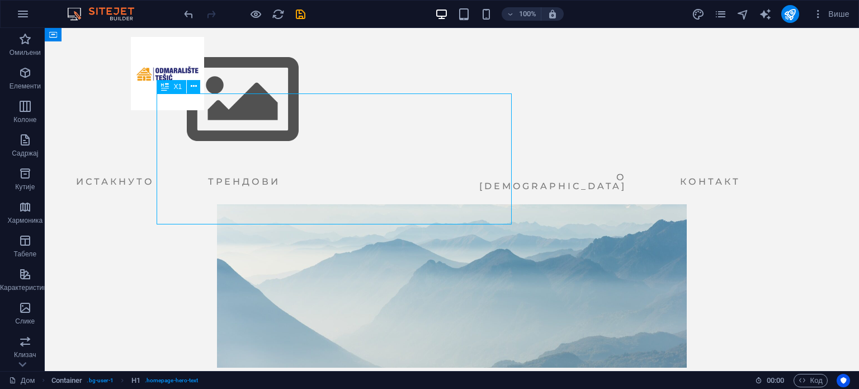
click at [429, 120] on div "ДОБРО" at bounding box center [261, 54] width 354 height 131
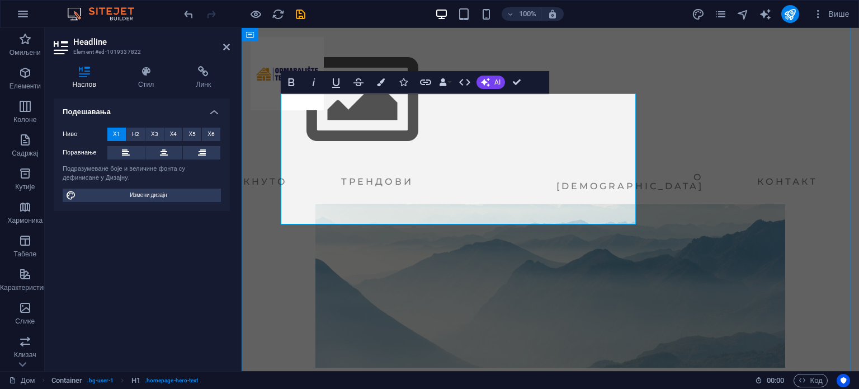
click at [637, 178] on figure at bounding box center [550, 233] width 590 height 268
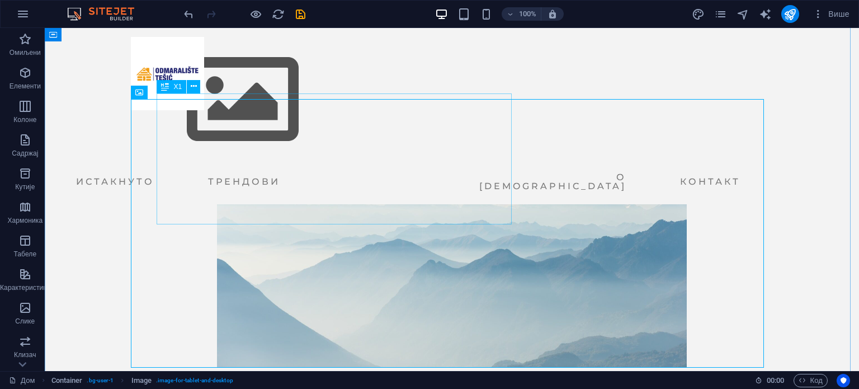
click at [438, 120] on div "ДОБРО" at bounding box center [261, 54] width 354 height 131
drag, startPoint x: 463, startPoint y: 165, endPoint x: 788, endPoint y: 32, distance: 350.5
click at [438, 120] on div "ДОБРО" at bounding box center [261, 54] width 354 height 131
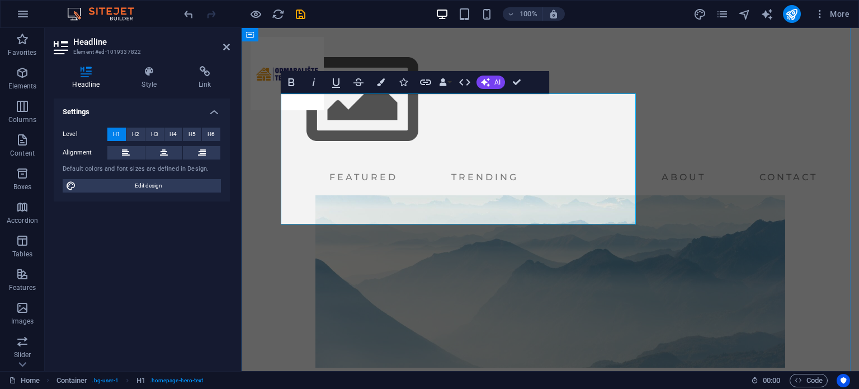
click at [461, 120] on h1 "ДОБРО" at bounding box center [458, 54] width 354 height 131
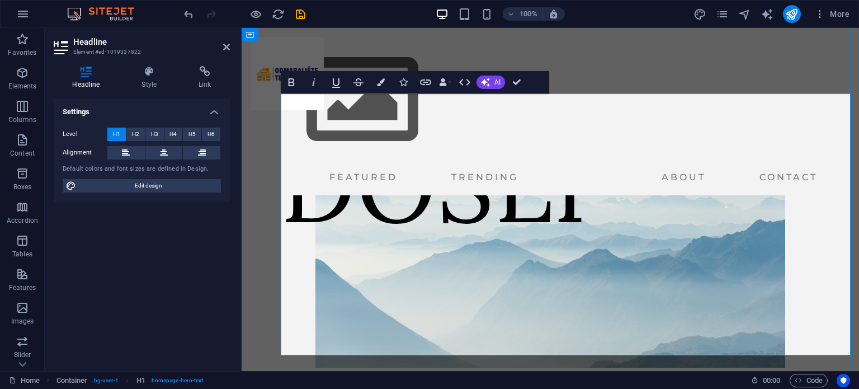
click at [652, 164] on h1 "DOBRO DOŠLI" at bounding box center [570, 120] width 578 height 262
click at [286, 250] on h1 "DOBRO DOŠLI" at bounding box center [570, 120] width 578 height 262
click at [295, 250] on h1 "DOBRO DOŠLI" at bounding box center [570, 120] width 578 height 262
click at [243, 159] on div "DOBRO DOŠLI" at bounding box center [550, 203] width 617 height 462
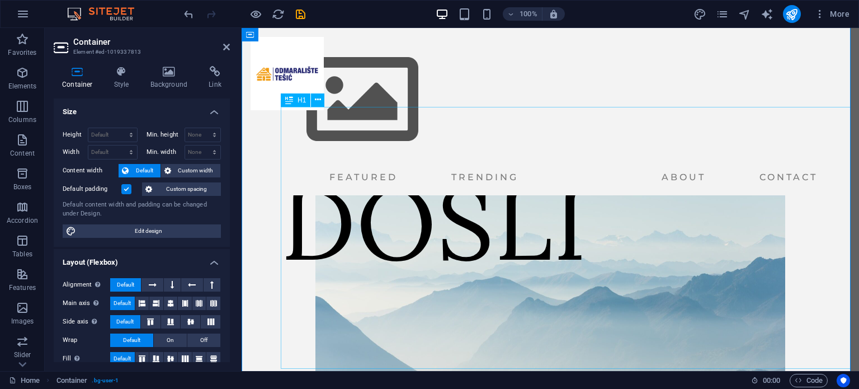
scroll to position [0, 0]
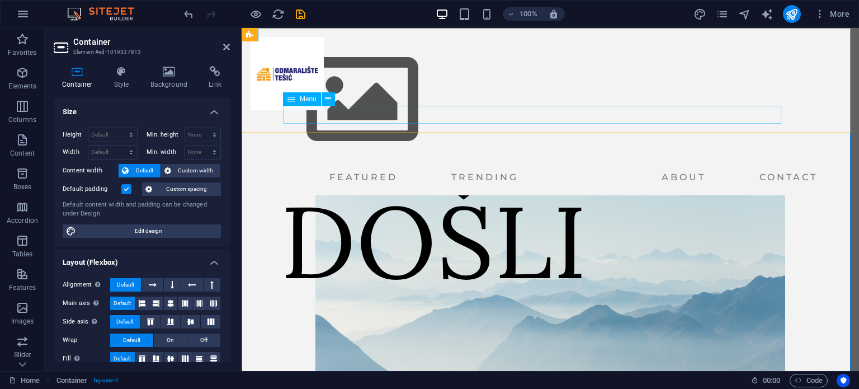
click at [324, 168] on nav "Featured Trending About Contact" at bounding box center [535, 177] width 571 height 18
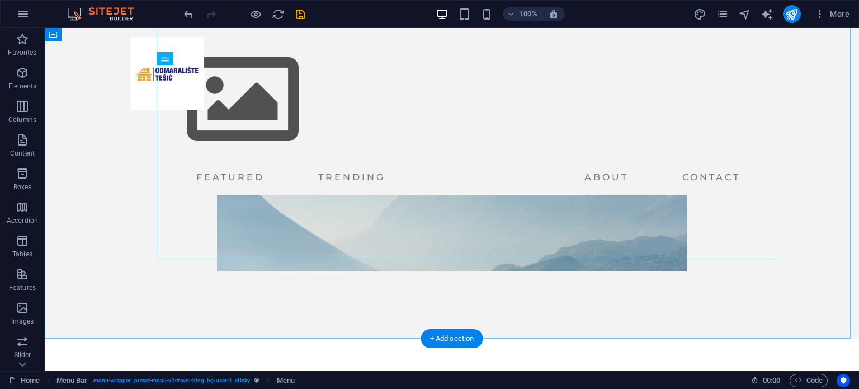
scroll to position [168, 0]
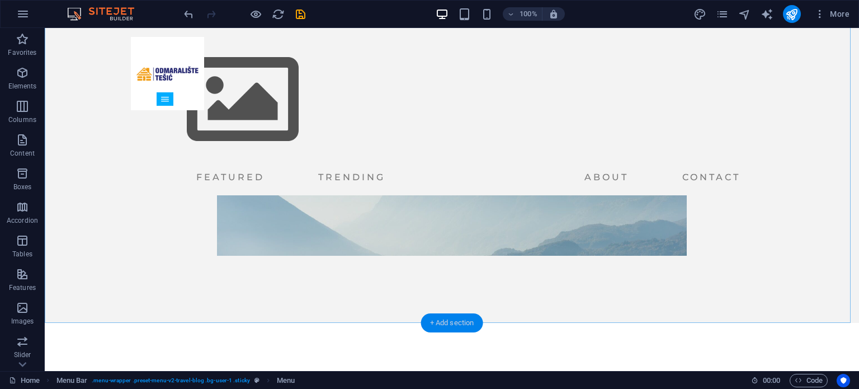
click at [456, 326] on div "+ Add section" at bounding box center [452, 322] width 62 height 19
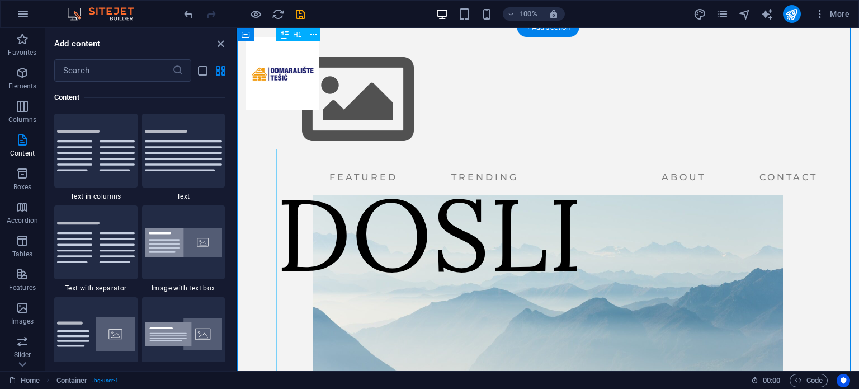
scroll to position [0, 0]
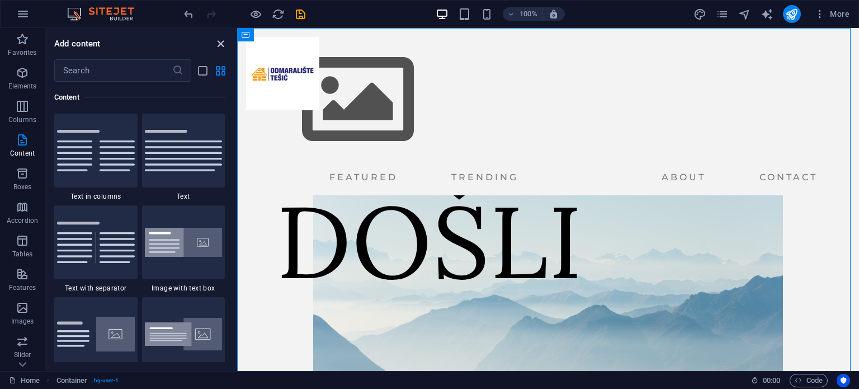
click at [216, 38] on icon "close panel" at bounding box center [220, 43] width 13 height 13
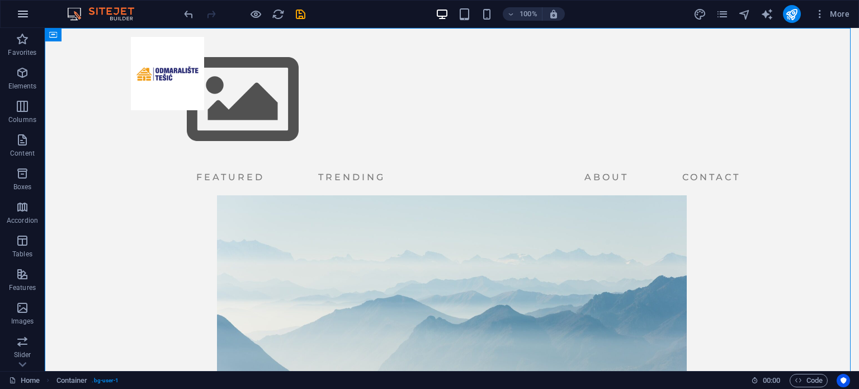
click at [21, 9] on icon "button" at bounding box center [22, 13] width 13 height 13
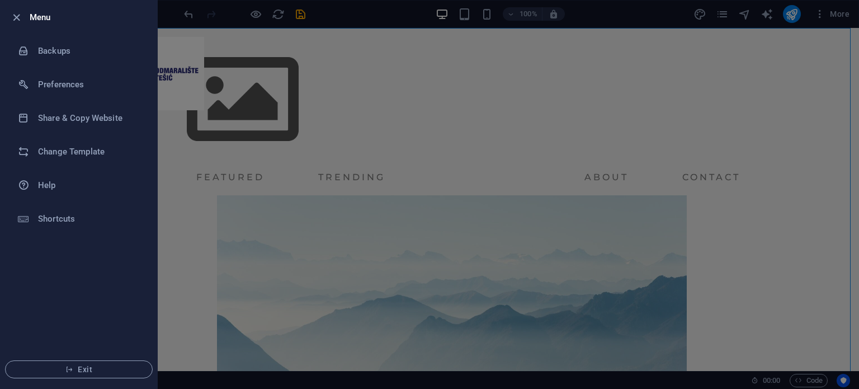
click at [44, 15] on h6 "Menu" at bounding box center [89, 17] width 119 height 13
click at [11, 19] on icon "button" at bounding box center [16, 17] width 13 height 13
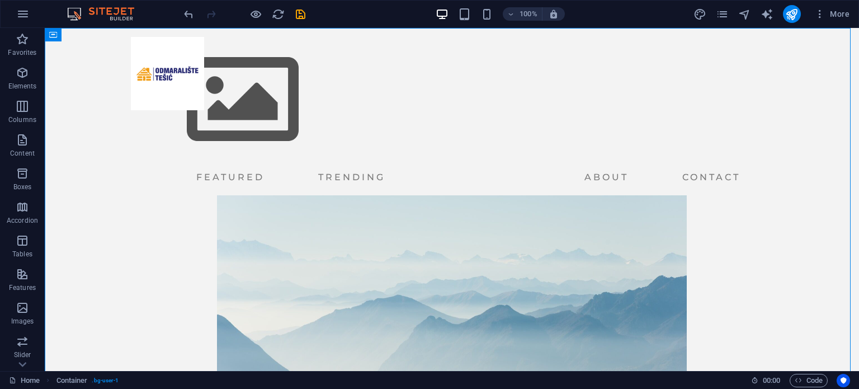
click at [126, 16] on img at bounding box center [106, 13] width 84 height 13
click at [90, 12] on img at bounding box center [106, 13] width 84 height 13
click at [107, 9] on img at bounding box center [106, 13] width 84 height 13
click at [130, 17] on img at bounding box center [106, 13] width 84 height 13
click at [704, 13] on icon "design" at bounding box center [699, 14] width 13 height 13
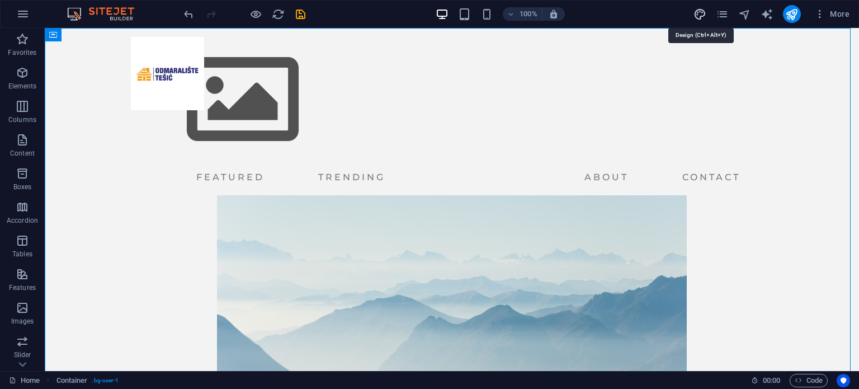
select select "px"
select select "400"
select select "px"
select select "400"
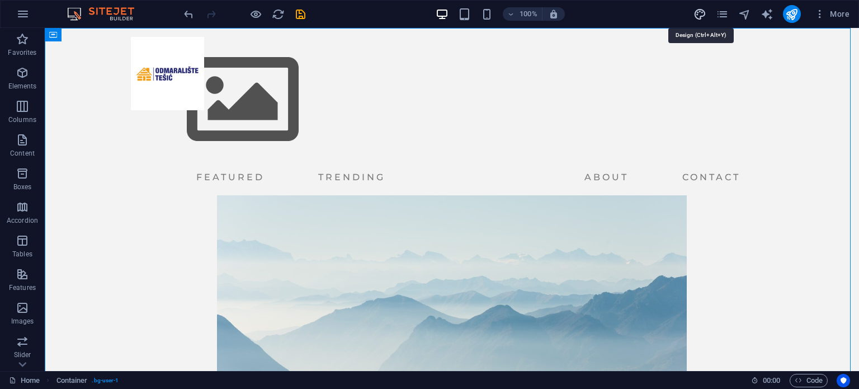
select select "px"
select select "rem"
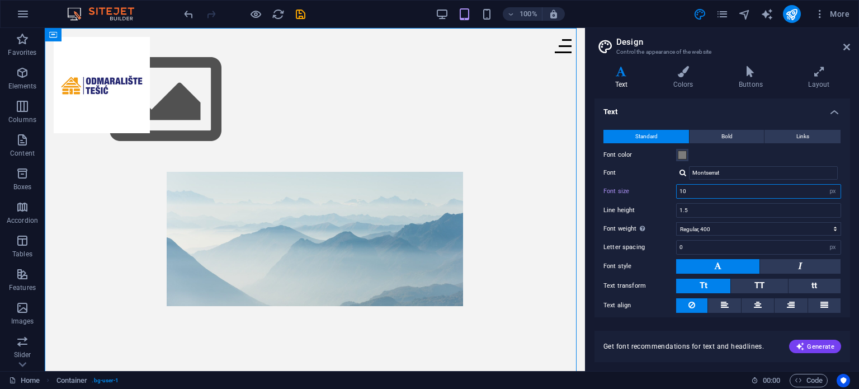
click at [709, 193] on input "10" at bounding box center [758, 190] width 164 height 13
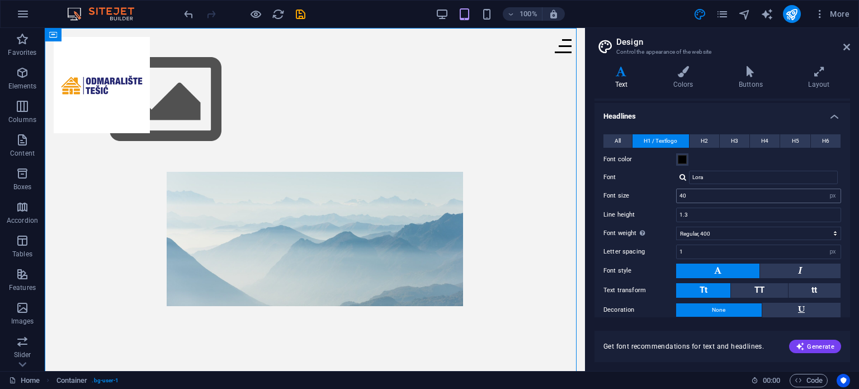
scroll to position [270, 0]
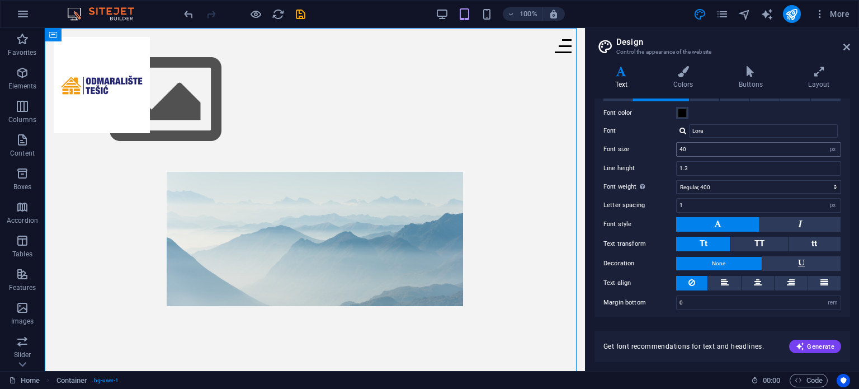
type input "8"
click at [705, 145] on input "40" at bounding box center [758, 149] width 164 height 13
type input "100"
click at [664, 195] on div "All H1 / Textlogo H2 H3 H4 H5 H6 Font color Font Lora Line height 1.5 Font weig…" at bounding box center [722, 199] width 260 height 244
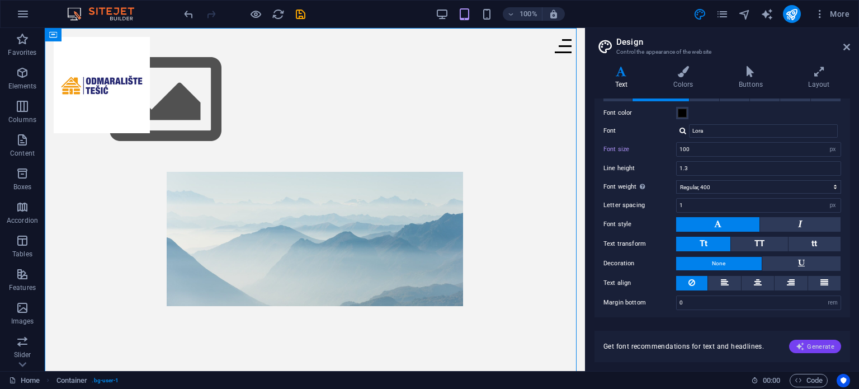
click at [815, 349] on span "Generate" at bounding box center [814, 346] width 39 height 9
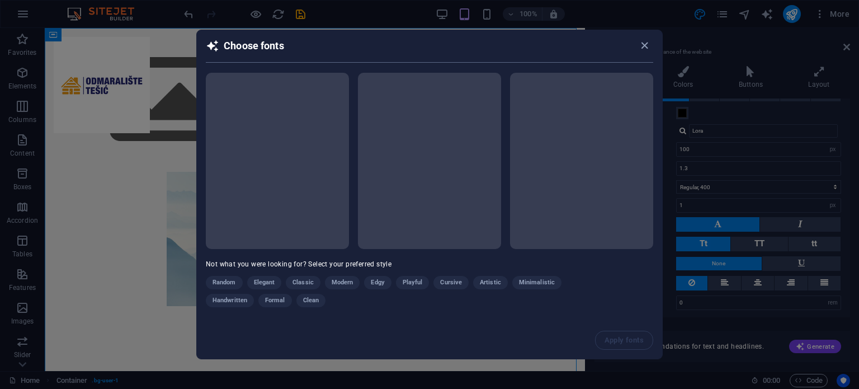
click at [637, 48] on h2 "Choose fonts" at bounding box center [429, 50] width 447 height 23
click at [644, 42] on icon "button" at bounding box center [644, 45] width 13 height 13
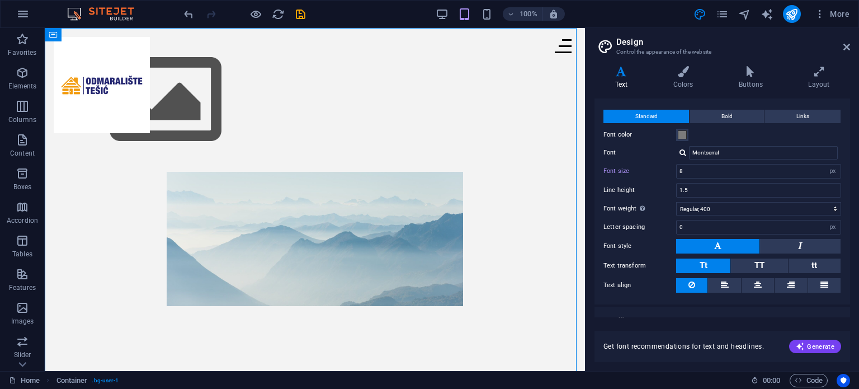
scroll to position [0, 0]
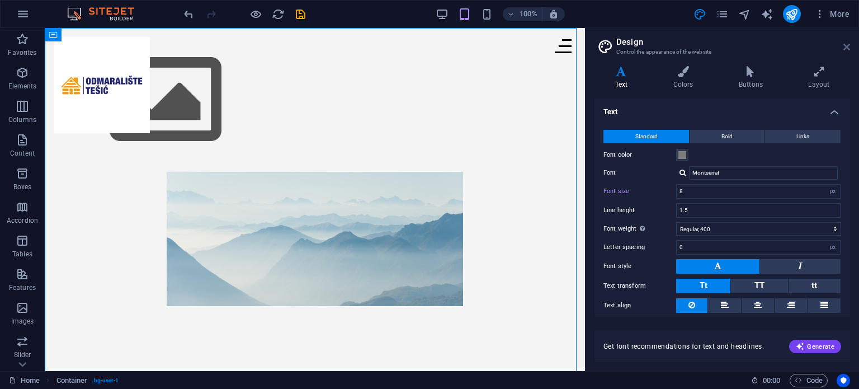
click at [844, 49] on icon at bounding box center [846, 46] width 7 height 9
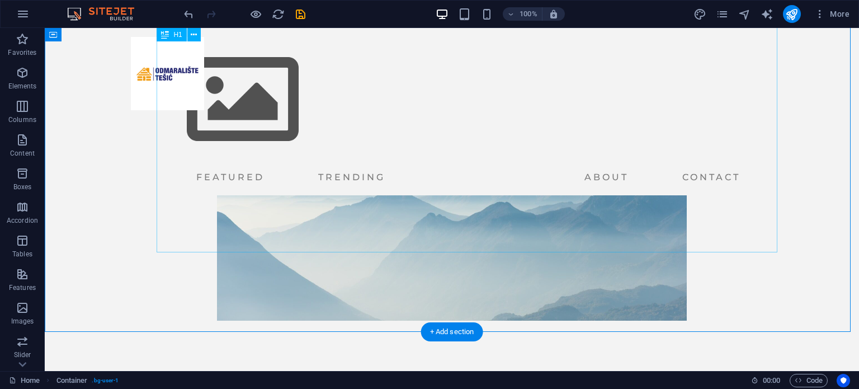
scroll to position [56, 0]
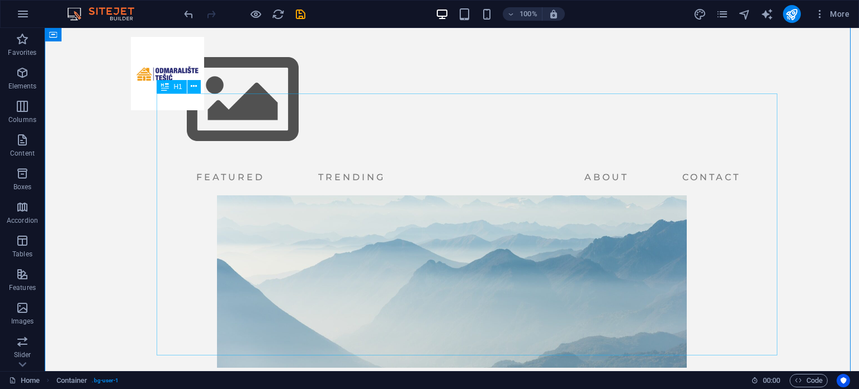
click at [348, 120] on div "DOBRO DOŠLI" at bounding box center [431, 54] width 694 height 131
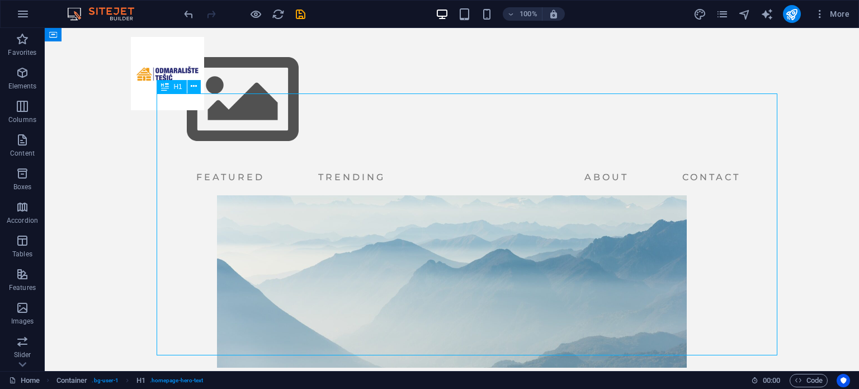
click at [348, 120] on div "DOBRO DOŠLI" at bounding box center [431, 54] width 694 height 131
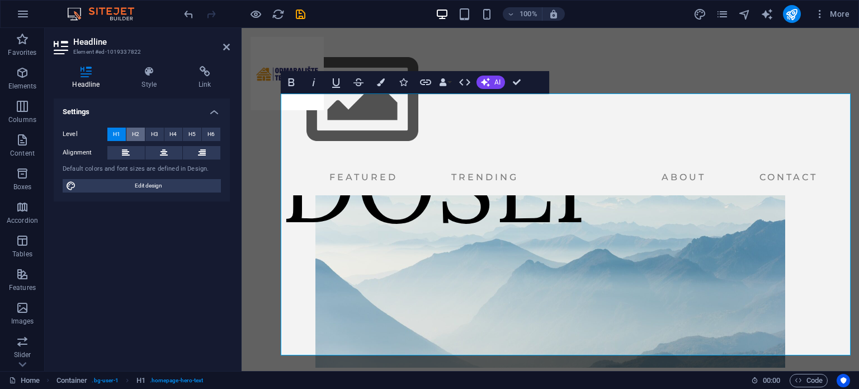
click at [134, 130] on span "H2" at bounding box center [135, 133] width 7 height 13
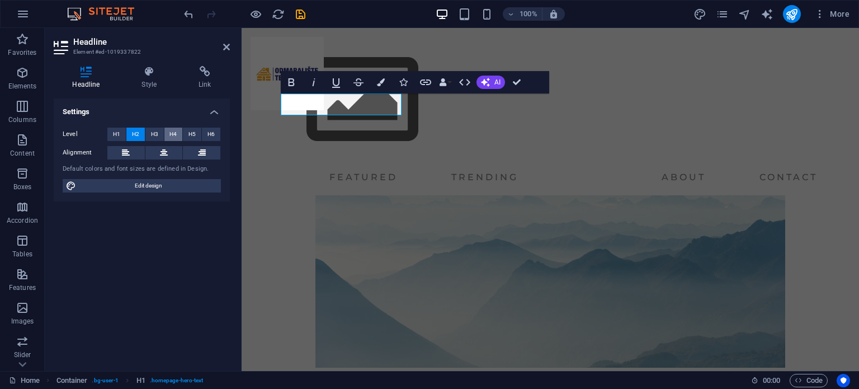
click at [170, 139] on span "H4" at bounding box center [172, 133] width 7 height 13
click at [122, 131] on button "H1" at bounding box center [116, 133] width 18 height 13
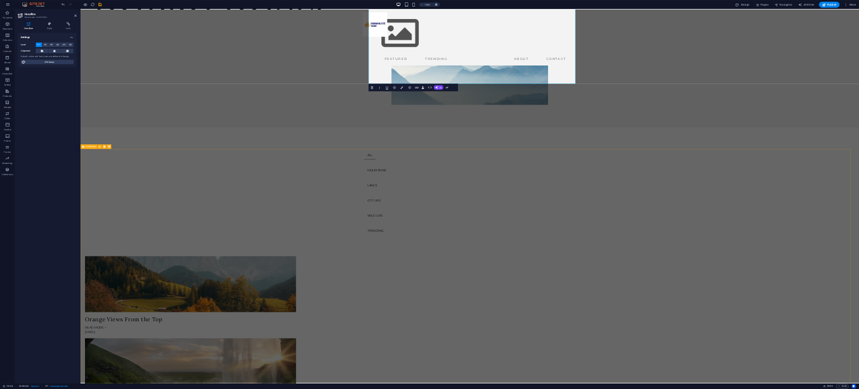
scroll to position [0, 0]
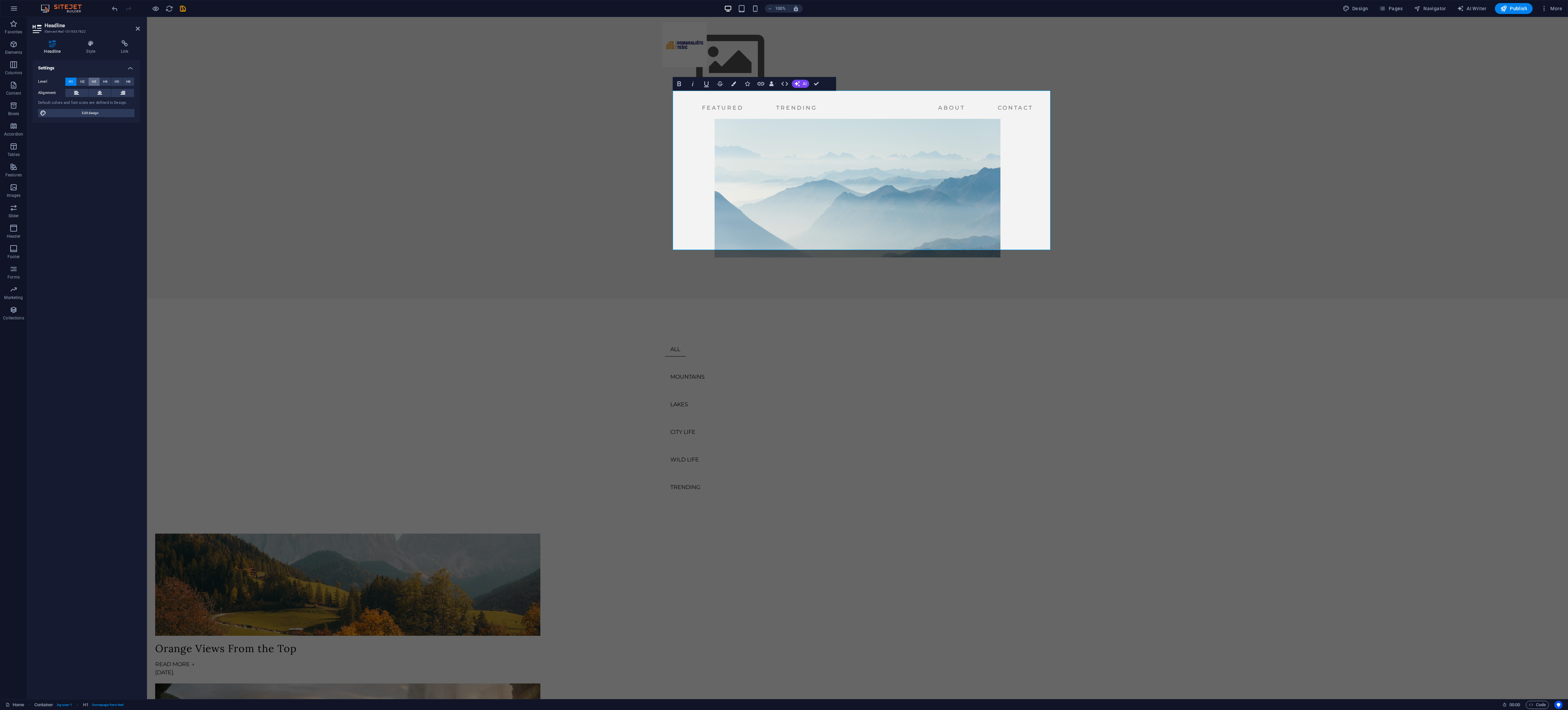
click at [89, 85] on button "H3" at bounding box center [94, 81] width 11 height 8
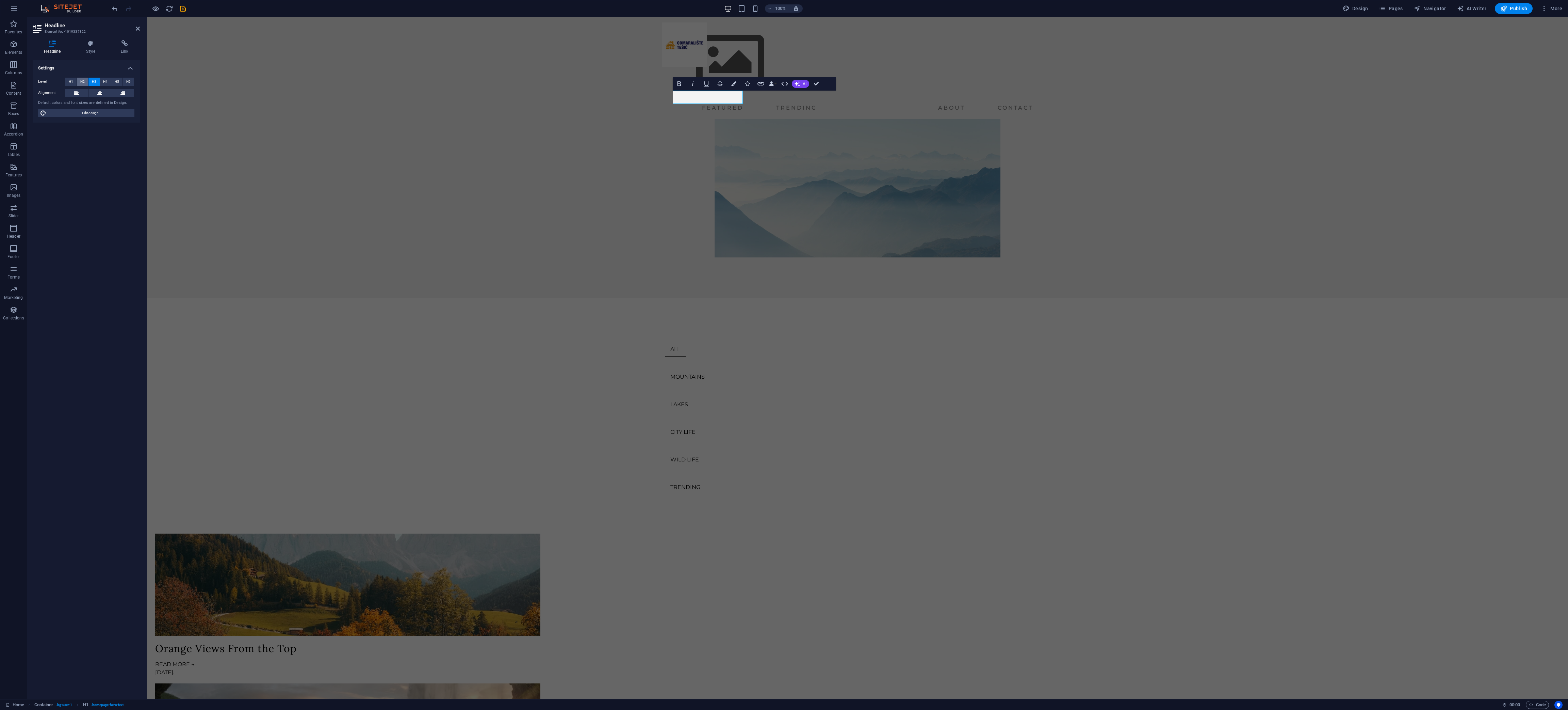
click at [79, 80] on button "H2" at bounding box center [82, 81] width 11 height 8
click at [106, 82] on span "H4" at bounding box center [105, 81] width 4 height 8
click at [124, 80] on button "H6" at bounding box center [128, 81] width 11 height 8
click at [116, 80] on span "H5" at bounding box center [116, 81] width 4 height 8
click at [82, 82] on span "H2" at bounding box center [82, 81] width 4 height 8
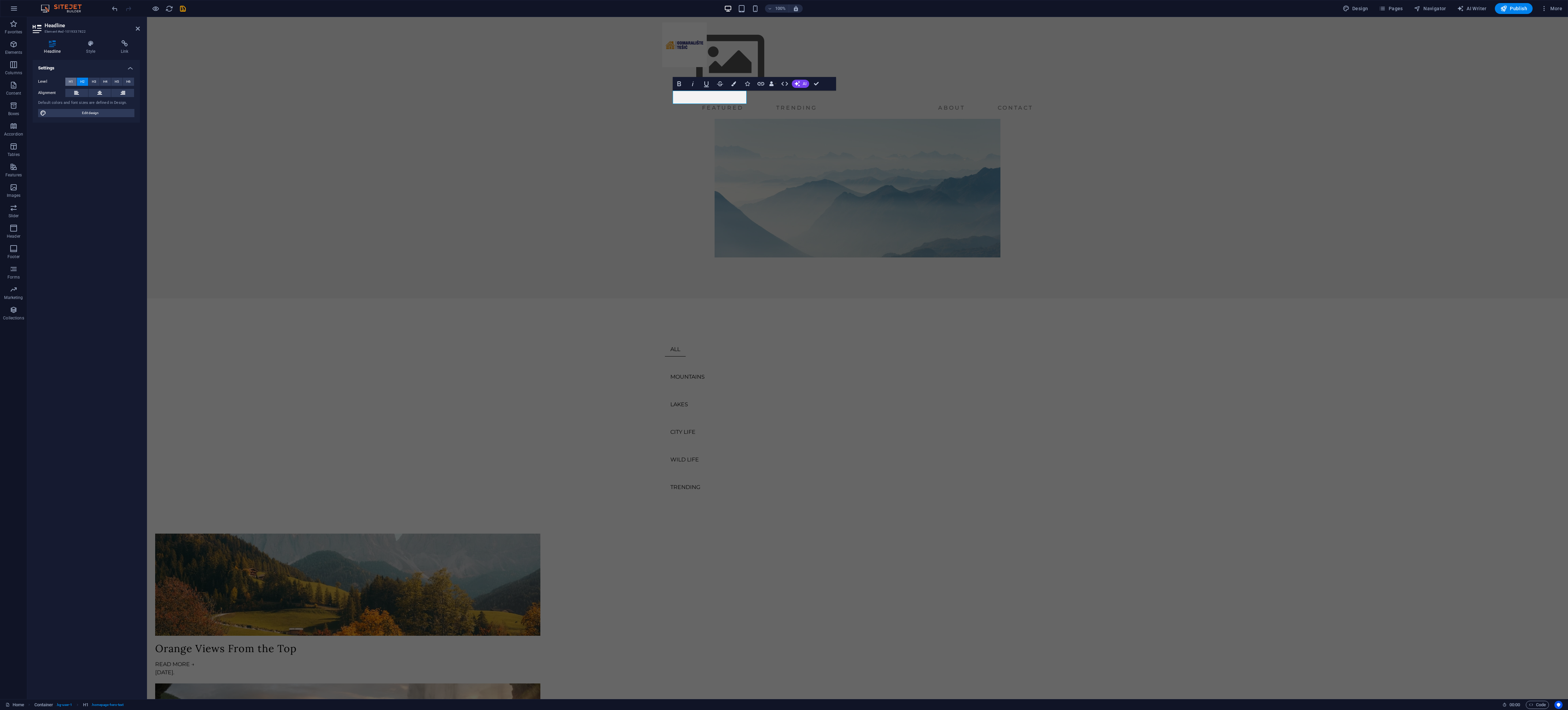
click at [75, 82] on button "H1" at bounding box center [71, 81] width 11 height 8
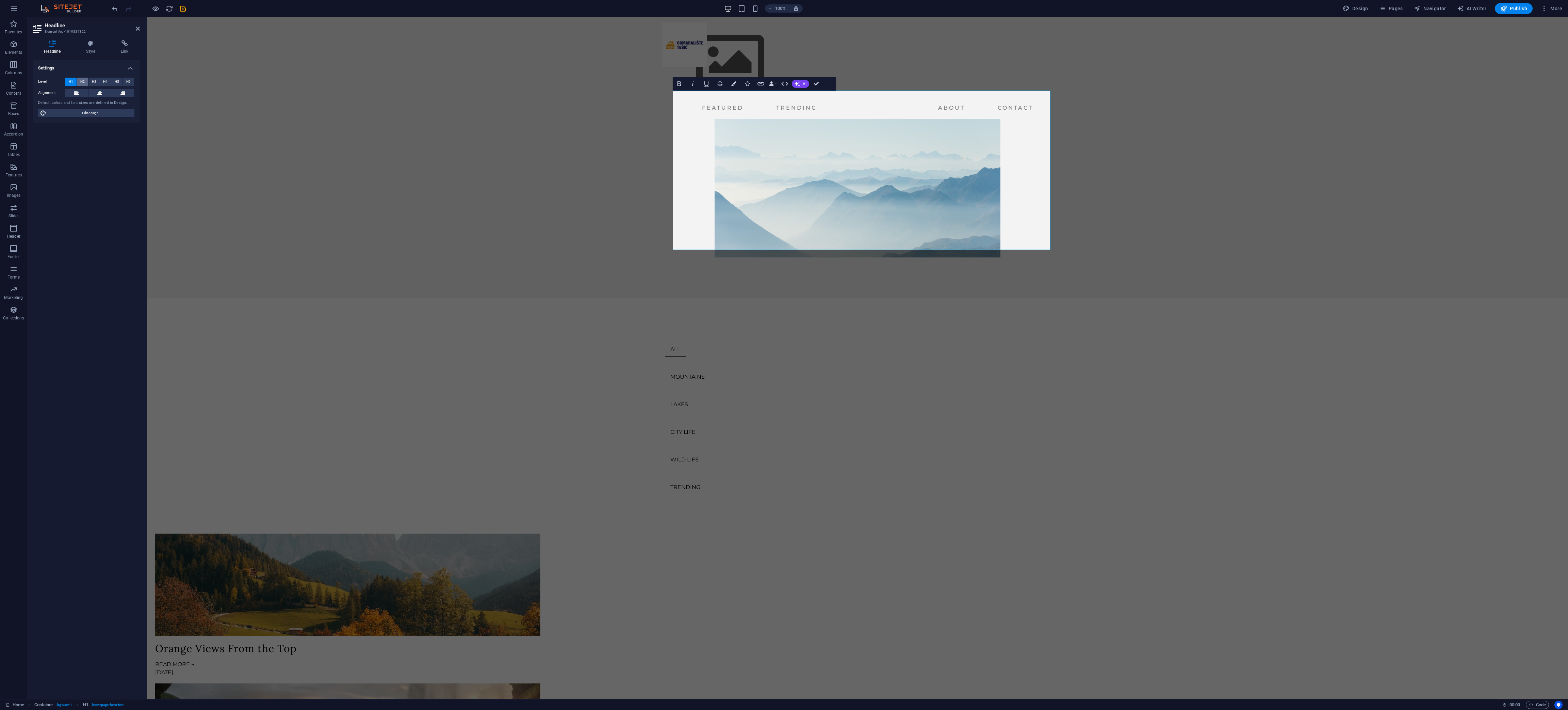
click at [80, 79] on span "H2" at bounding box center [82, 81] width 4 height 8
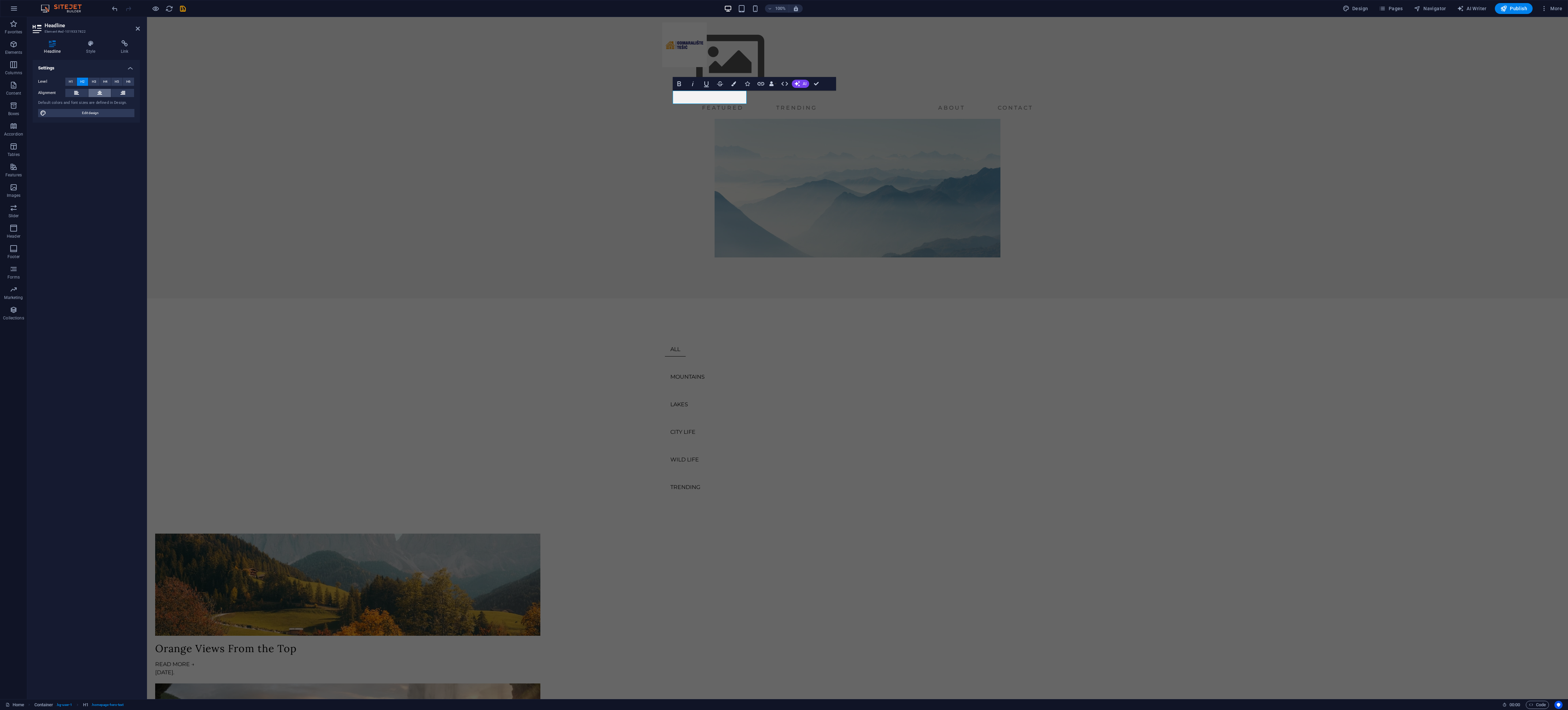
click at [94, 89] on button at bounding box center [99, 93] width 23 height 8
click at [82, 90] on button at bounding box center [76, 93] width 23 height 8
click at [91, 90] on button at bounding box center [99, 93] width 23 height 8
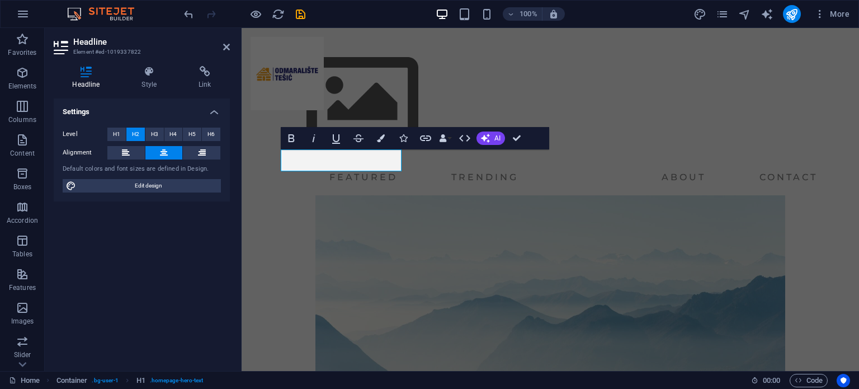
click at [177, 155] on button at bounding box center [163, 152] width 37 height 13
click at [169, 155] on button at bounding box center [163, 152] width 37 height 13
click at [337, 178] on figure at bounding box center [550, 289] width 590 height 268
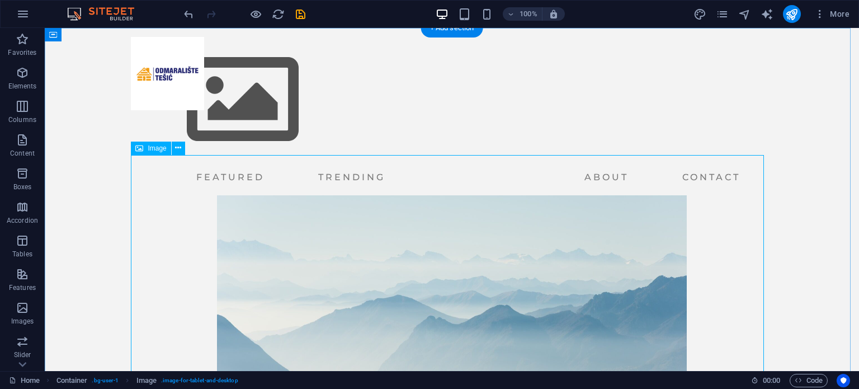
click at [369, 217] on figure at bounding box center [451, 289] width 633 height 268
click at [172, 217] on figure at bounding box center [451, 289] width 633 height 268
select select "px"
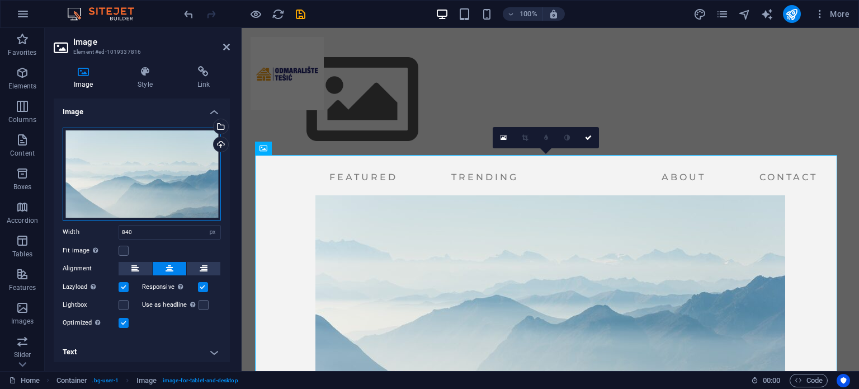
click at [127, 148] on div "Drag files here, click to choose files or select files from Files or our free s…" at bounding box center [142, 173] width 158 height 93
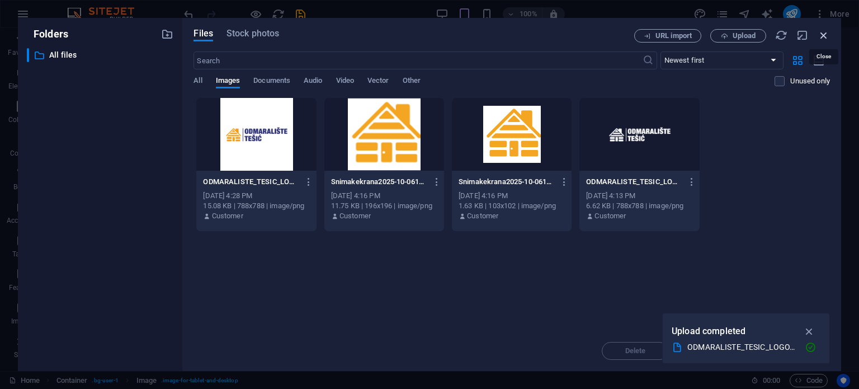
drag, startPoint x: 826, startPoint y: 33, endPoint x: 583, endPoint y: 4, distance: 244.8
click at [826, 33] on icon "button" at bounding box center [823, 35] width 12 height 12
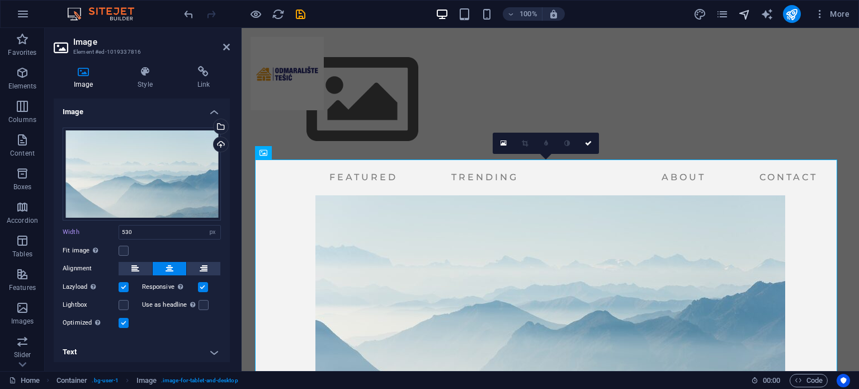
type input "840"
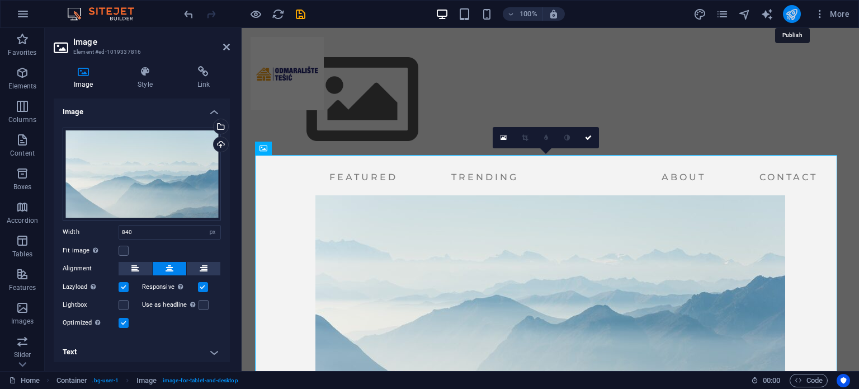
click at [794, 11] on icon "publish" at bounding box center [791, 14] width 13 height 13
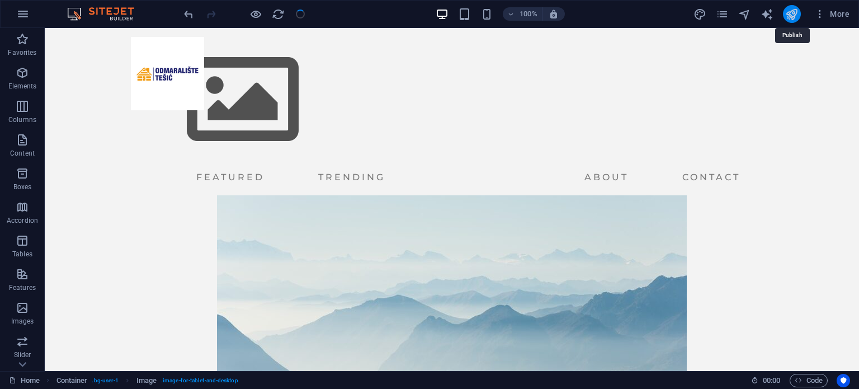
checkbox input "false"
